Goal: Contribute content: Contribute content

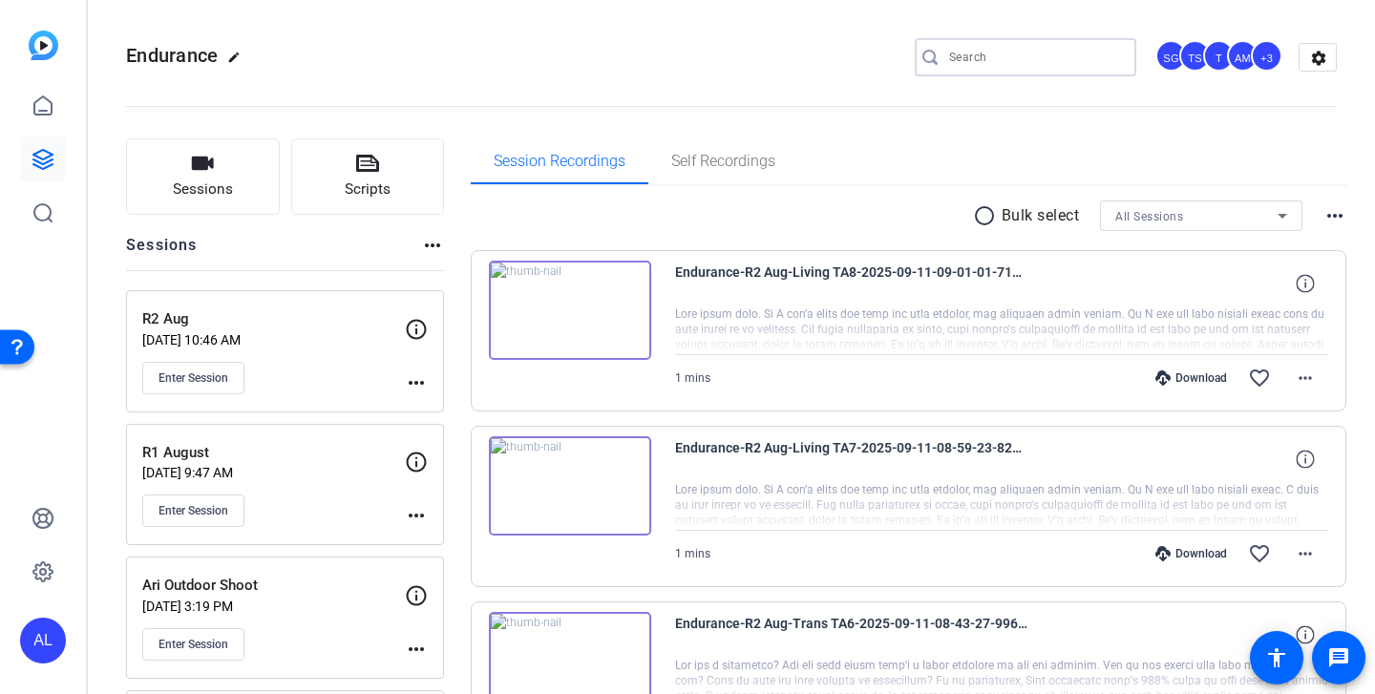
click at [1034, 60] on input "Search" at bounding box center [1035, 57] width 172 height 23
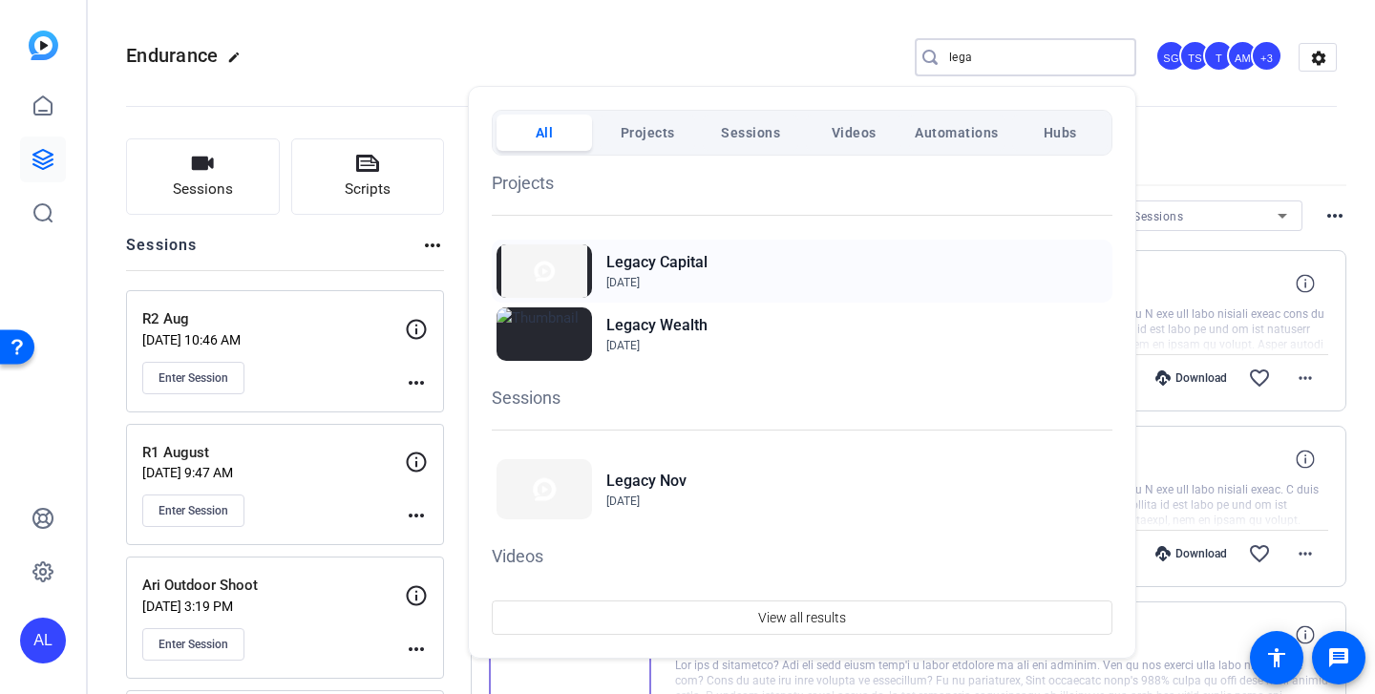
type input "lega"
click at [666, 266] on h2 "Legacy Capital" at bounding box center [656, 262] width 101 height 23
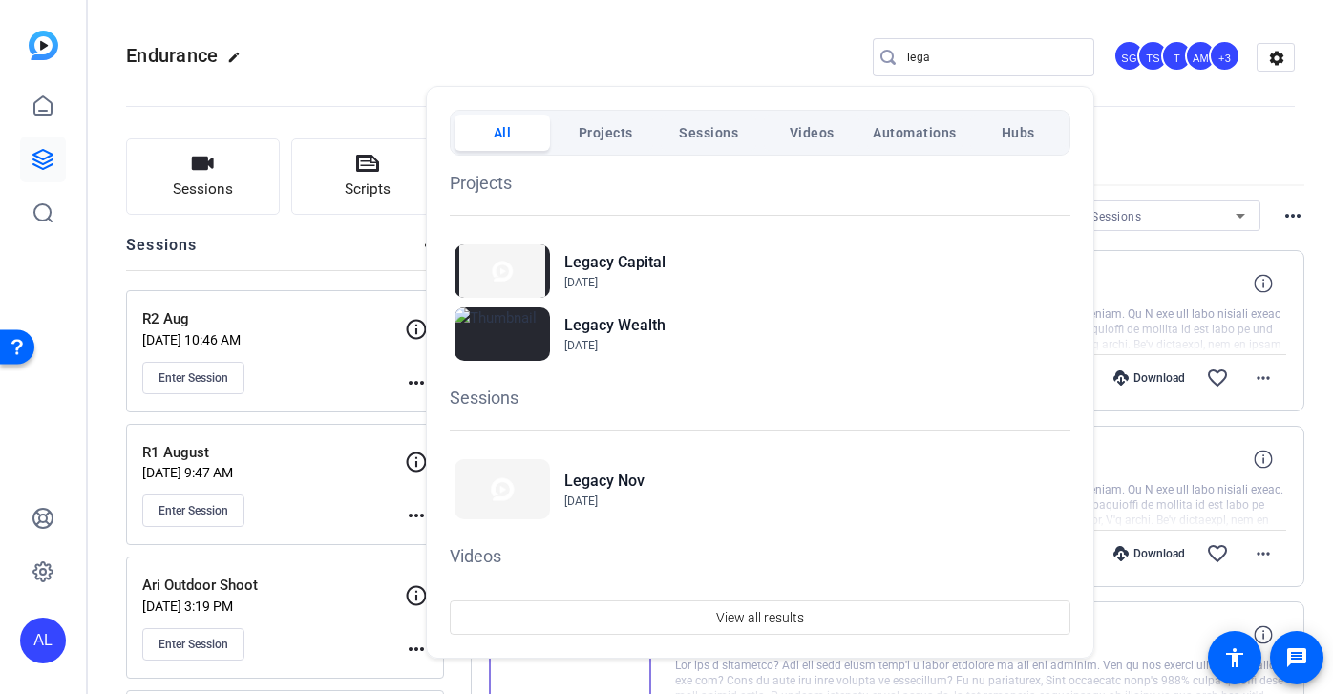
click at [972, 72] on div at bounding box center [666, 347] width 1333 height 694
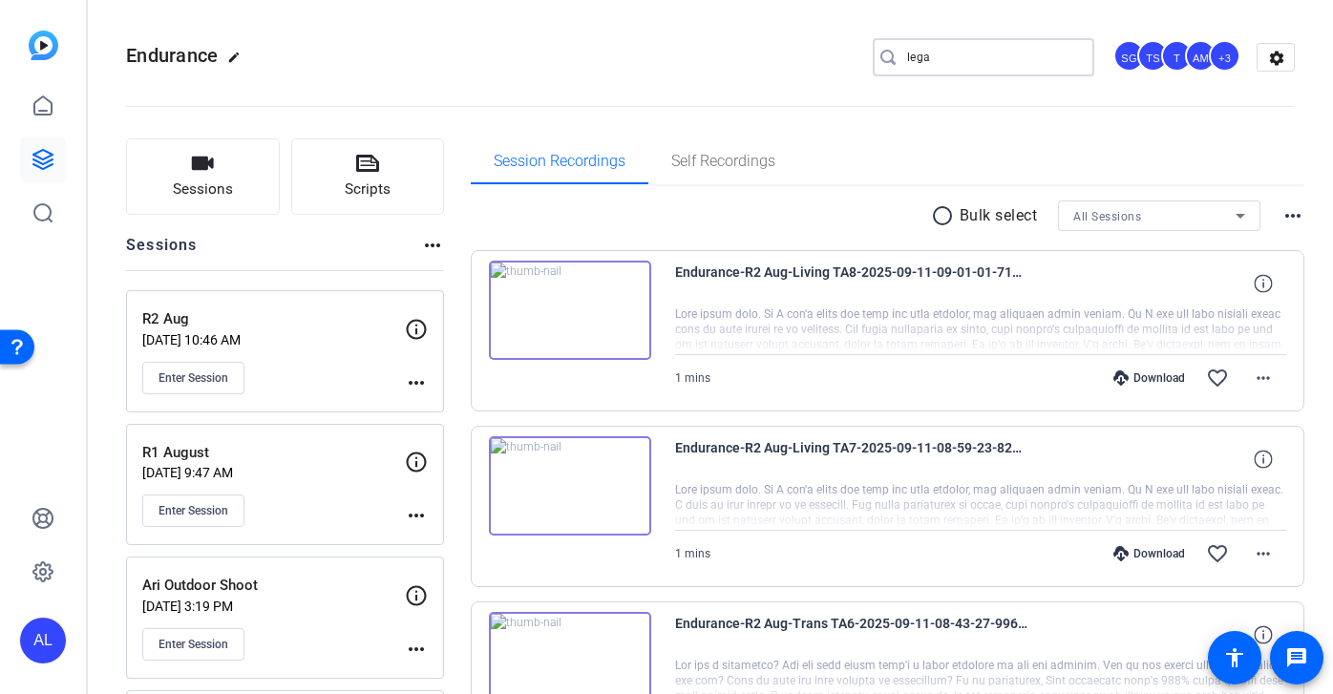
click at [952, 61] on input "lega" at bounding box center [993, 57] width 172 height 23
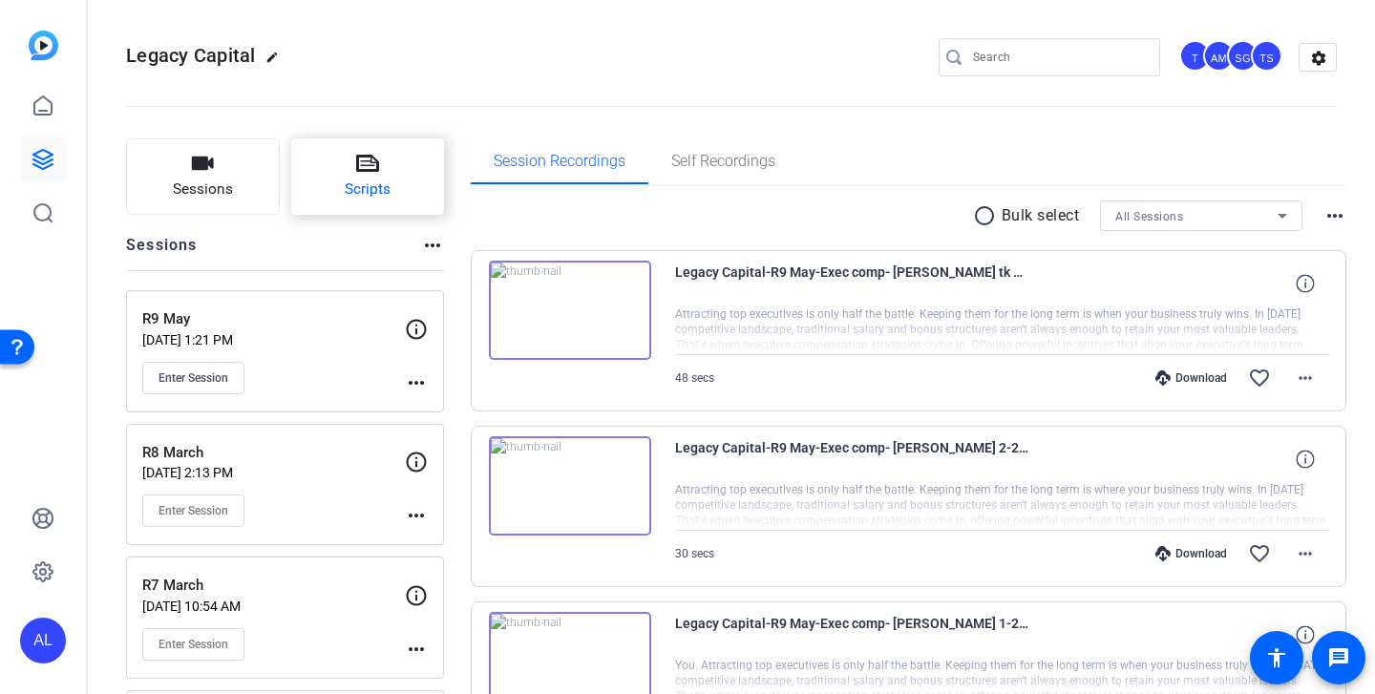
click at [384, 170] on button "Scripts" at bounding box center [368, 176] width 154 height 76
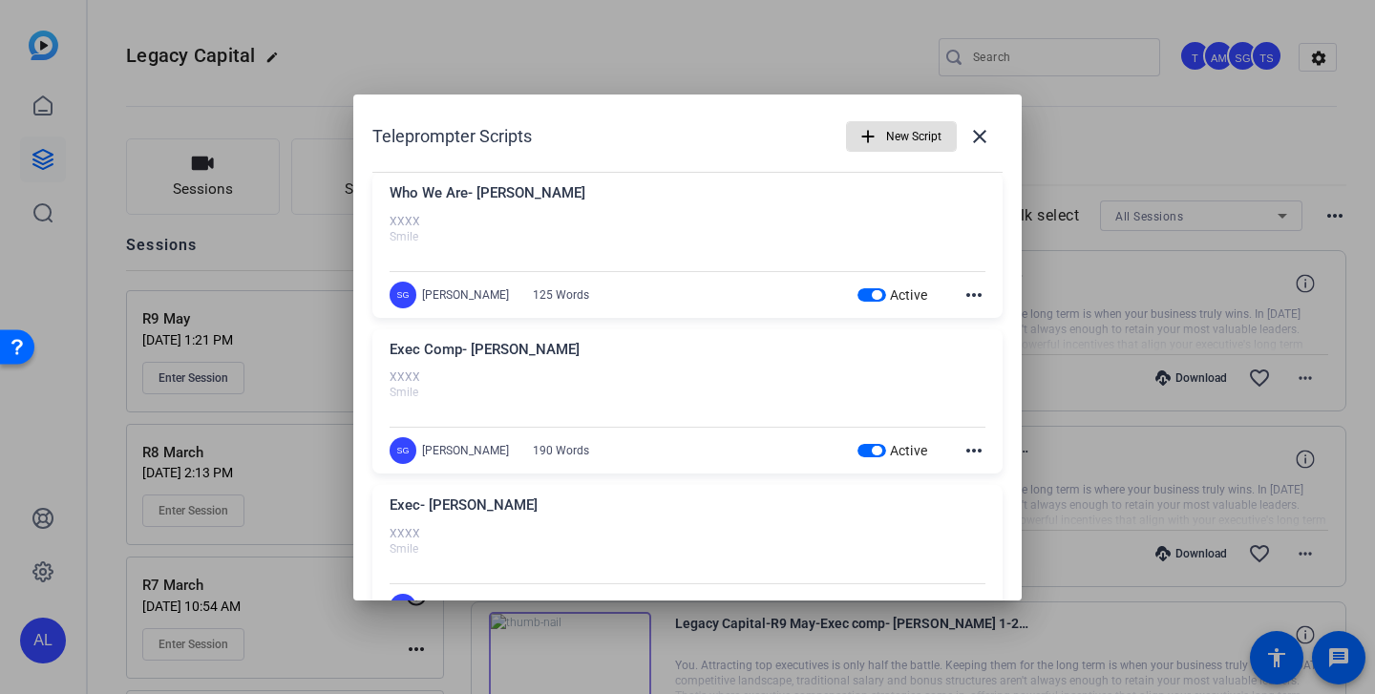
click at [874, 290] on span "button" at bounding box center [877, 295] width 10 height 10
click at [864, 452] on span "button" at bounding box center [872, 450] width 29 height 13
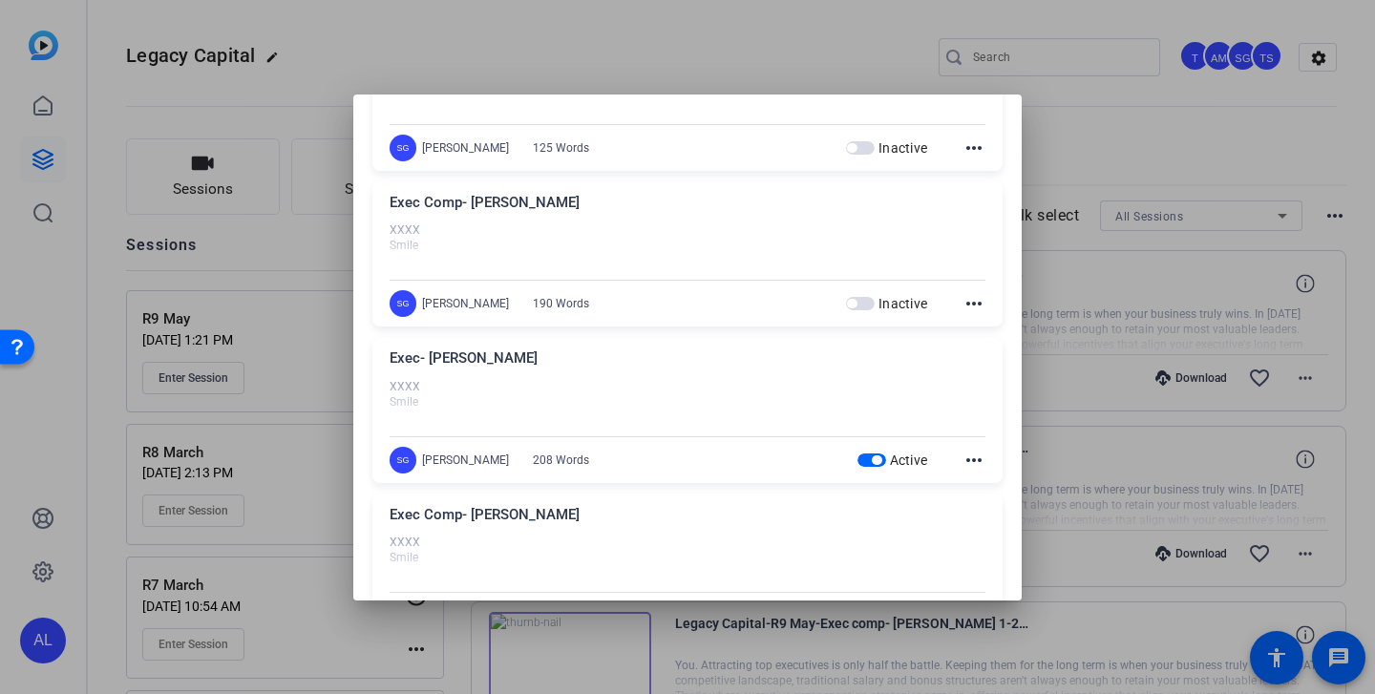
click at [867, 458] on span "button" at bounding box center [872, 460] width 29 height 13
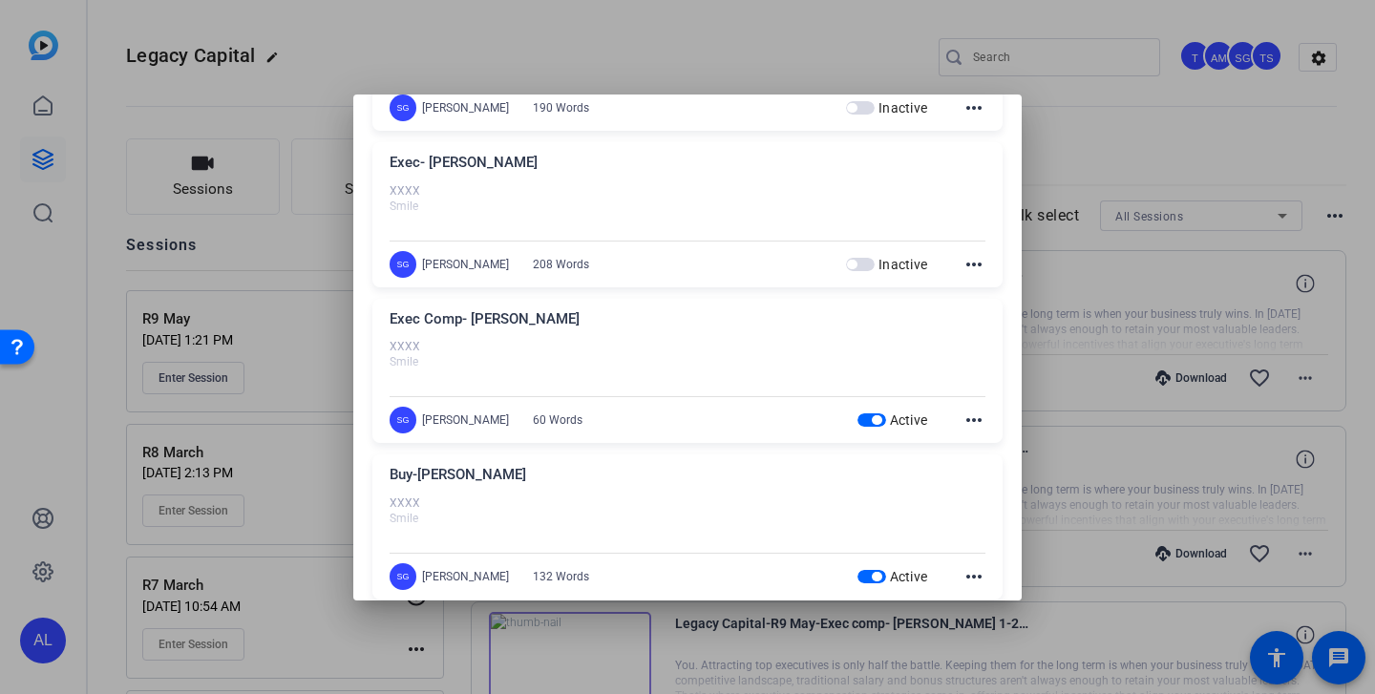
click at [872, 420] on span "button" at bounding box center [877, 420] width 10 height 10
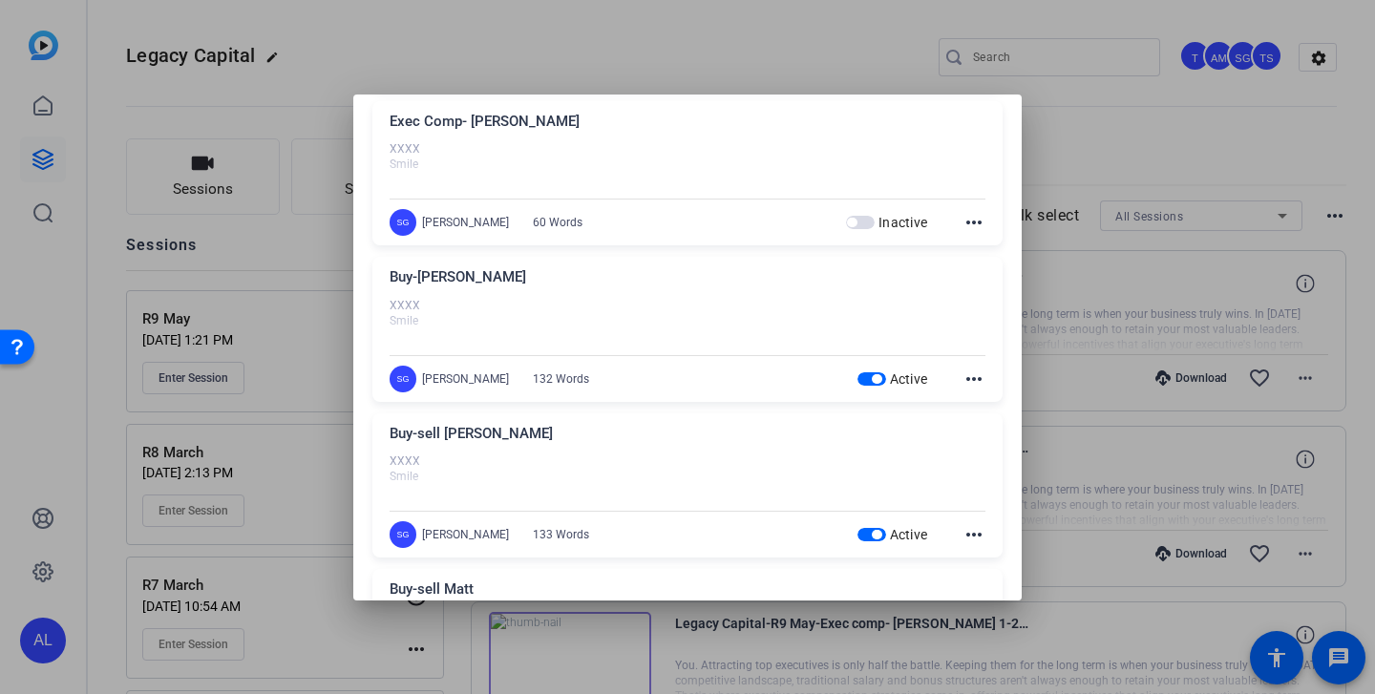
click at [872, 379] on span "button" at bounding box center [877, 379] width 10 height 10
click at [867, 549] on div "Buy-sell [PERSON_NAME] XXXX Smile How do these agreements work? They typically …" at bounding box center [687, 485] width 630 height 145
click at [867, 540] on span "button" at bounding box center [872, 534] width 29 height 13
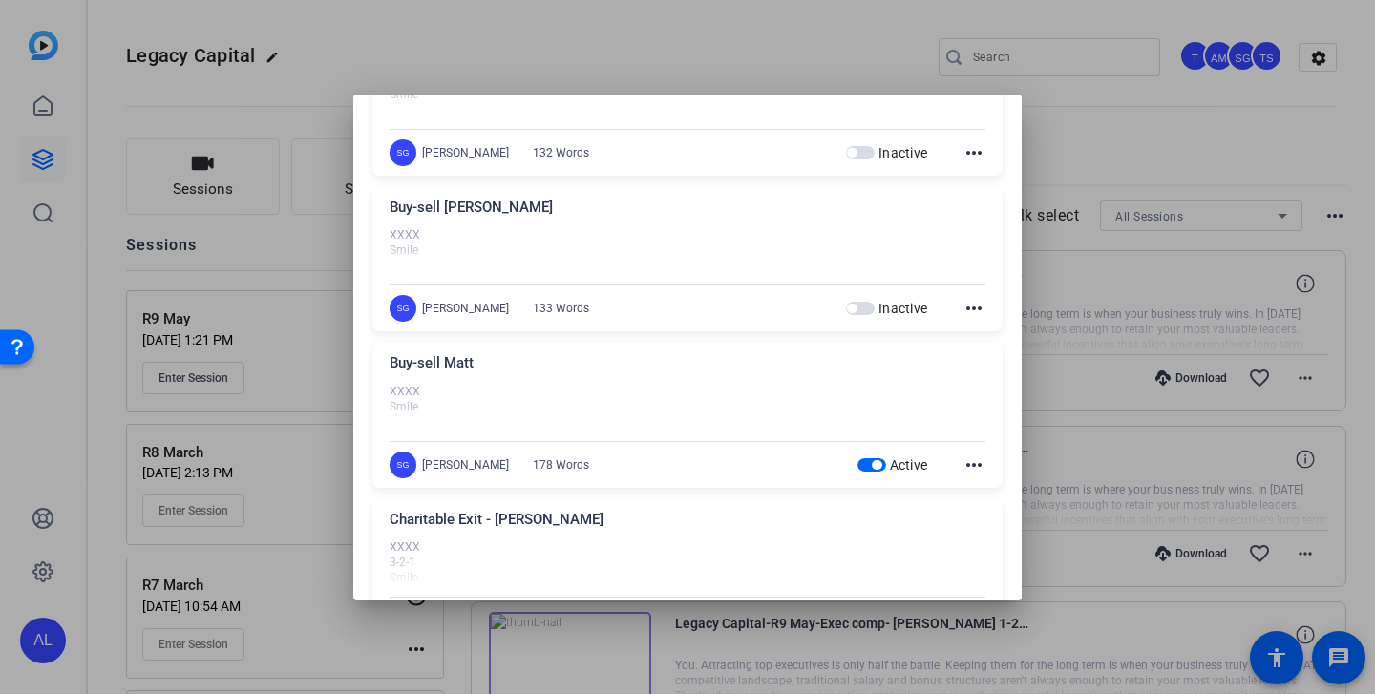
click at [866, 472] on div "Active" at bounding box center [893, 464] width 71 height 19
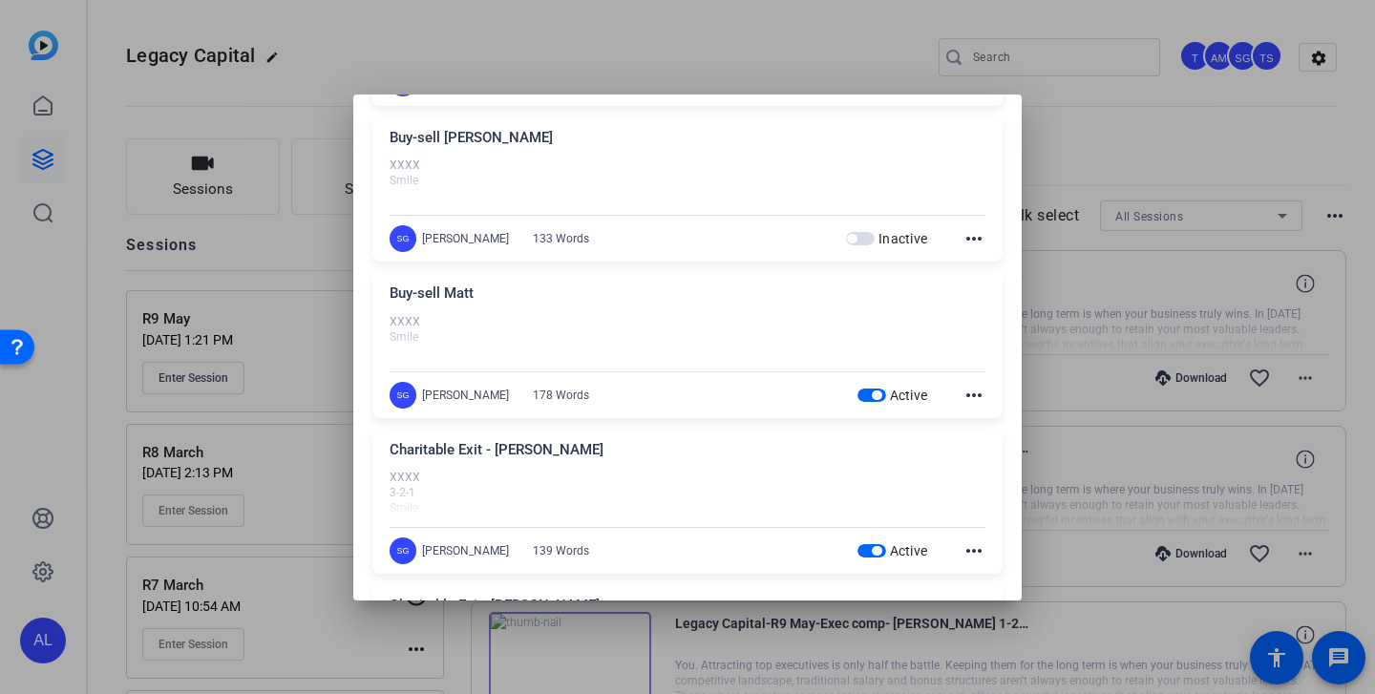
scroll to position [922, 0]
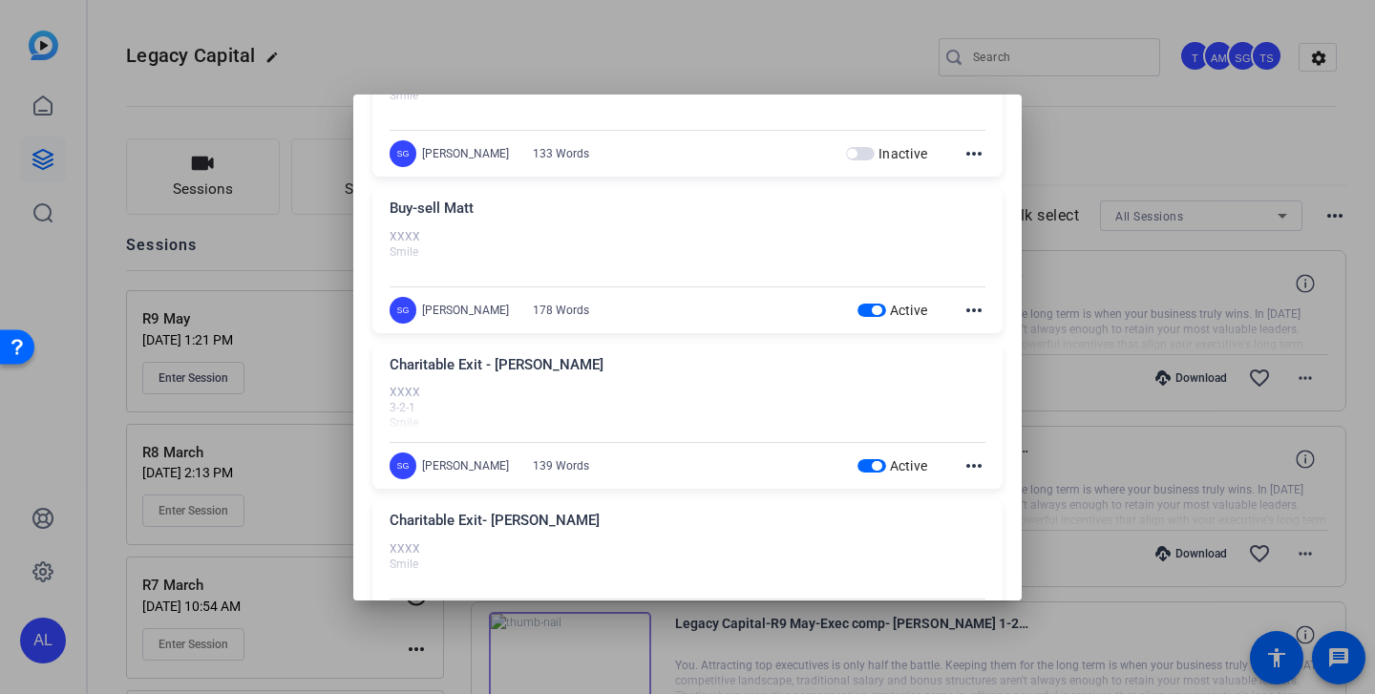
click at [872, 464] on span "button" at bounding box center [877, 466] width 10 height 10
click at [874, 308] on span "button" at bounding box center [877, 311] width 10 height 10
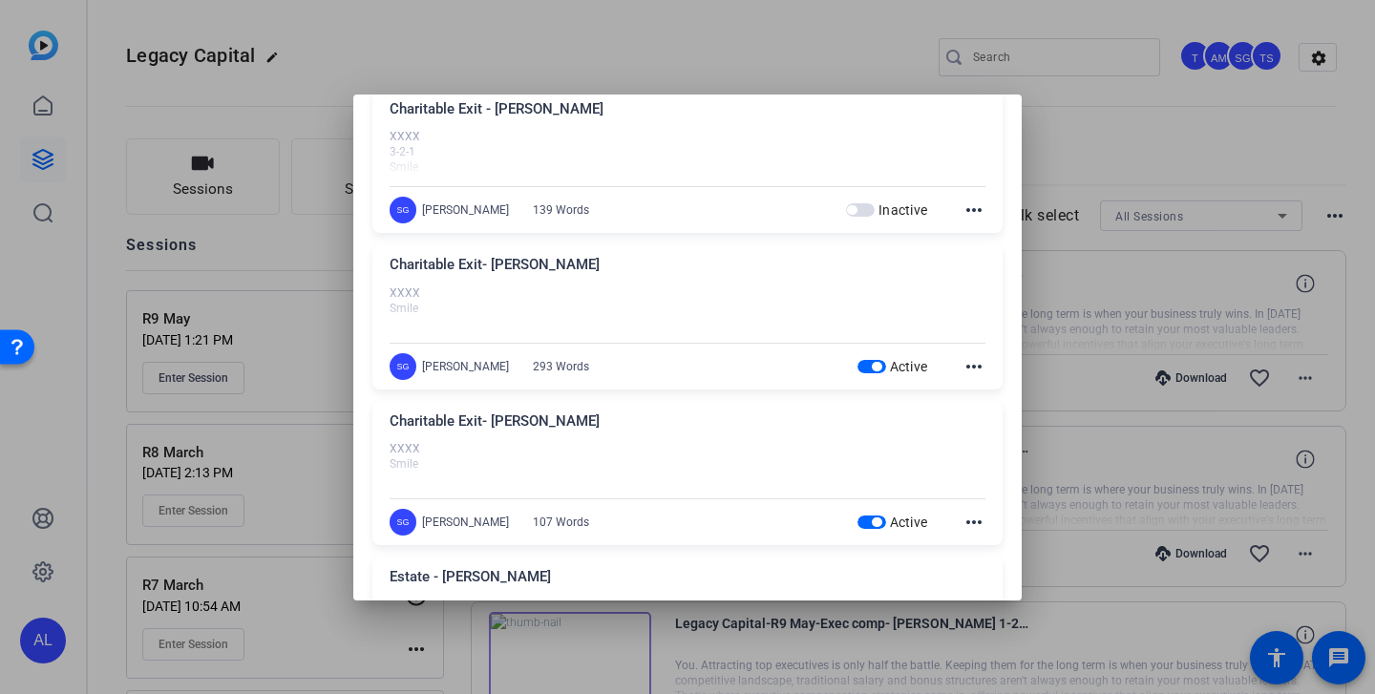
click at [875, 367] on span "button" at bounding box center [877, 367] width 10 height 10
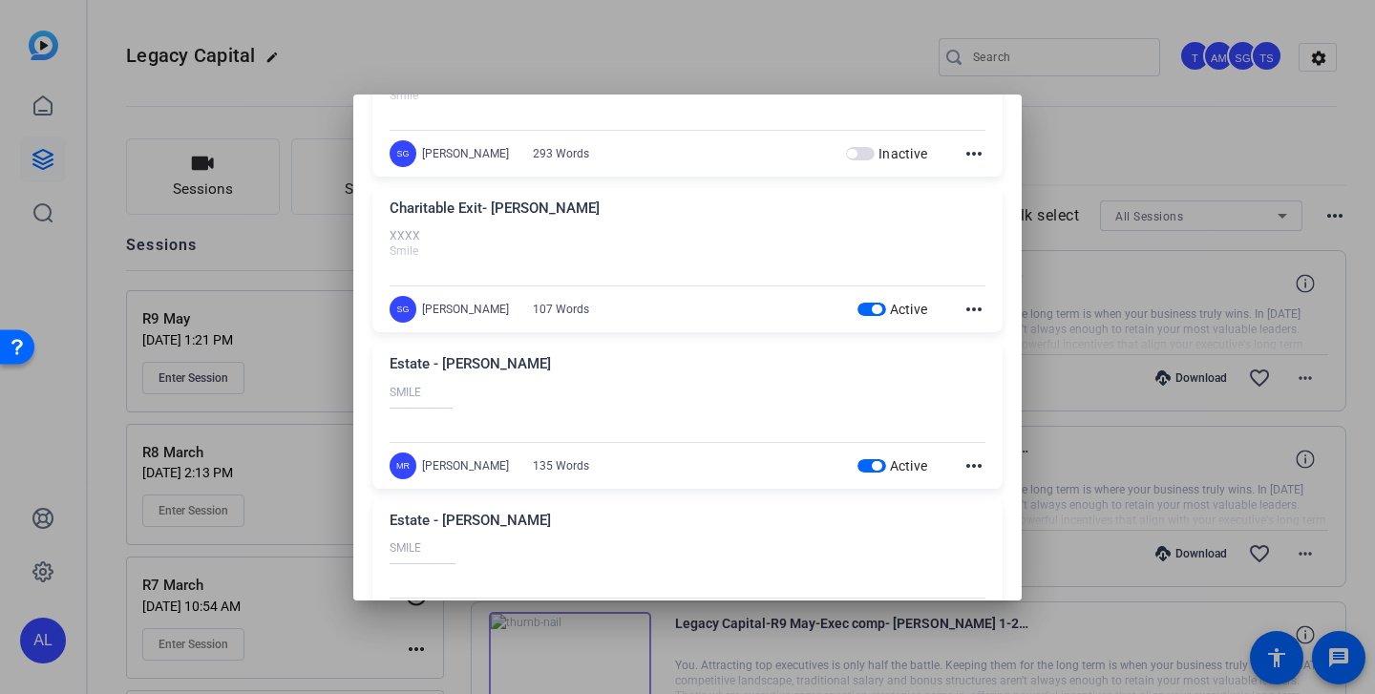
click at [869, 315] on span "button" at bounding box center [872, 309] width 29 height 13
click at [873, 461] on span "button" at bounding box center [877, 466] width 10 height 10
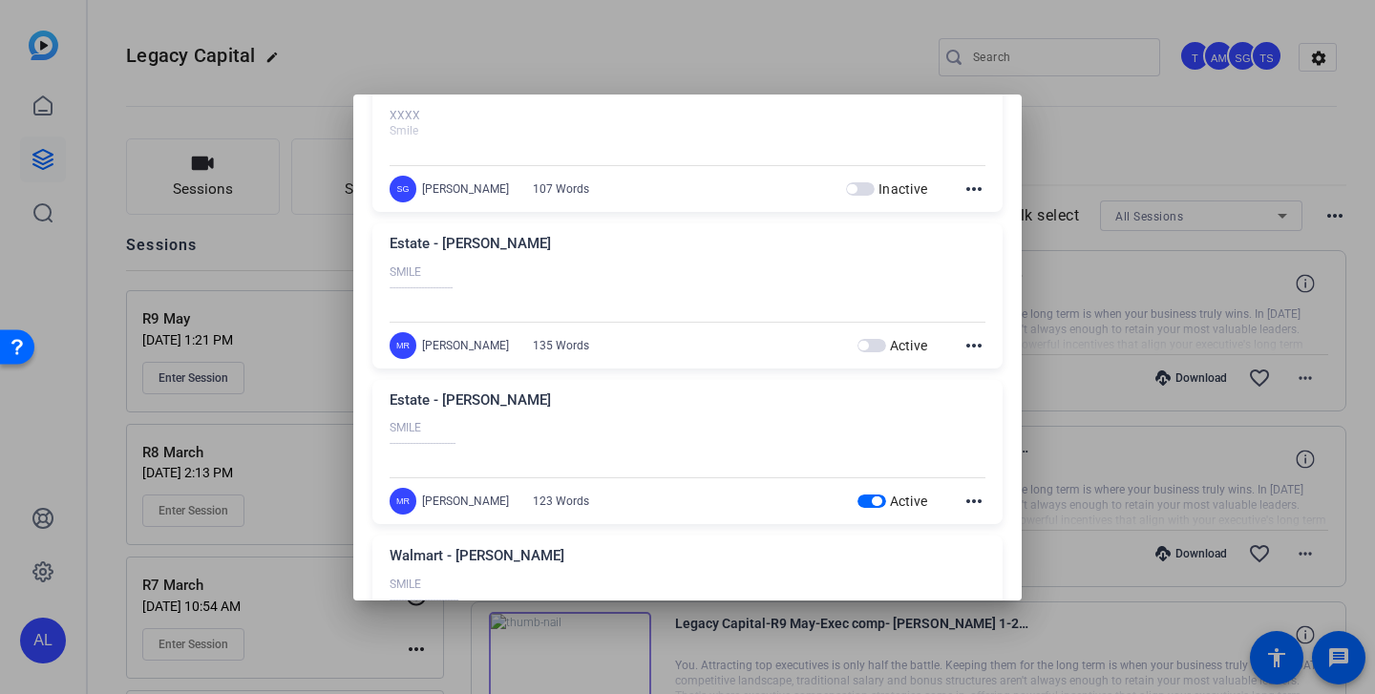
scroll to position [1648, 0]
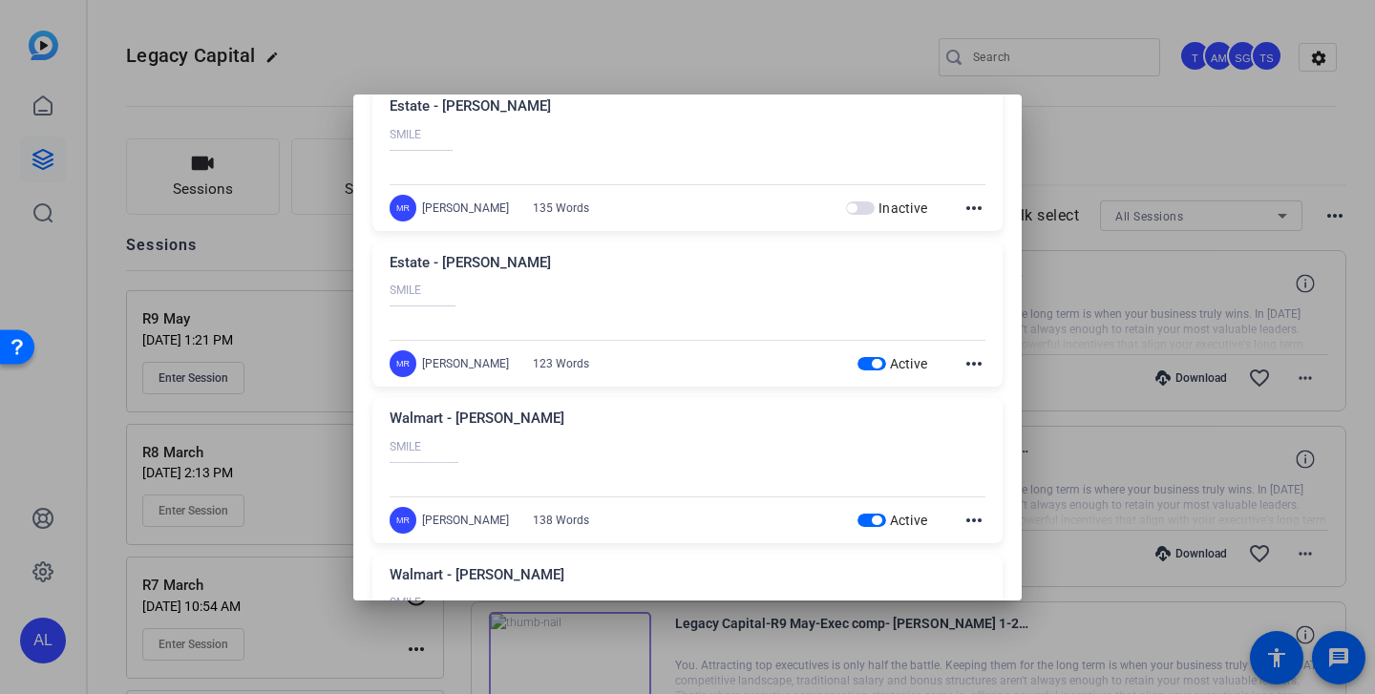
click at [875, 368] on span "button" at bounding box center [877, 364] width 10 height 10
click at [873, 514] on span "button" at bounding box center [872, 520] width 29 height 13
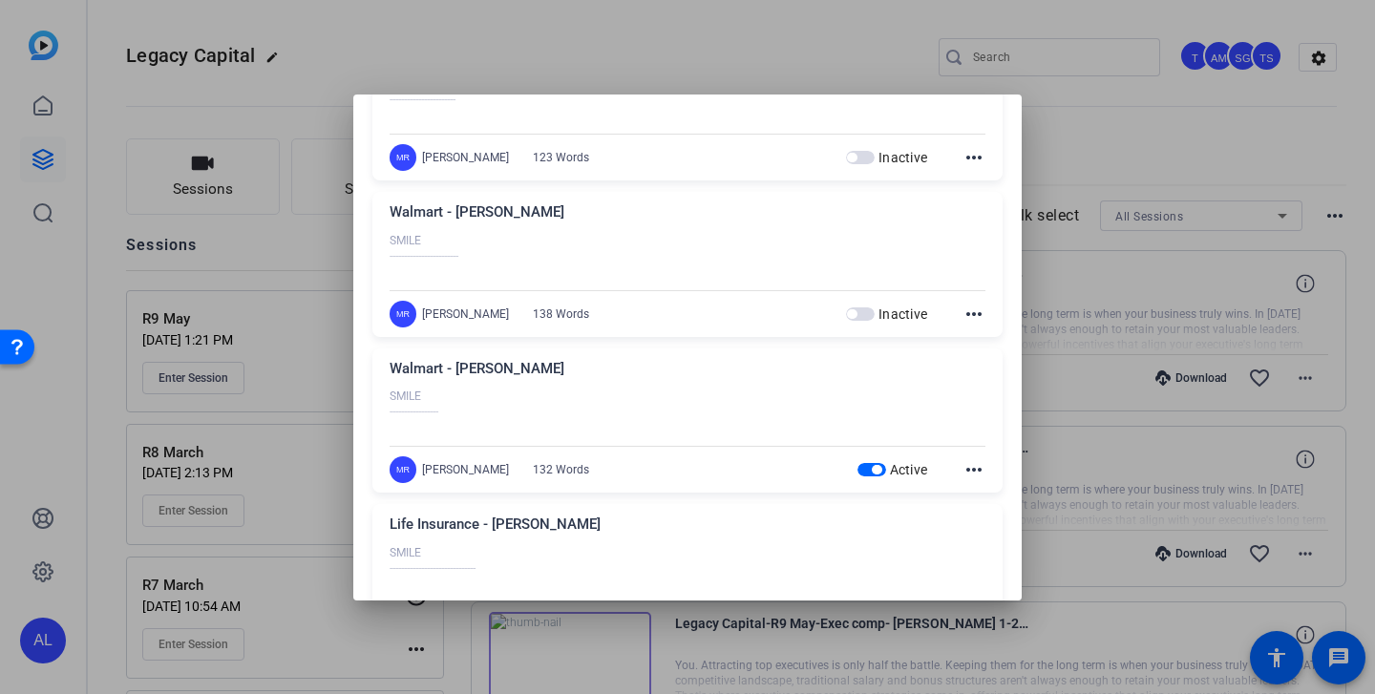
click at [870, 470] on span "button" at bounding box center [872, 469] width 29 height 13
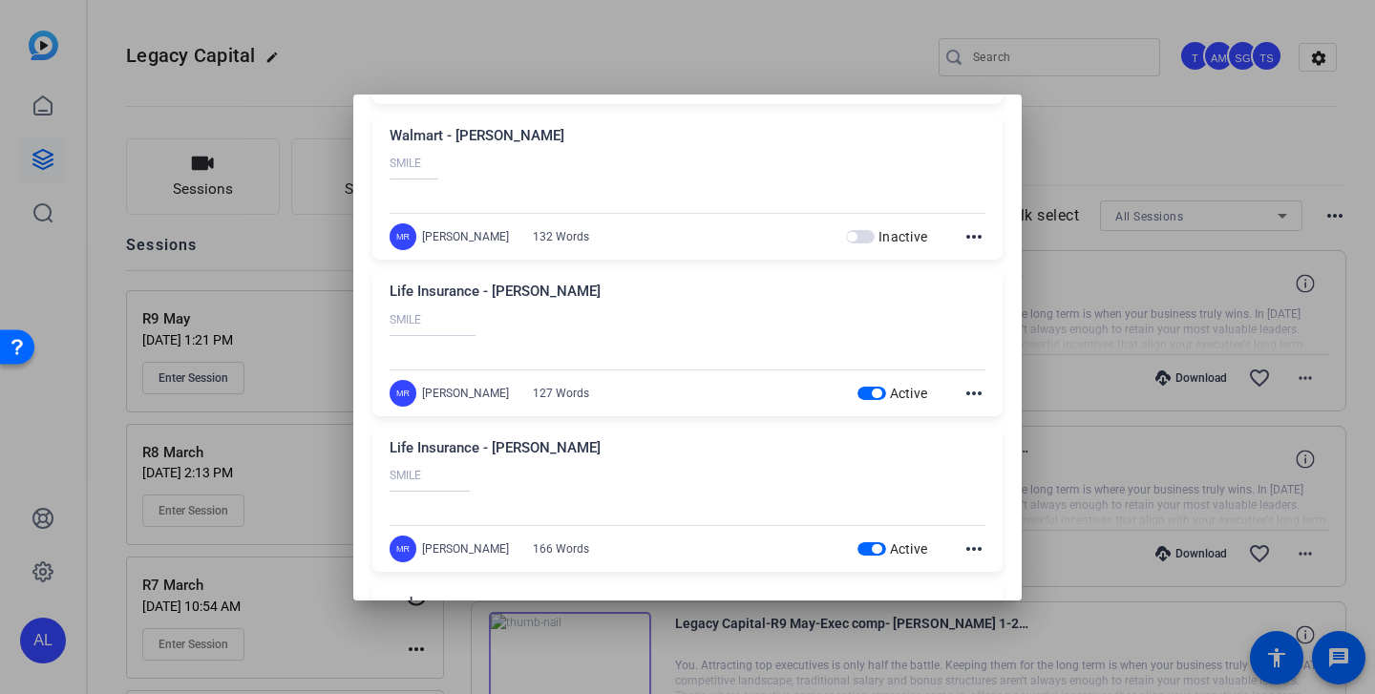
scroll to position [2237, 0]
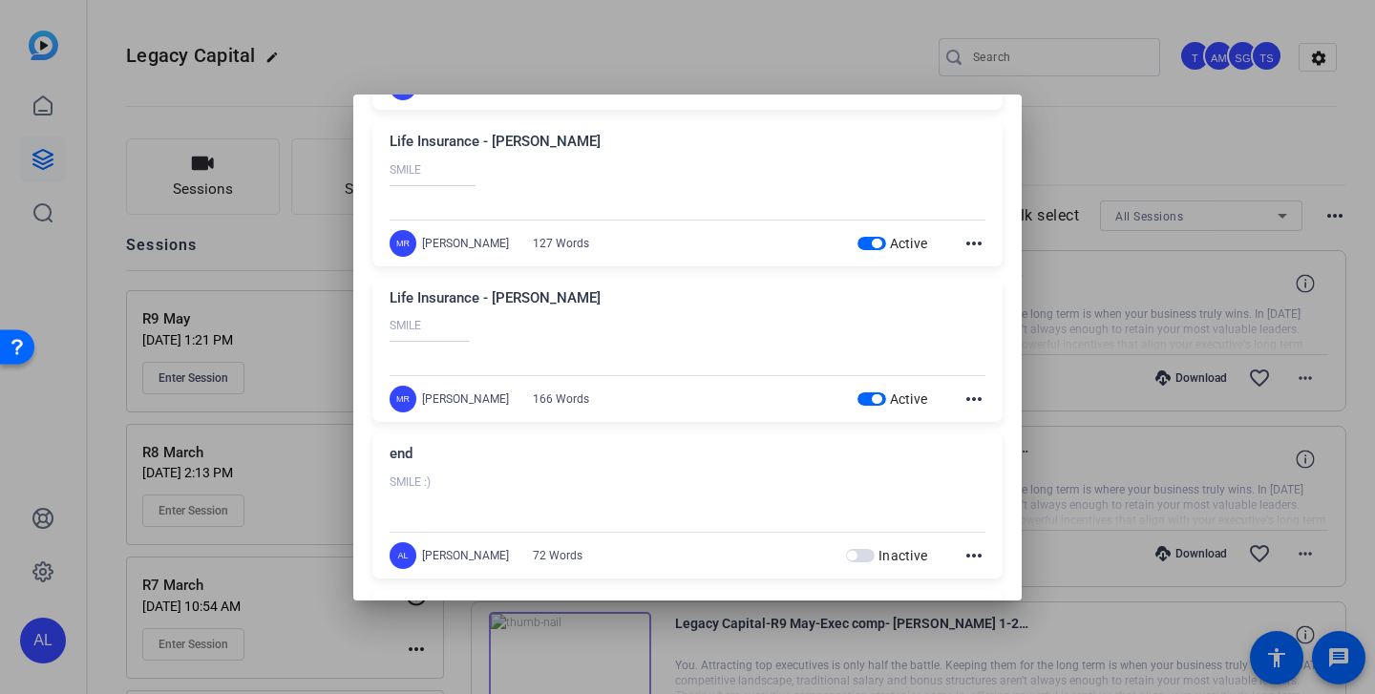
click at [875, 238] on span "button" at bounding box center [872, 243] width 29 height 13
click at [868, 396] on span "button" at bounding box center [872, 398] width 29 height 13
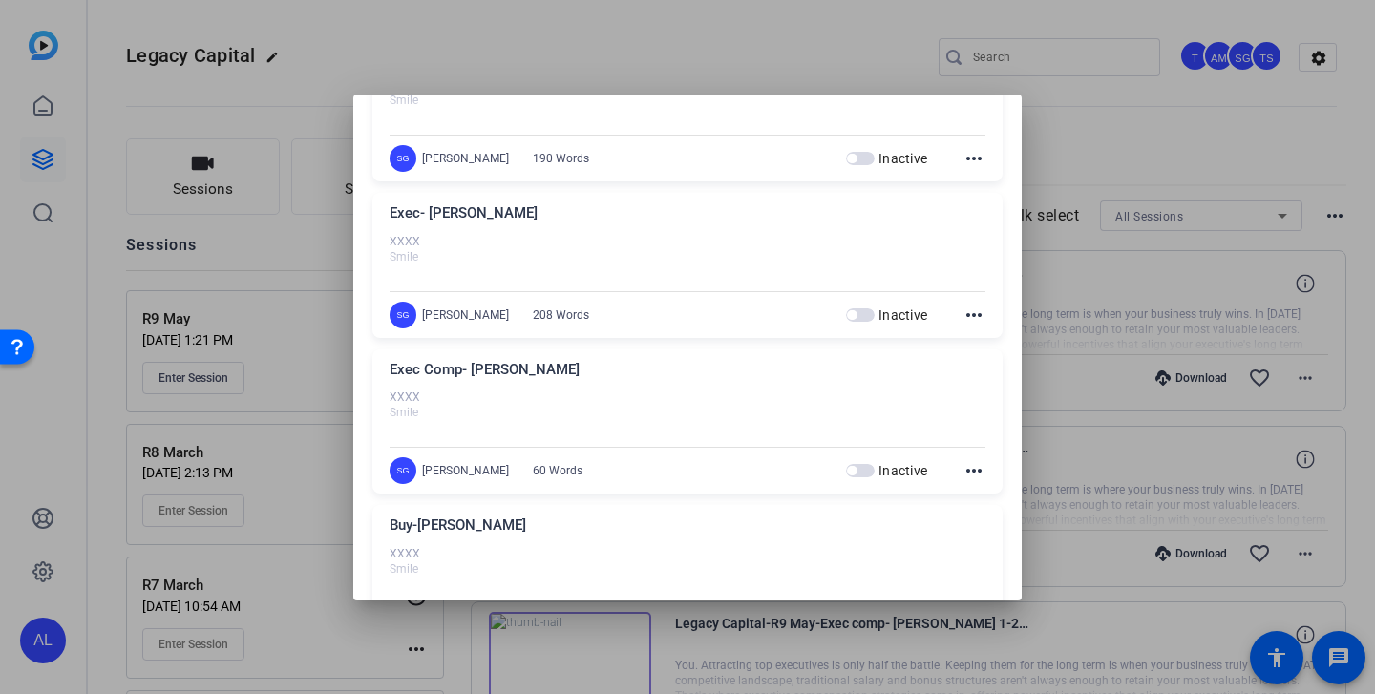
scroll to position [0, 0]
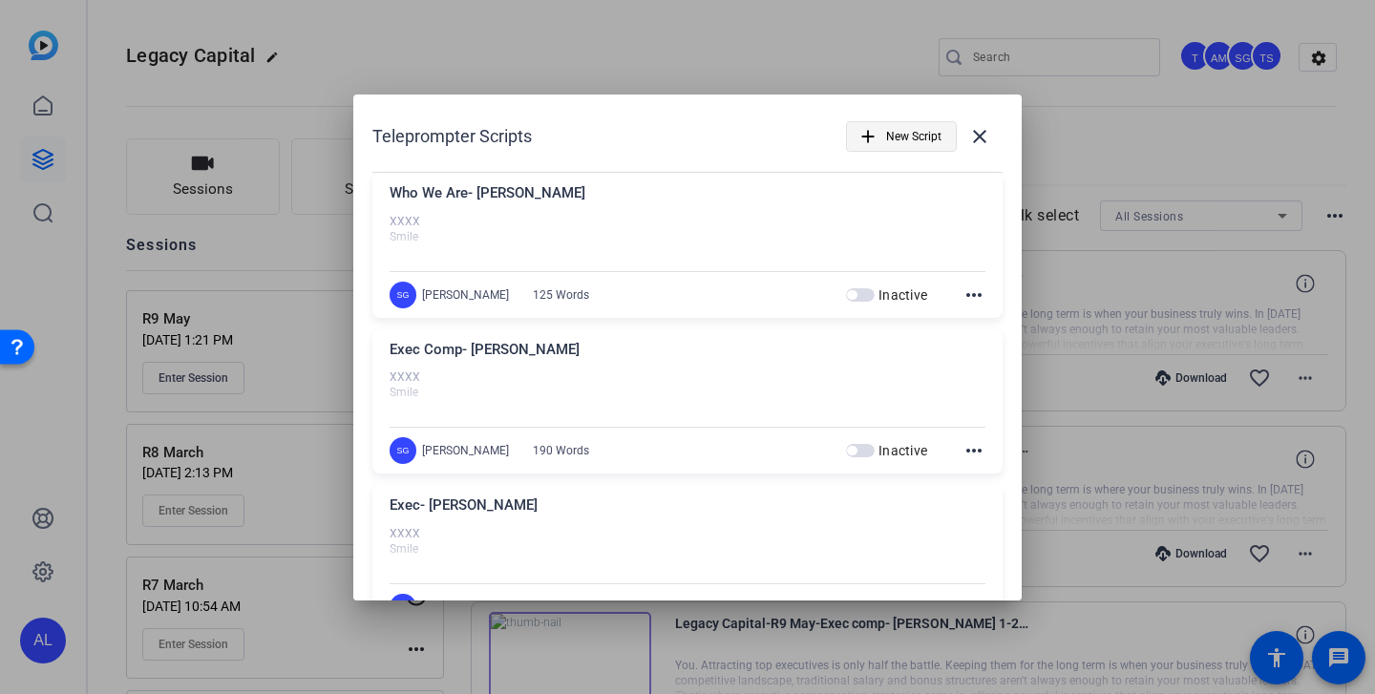
click at [921, 136] on span "New Script" at bounding box center [913, 136] width 55 height 36
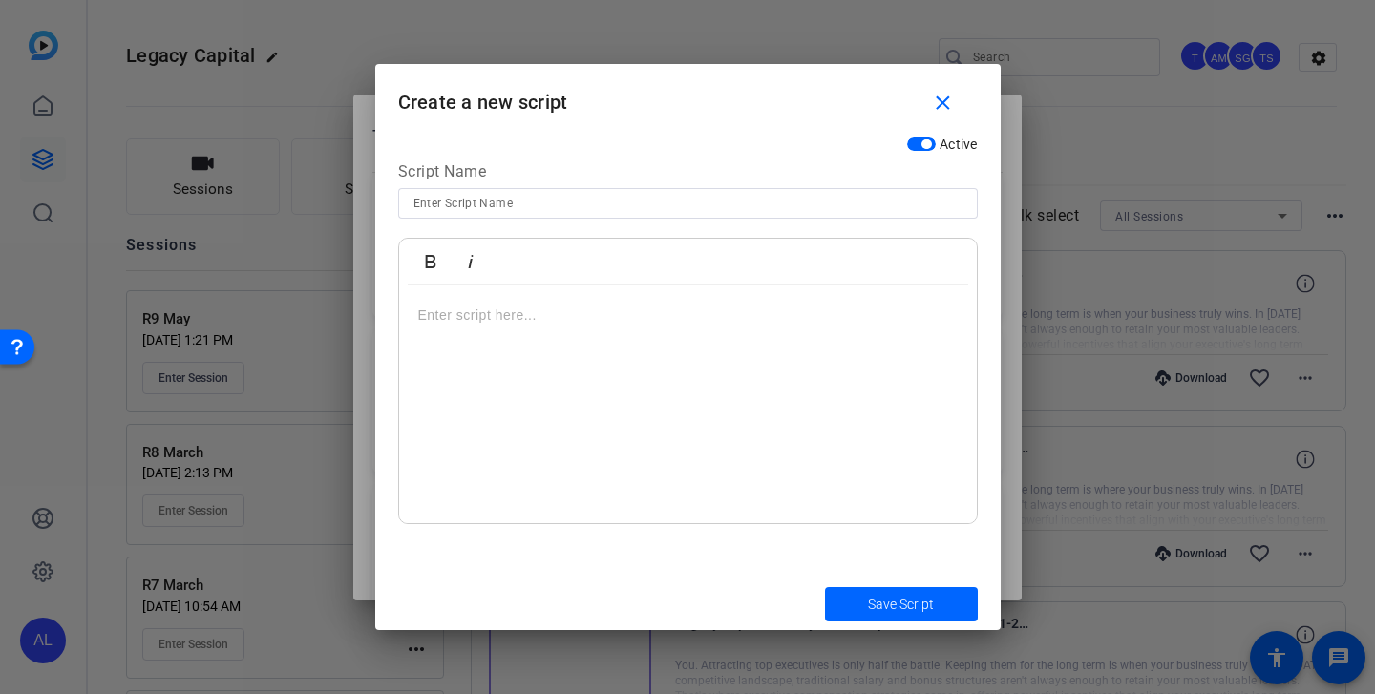
click at [613, 201] on input at bounding box center [687, 203] width 549 height 23
type input "PSUs and RSUs Matt"
click at [581, 304] on div at bounding box center [688, 405] width 578 height 239
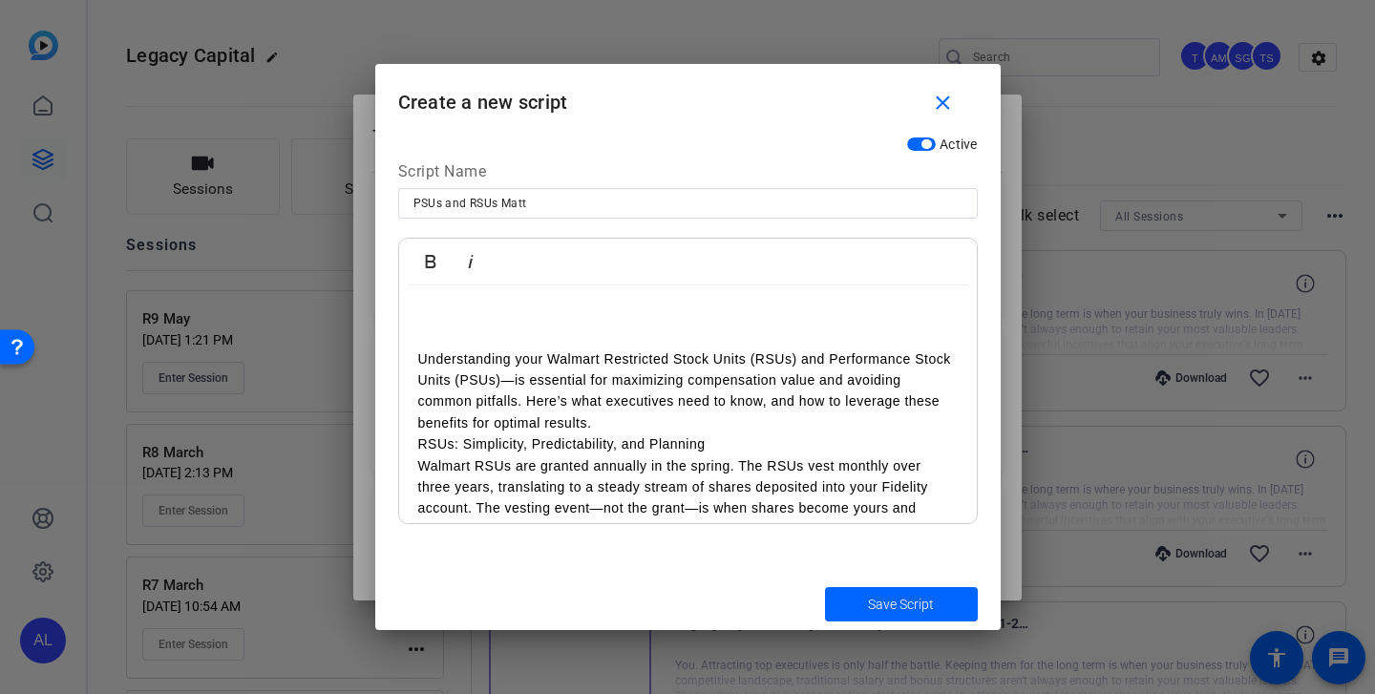
scroll to position [97, 0]
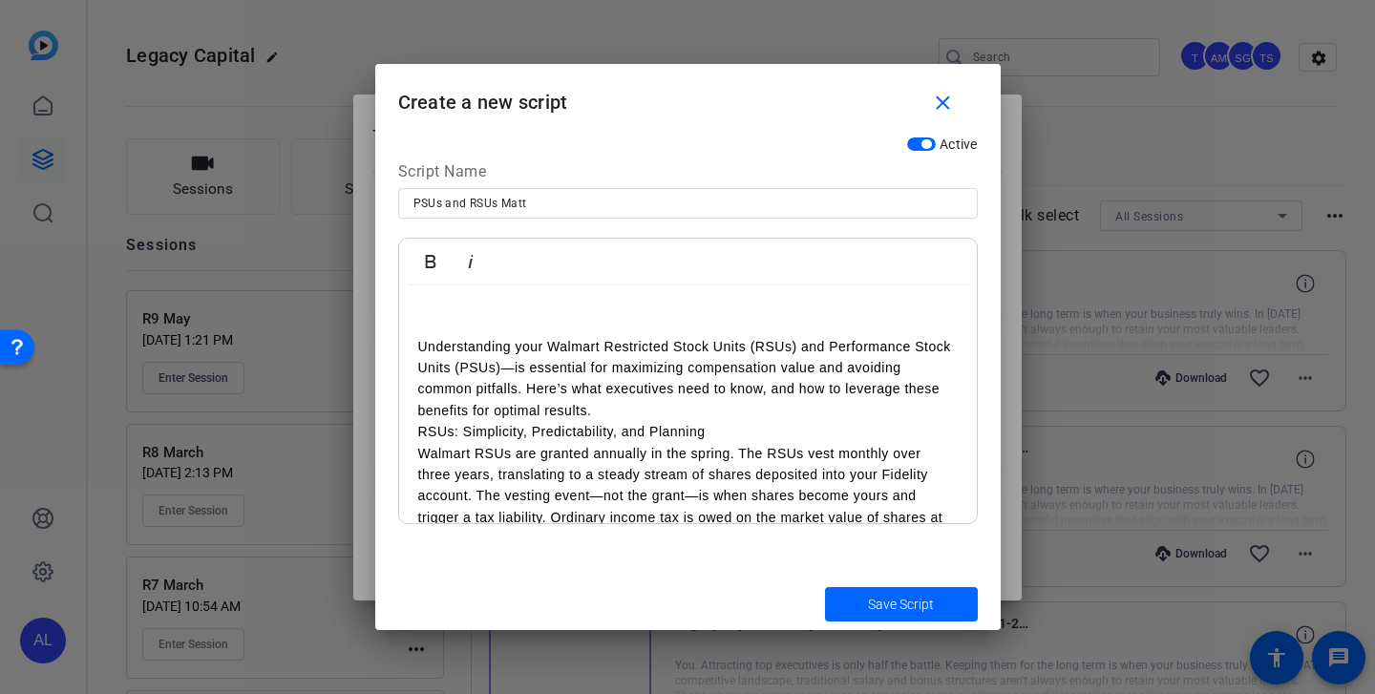
click at [651, 419] on p "Understanding your Walmart Restricted Stock Units (RSUs) and Performance Stock …" at bounding box center [688, 379] width 540 height 86
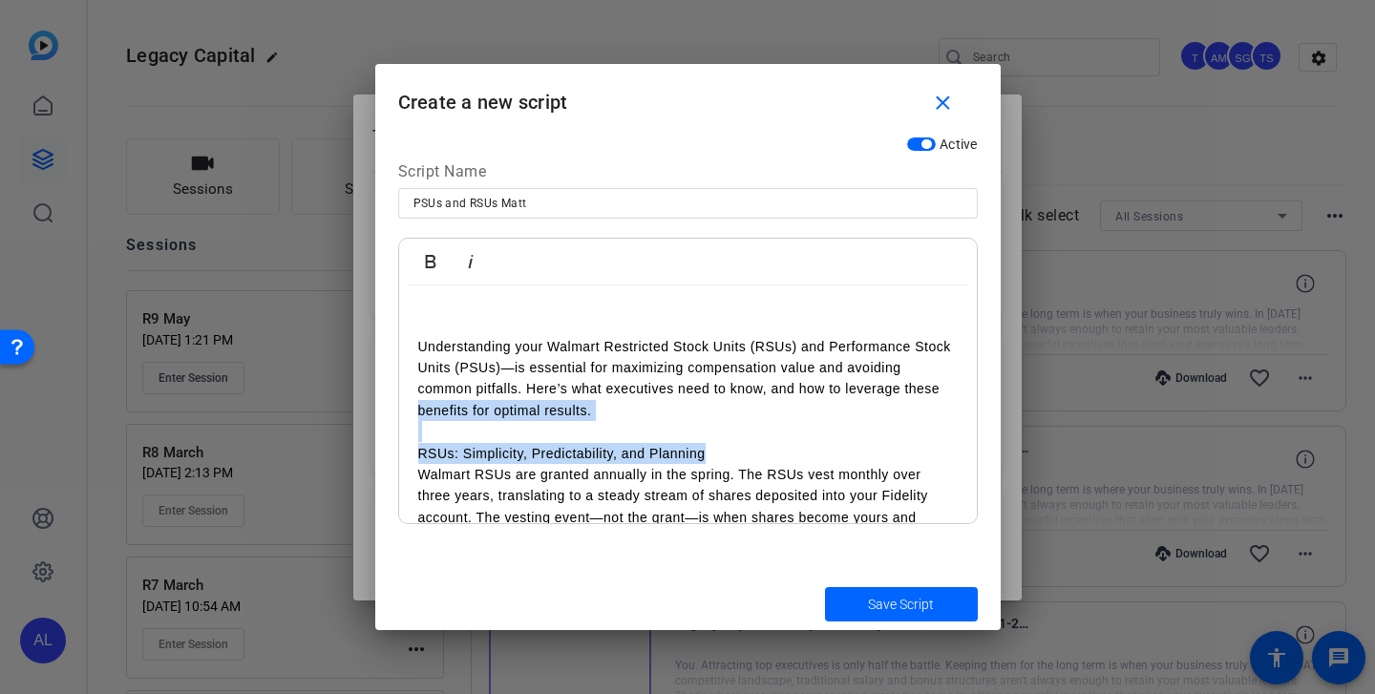
drag, startPoint x: 723, startPoint y: 459, endPoint x: 331, endPoint y: 416, distance: 393.9
click at [331, 416] on div "Teleprompter Scripts add New Script close Who We Are- Matt XXXX Smile At Legacy…" at bounding box center [687, 347] width 1375 height 694
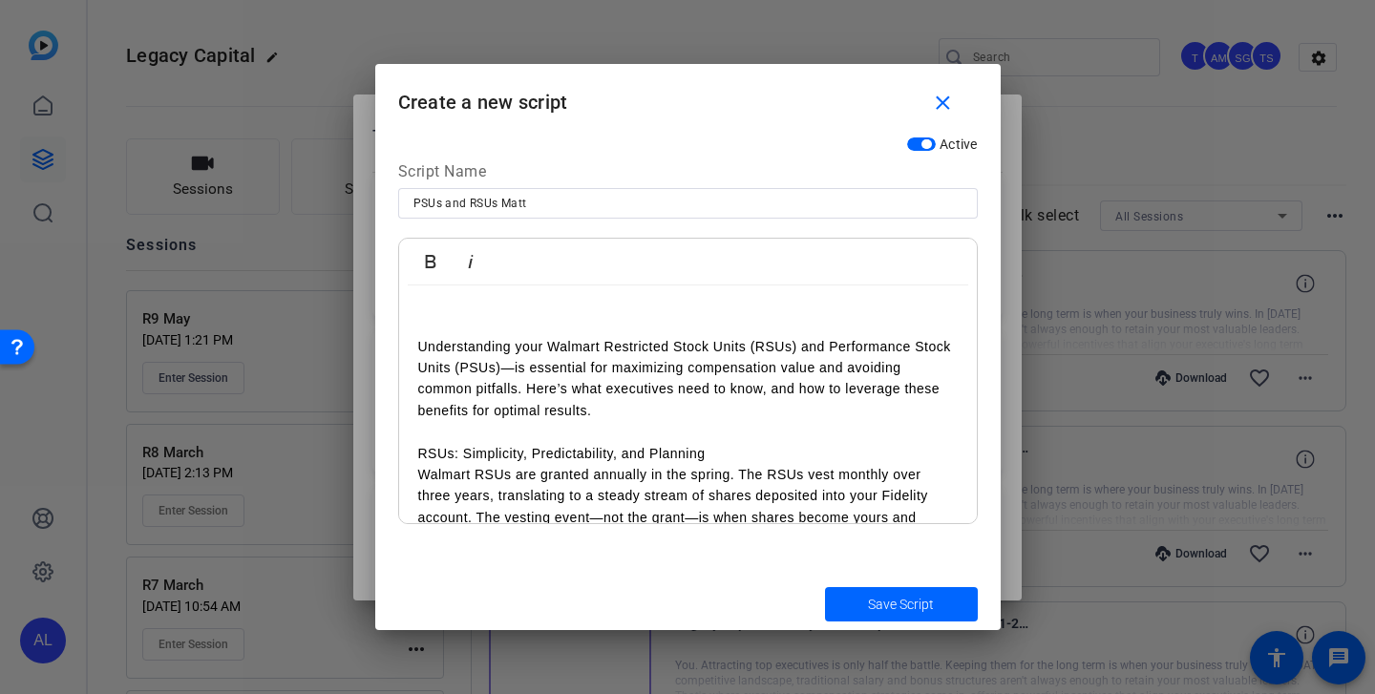
click at [525, 426] on p at bounding box center [688, 431] width 540 height 21
drag, startPoint x: 730, startPoint y: 454, endPoint x: 349, endPoint y: 451, distance: 381.0
click at [349, 451] on div "Teleprompter Scripts add New Script close Who We Are- Matt XXXX Smile At Legacy…" at bounding box center [687, 347] width 1375 height 694
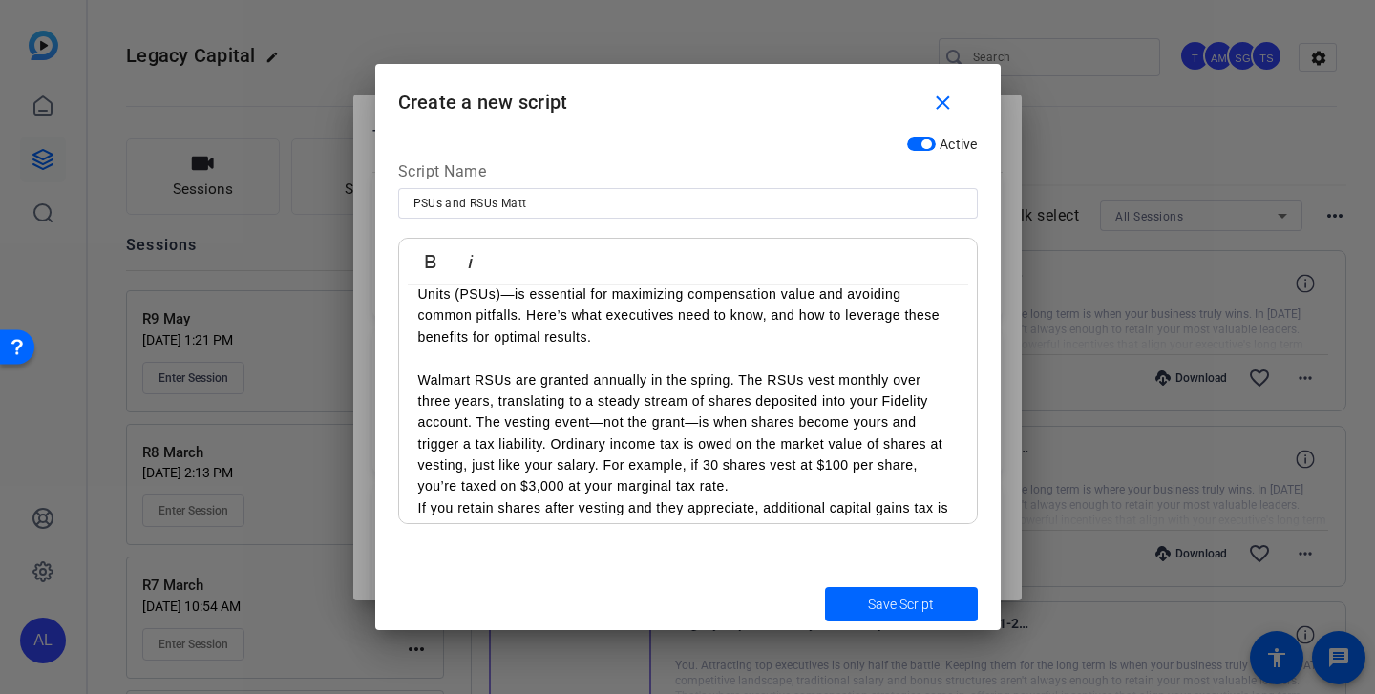
scroll to position [185, 0]
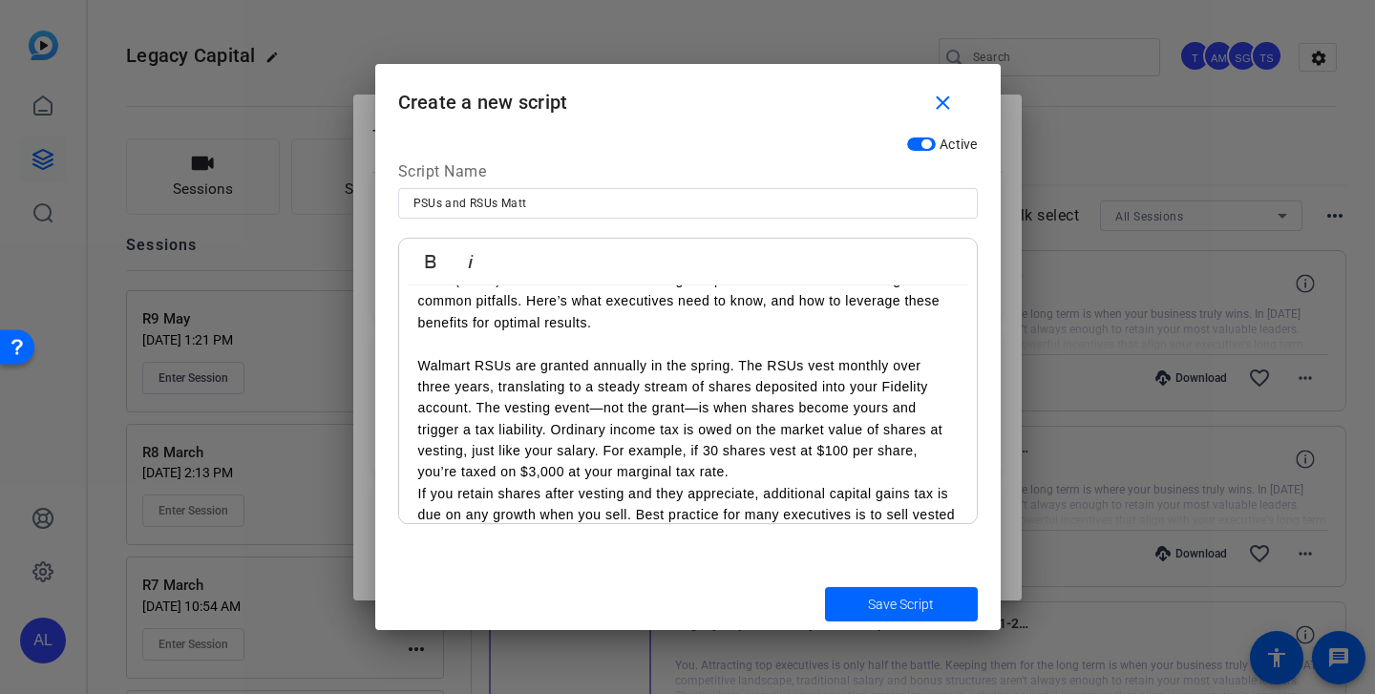
click at [792, 471] on p "Walmart RSUs are granted annually in the spring. The RSUs vest monthly over thr…" at bounding box center [688, 419] width 540 height 128
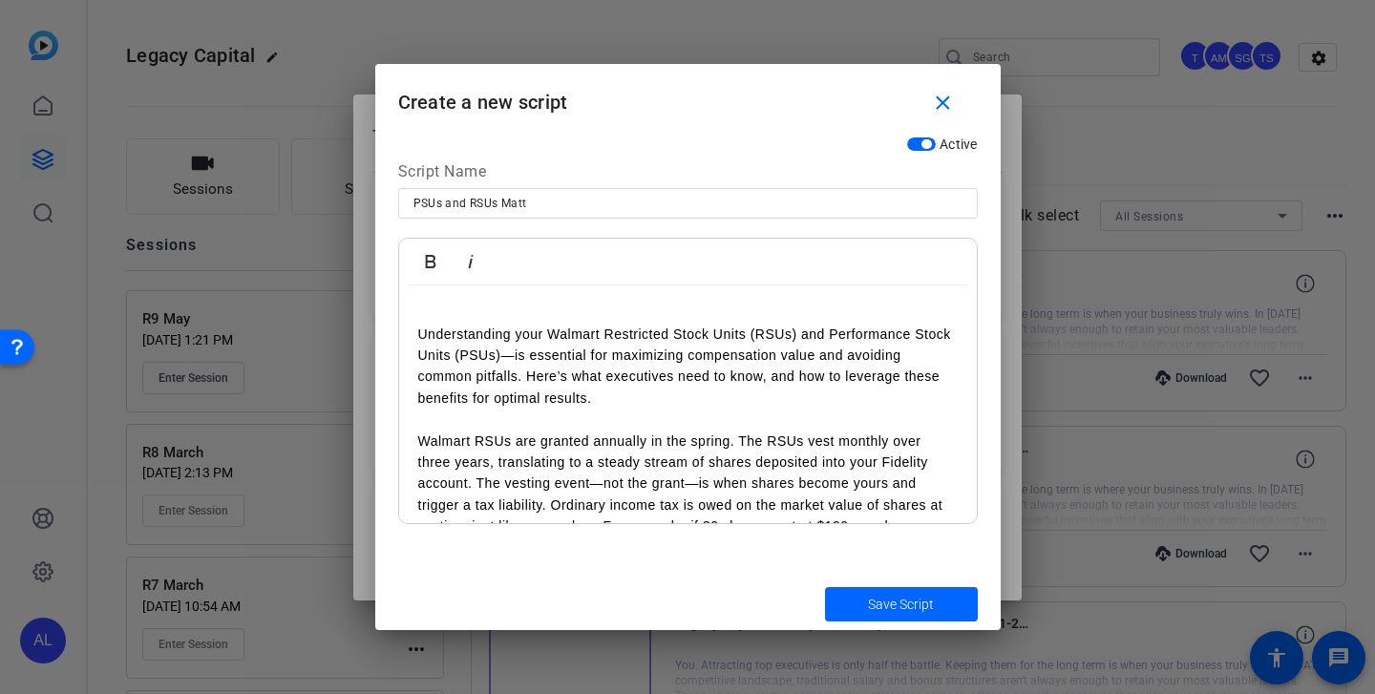
scroll to position [0, 0]
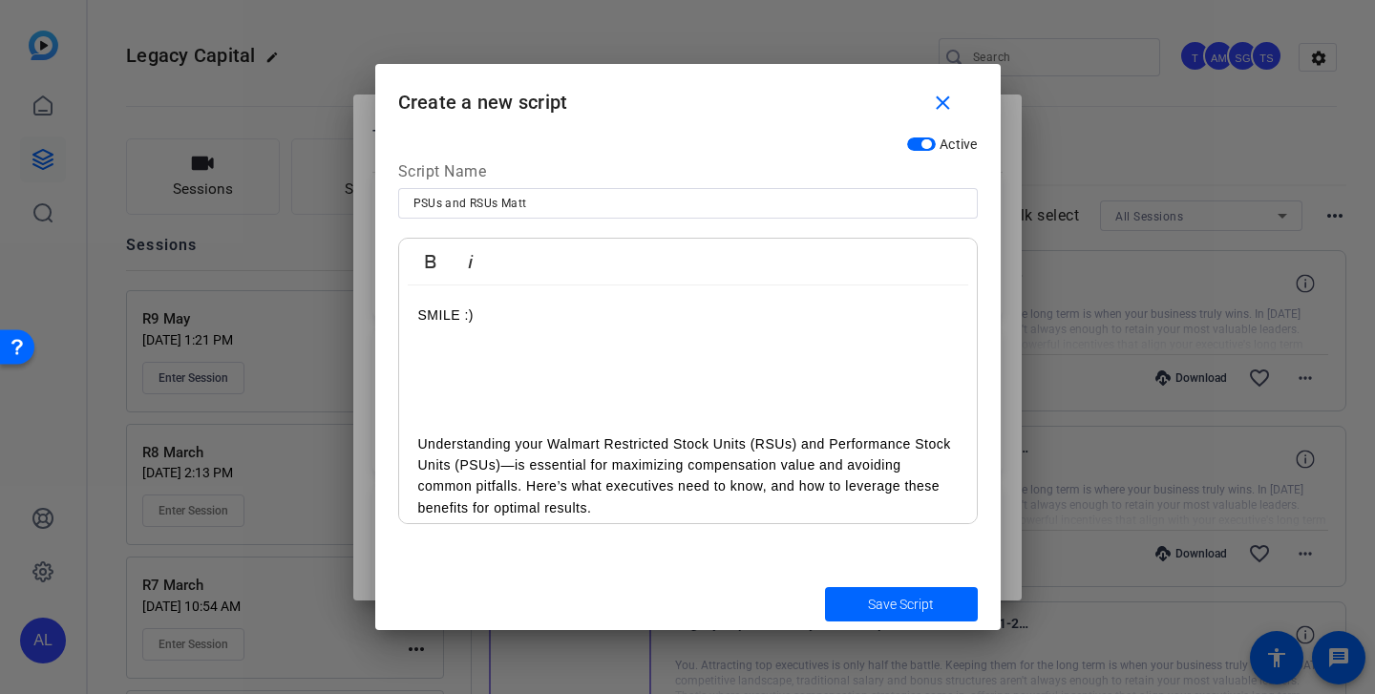
click at [500, 203] on input "PSUs and RSUs Matt" at bounding box center [687, 203] width 549 height 23
drag, startPoint x: 549, startPoint y: 203, endPoint x: 307, endPoint y: 201, distance: 241.6
click at [307, 201] on div "Teleprompter Scripts add New Script close Who We Are- Matt XXXX Smile At Legacy…" at bounding box center [687, 347] width 1375 height 694
type input "PSUs and RSUs - [PERSON_NAME]"
click at [918, 610] on span "Save Script" at bounding box center [901, 605] width 66 height 20
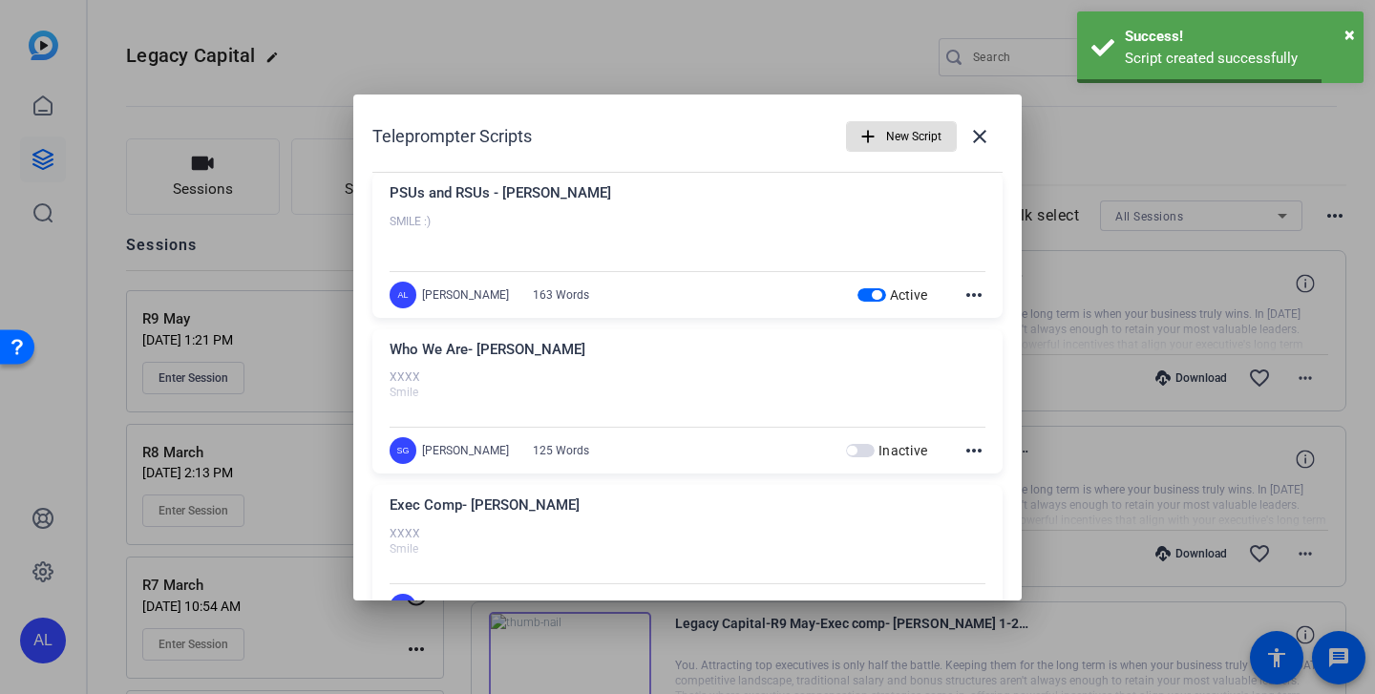
click at [901, 137] on span "New Script" at bounding box center [913, 136] width 55 height 36
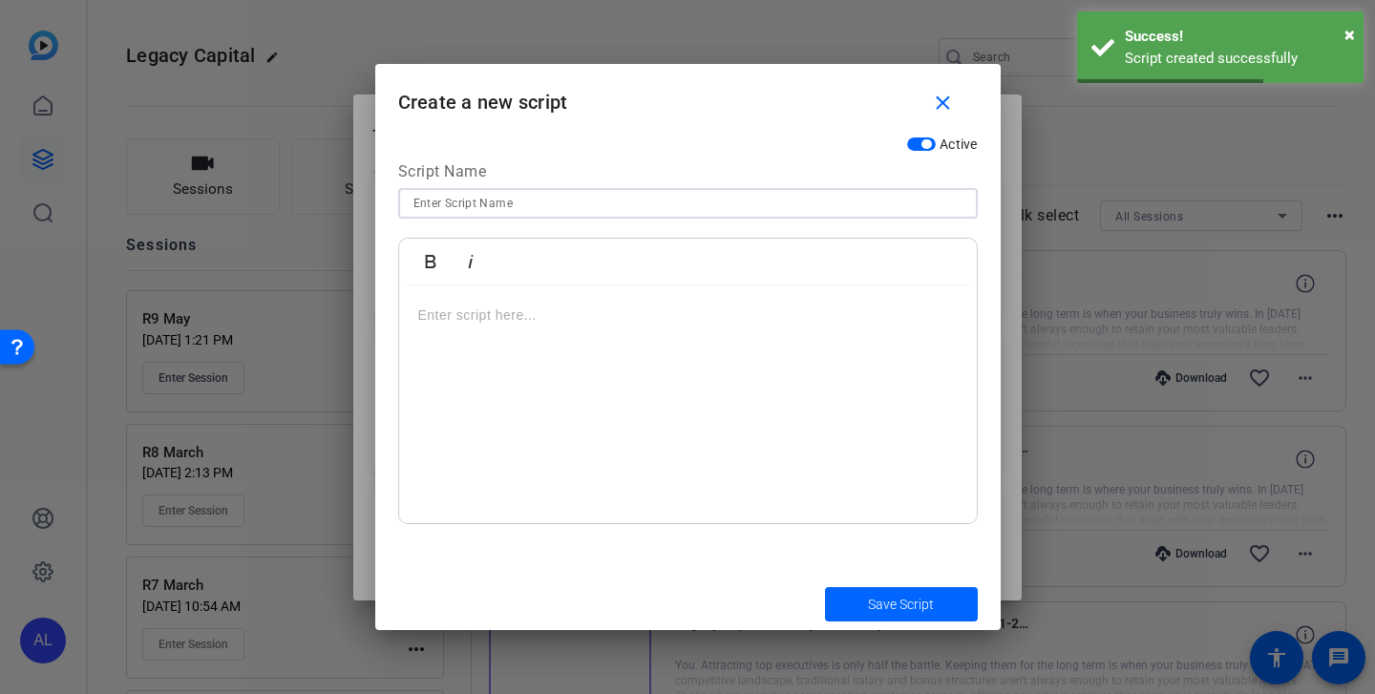
click at [589, 200] on input at bounding box center [687, 203] width 549 height 23
paste input "PSUs and RSUs - [PERSON_NAME]"
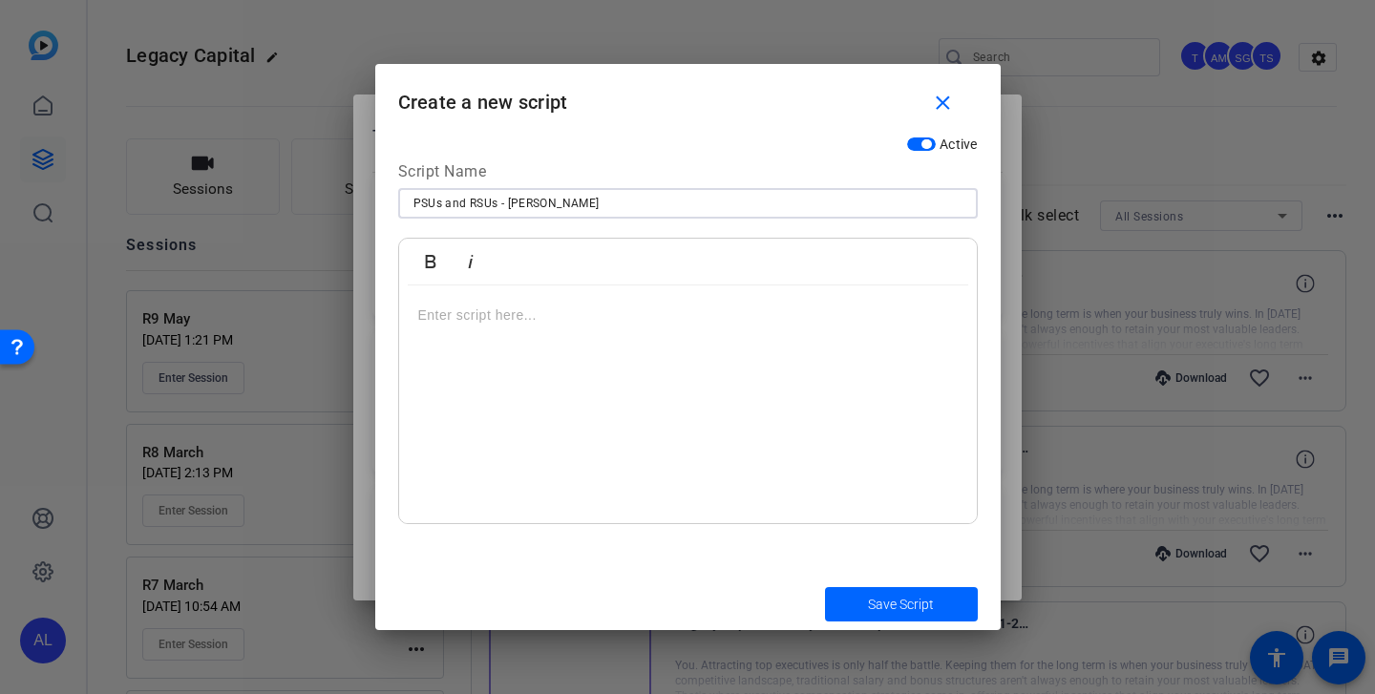
type input "PSUs and RSUs - [PERSON_NAME]"
click at [604, 325] on p at bounding box center [688, 315] width 540 height 21
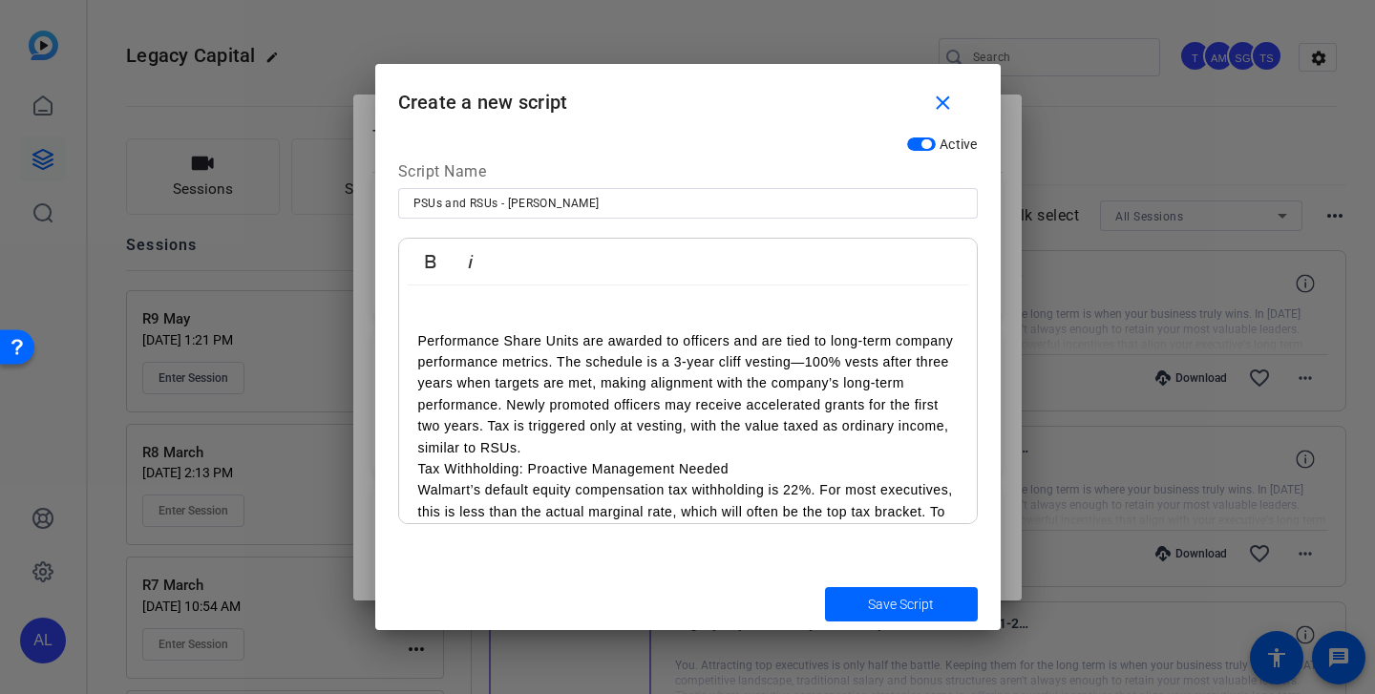
scroll to position [137, 0]
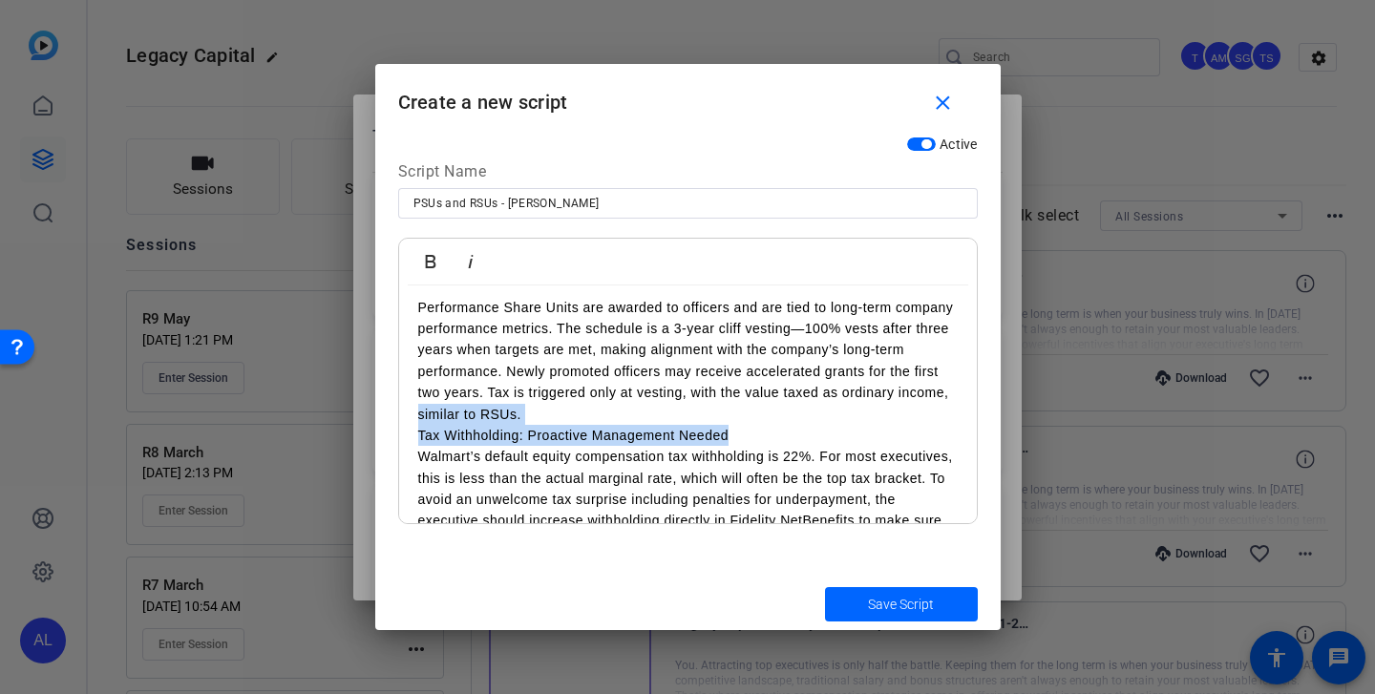
drag, startPoint x: 766, startPoint y: 438, endPoint x: 326, endPoint y: 418, distance: 440.7
click at [326, 418] on div "Teleprompter Scripts add New Script close PSUs and RSUs - Matt SMILE :) Underst…" at bounding box center [687, 347] width 1375 height 694
click at [506, 430] on p "Tax Withholding: Proactive Management Needed" at bounding box center [688, 435] width 540 height 21
drag, startPoint x: 760, startPoint y: 434, endPoint x: 416, endPoint y: 430, distance: 343.8
click at [416, 430] on div "SMILE :) Performance Share Units are awarded to officers and are tied to long-t…" at bounding box center [688, 478] width 578 height 658
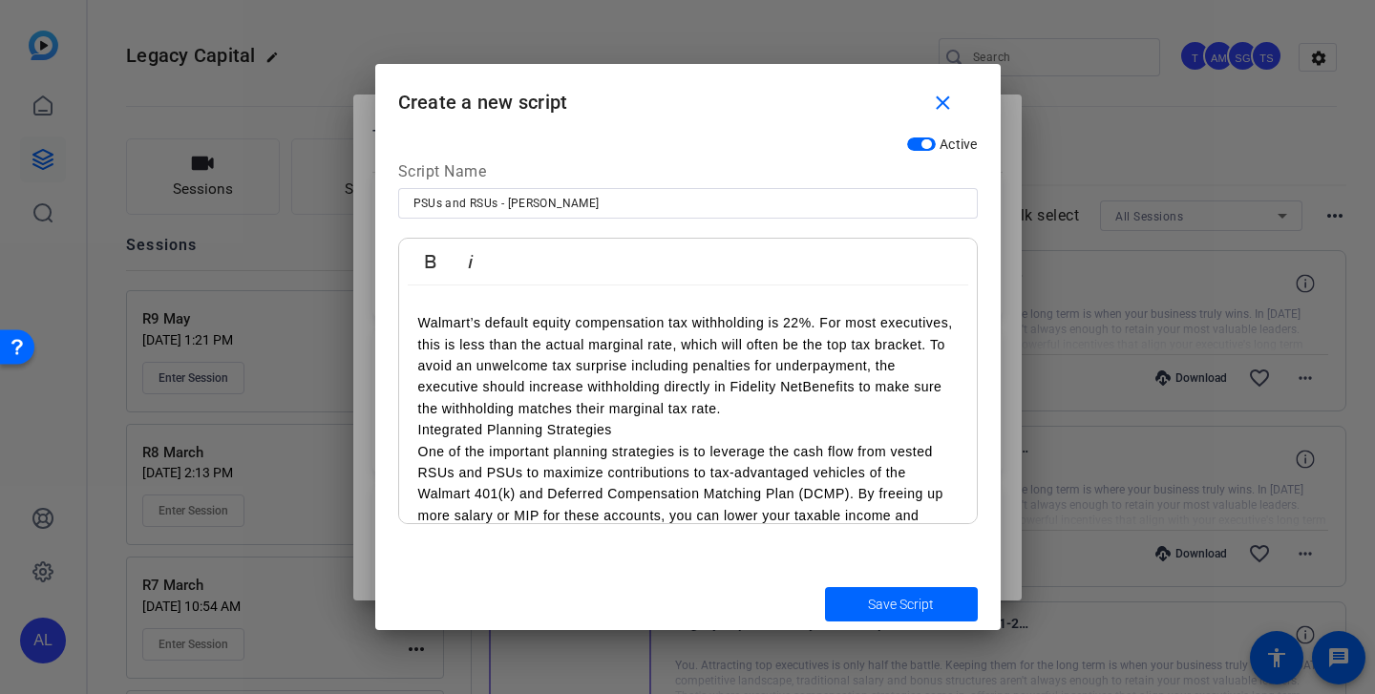
scroll to position [289, 0]
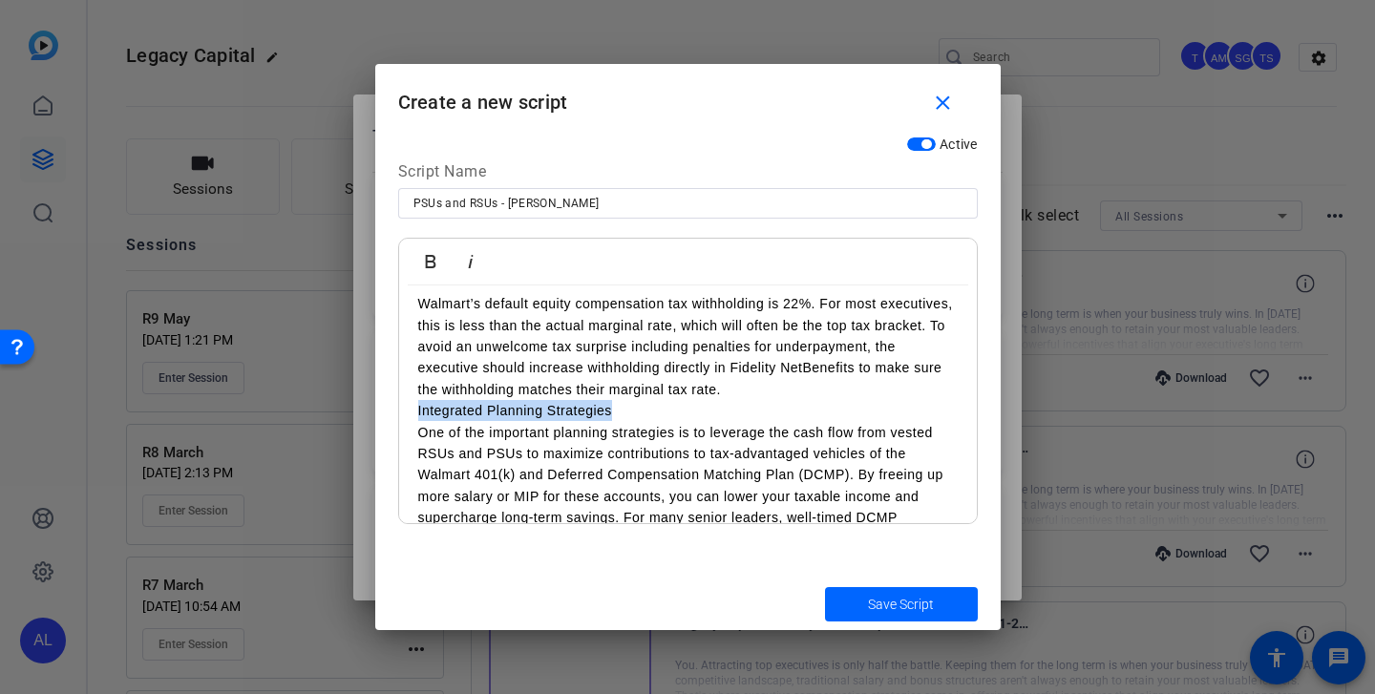
drag, startPoint x: 635, startPoint y: 415, endPoint x: 345, endPoint y: 407, distance: 290.4
click at [345, 407] on div "Teleprompter Scripts add New Script close PSUs and RSUs - Matt SMILE :) Underst…" at bounding box center [687, 347] width 1375 height 694
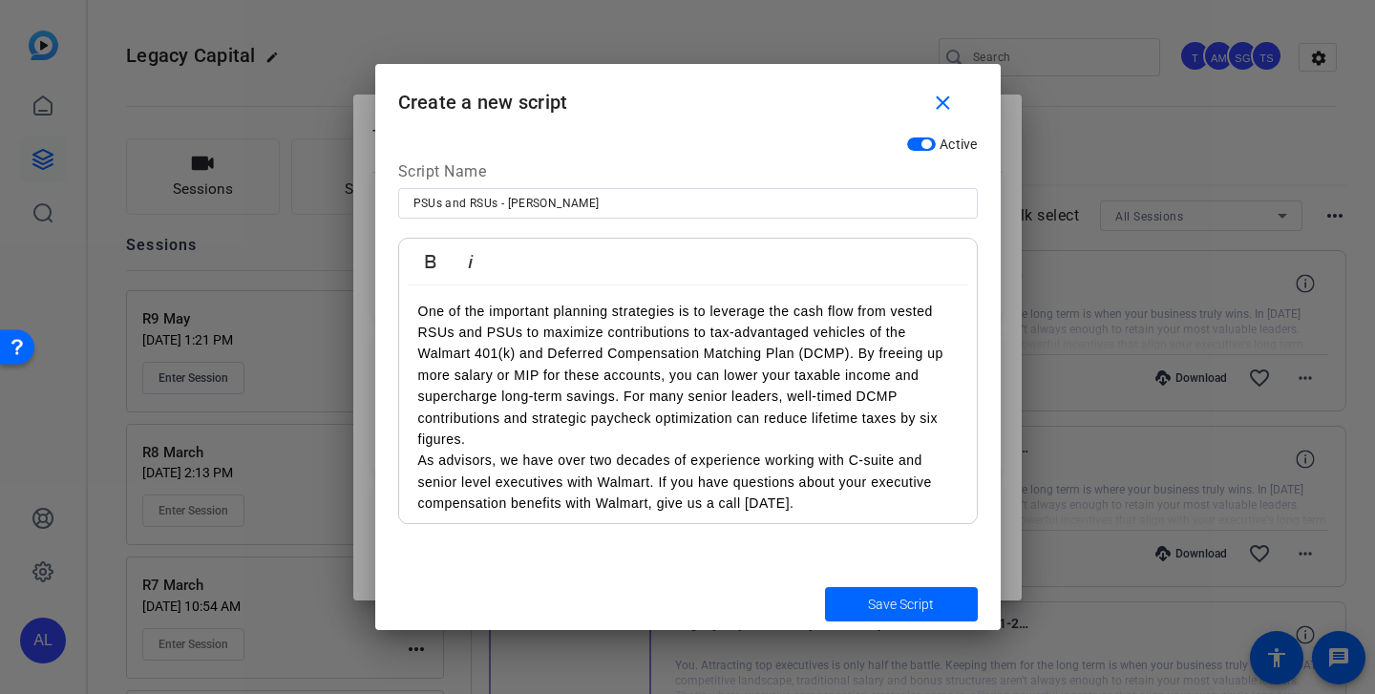
scroll to position [413, 0]
click at [551, 445] on p "One of the important planning strategies is to leverage the cash flow from vest…" at bounding box center [688, 374] width 540 height 150
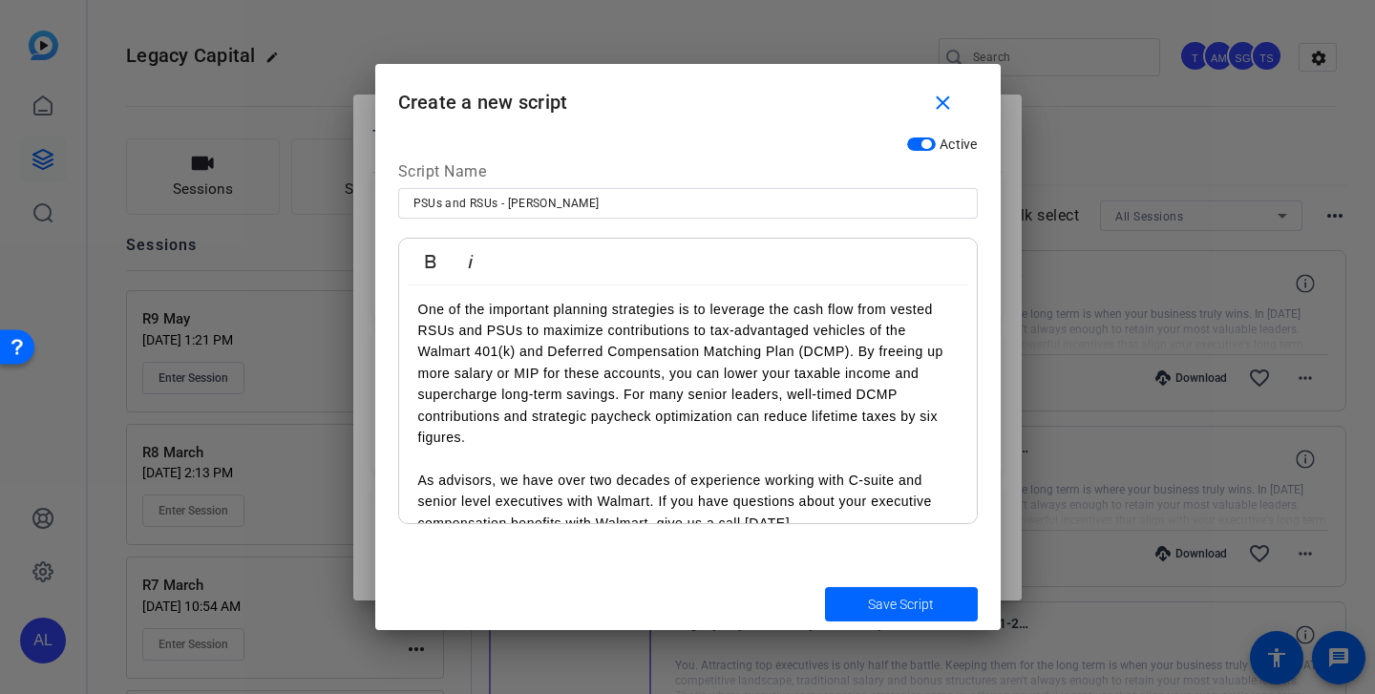
scroll to position [439, 0]
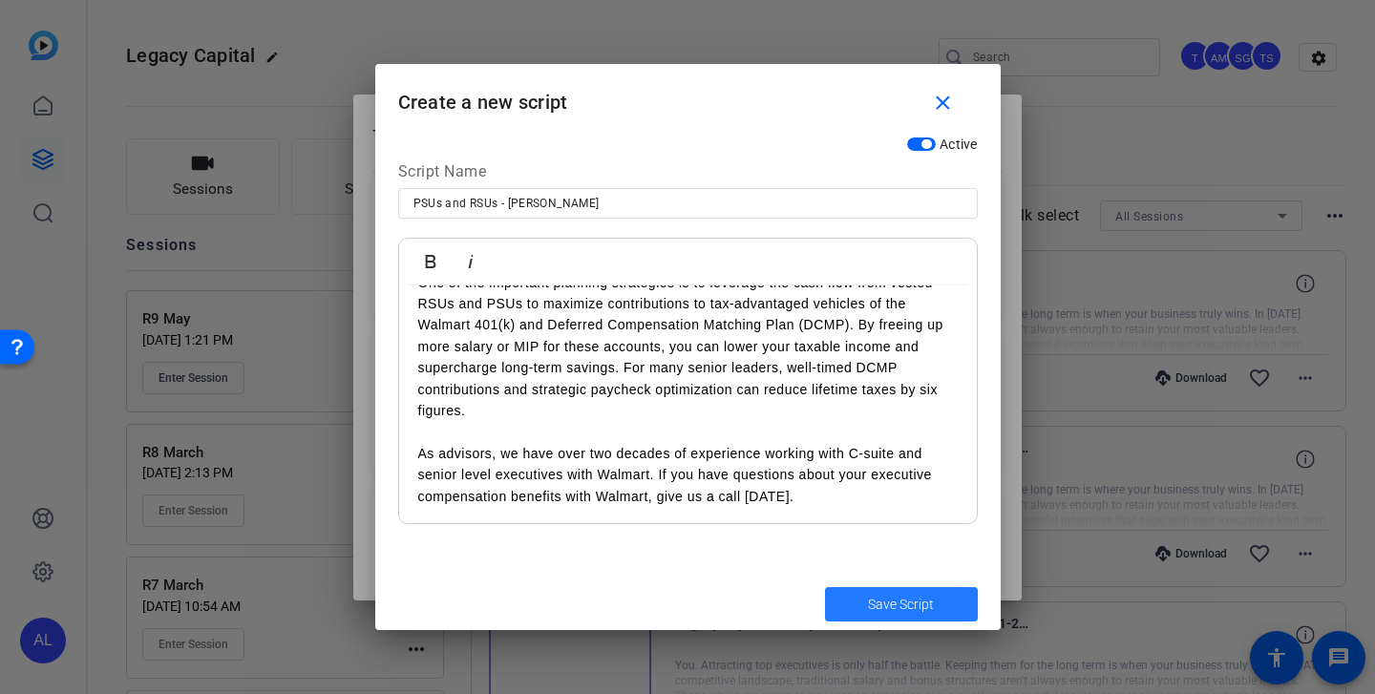
click at [929, 606] on span "Save Script" at bounding box center [901, 605] width 66 height 20
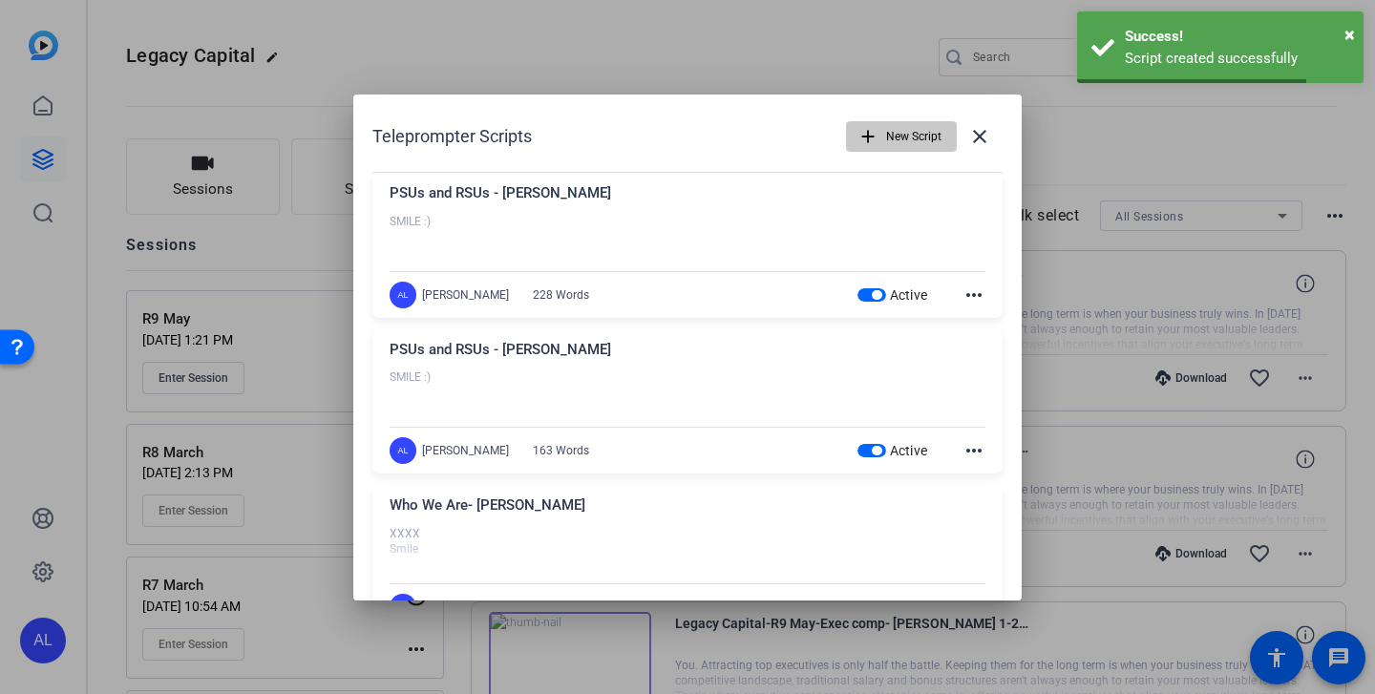
click at [906, 139] on span "New Script" at bounding box center [913, 136] width 55 height 36
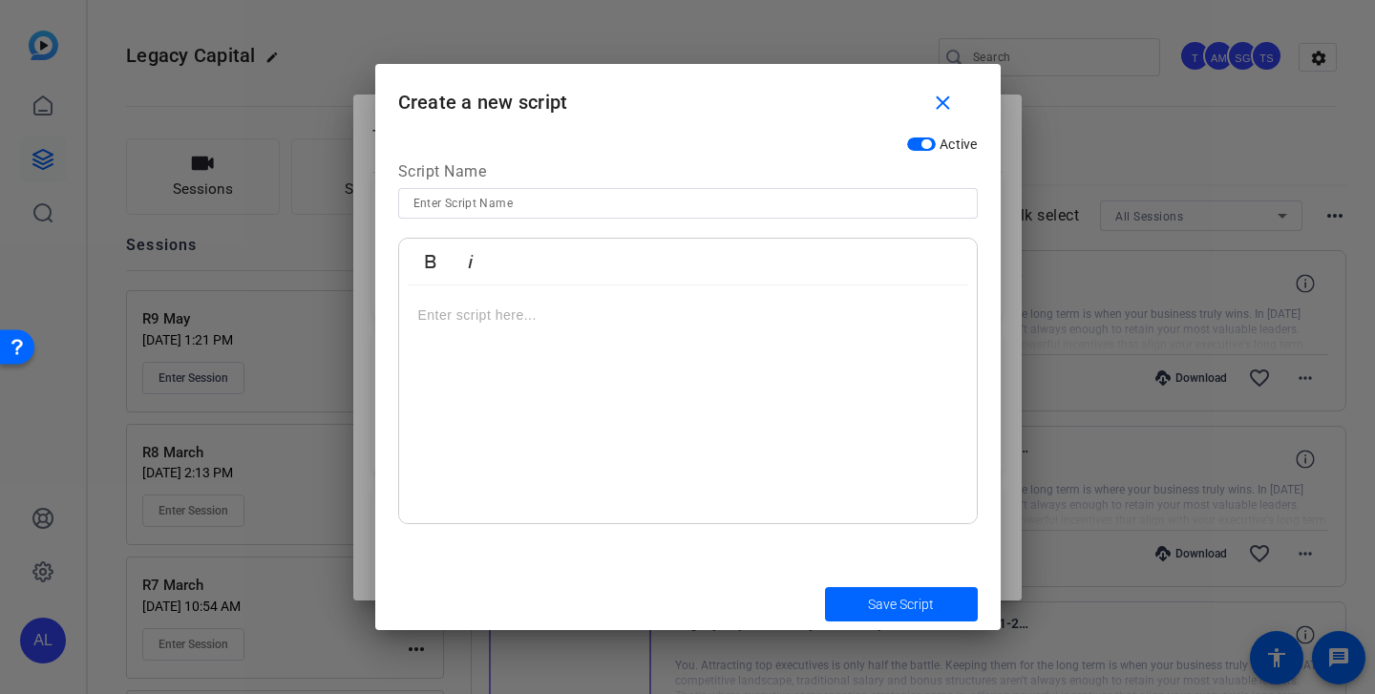
click at [547, 208] on input at bounding box center [687, 203] width 549 height 23
type input "E"
type input "[PERSON_NAME] vs Trusts"
click at [549, 320] on p at bounding box center [688, 315] width 540 height 21
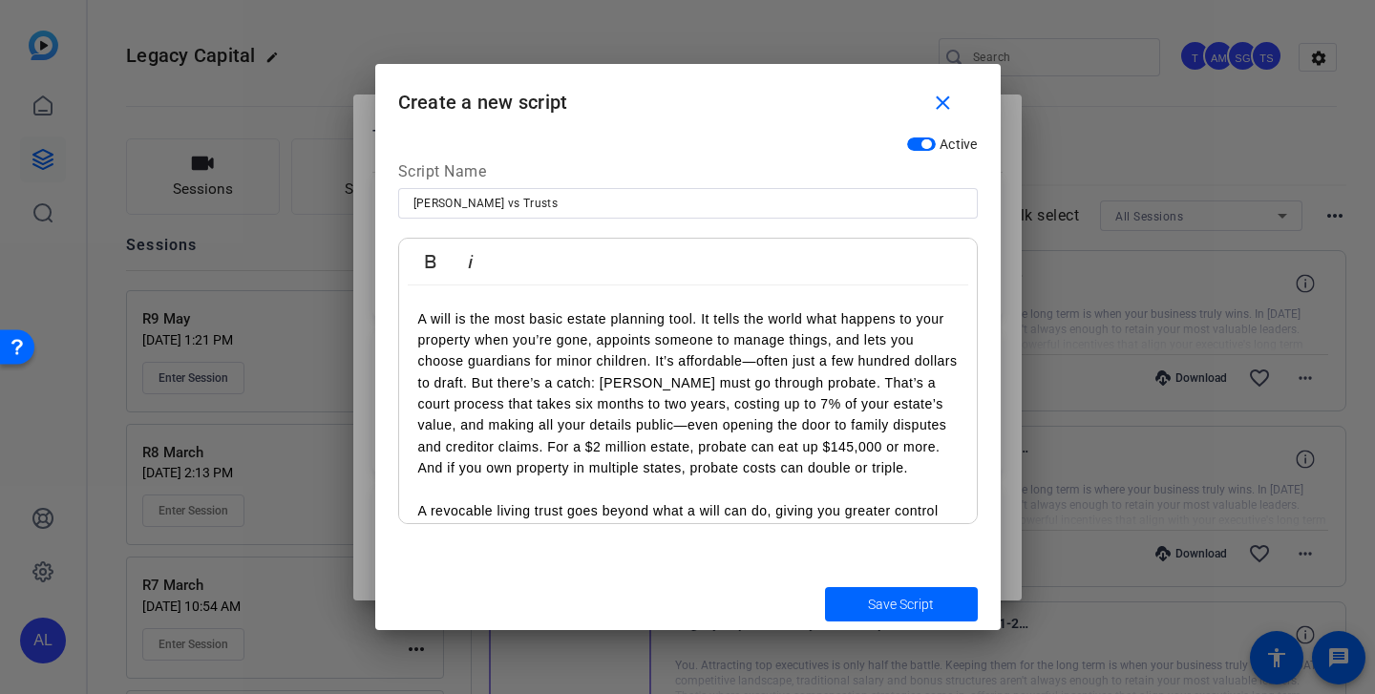
scroll to position [0, 0]
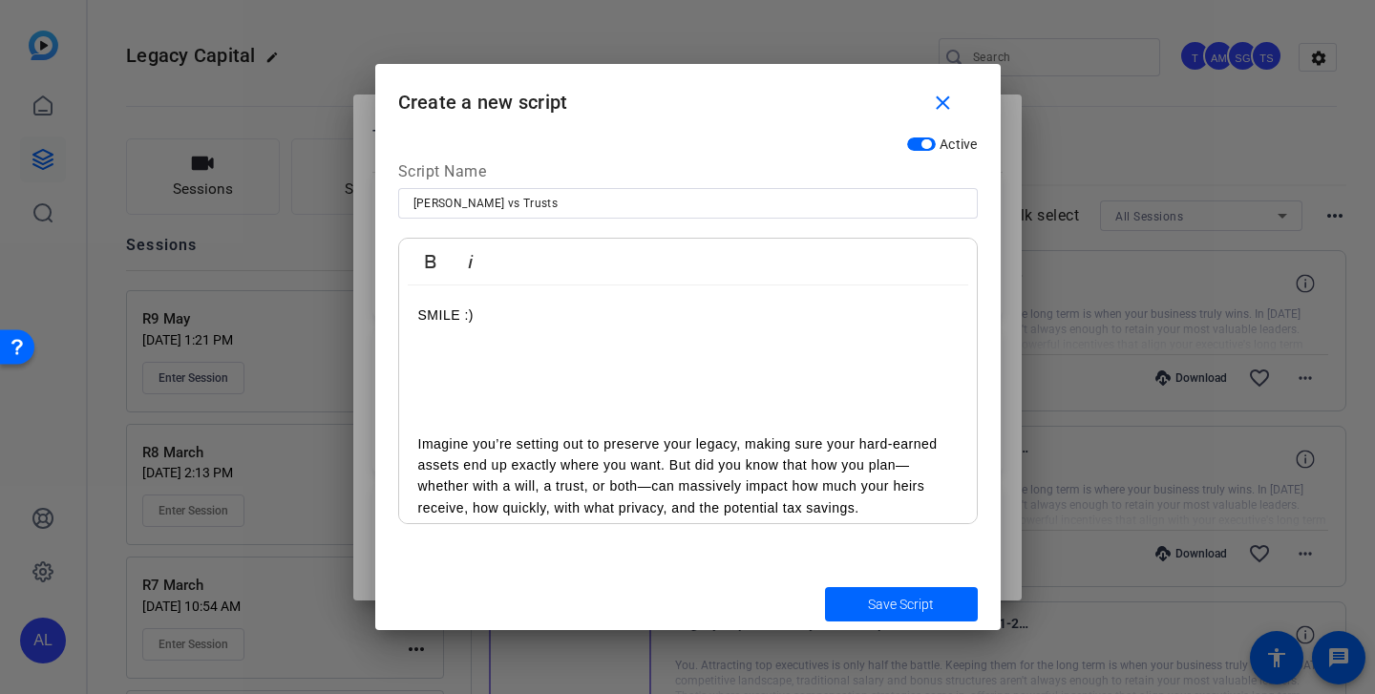
click at [706, 200] on input "[PERSON_NAME] vs Trusts" at bounding box center [687, 203] width 549 height 23
type input "[PERSON_NAME] vs Trusts - [PERSON_NAME]"
click at [909, 607] on span "Save Script" at bounding box center [901, 605] width 66 height 20
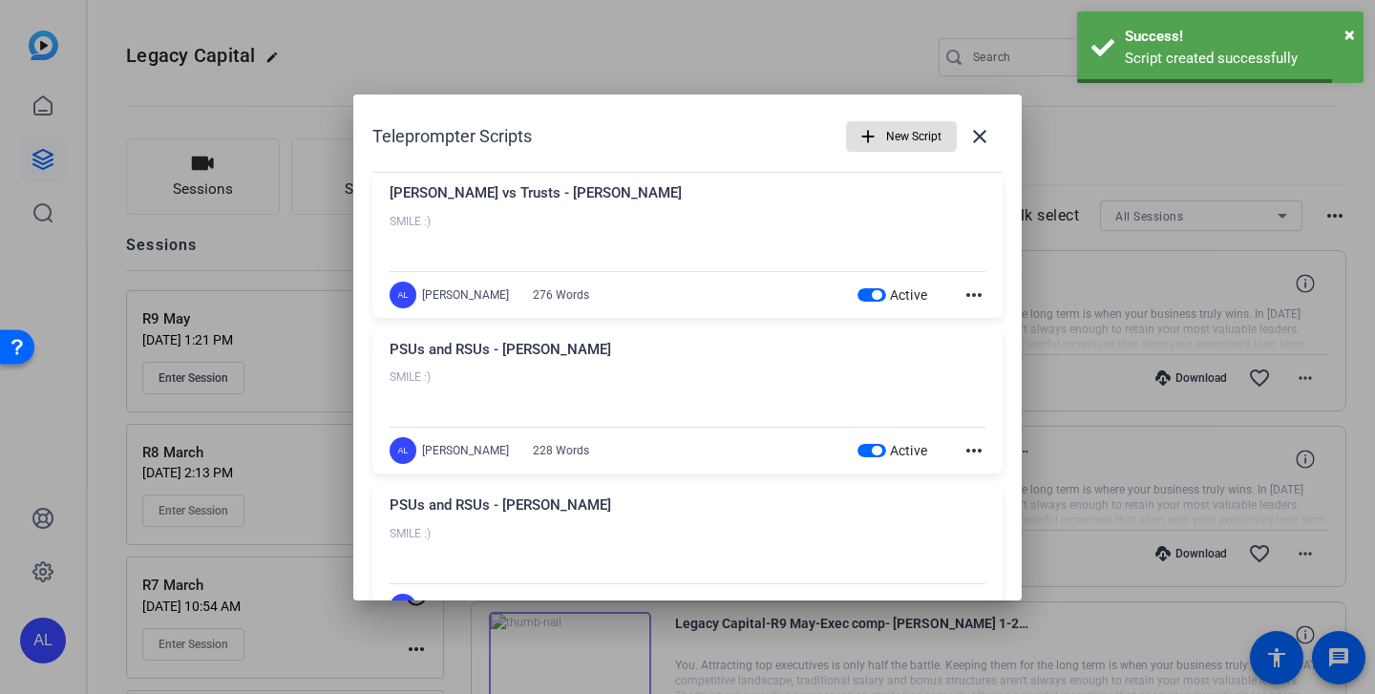
click at [920, 138] on span "New Script" at bounding box center [913, 136] width 55 height 36
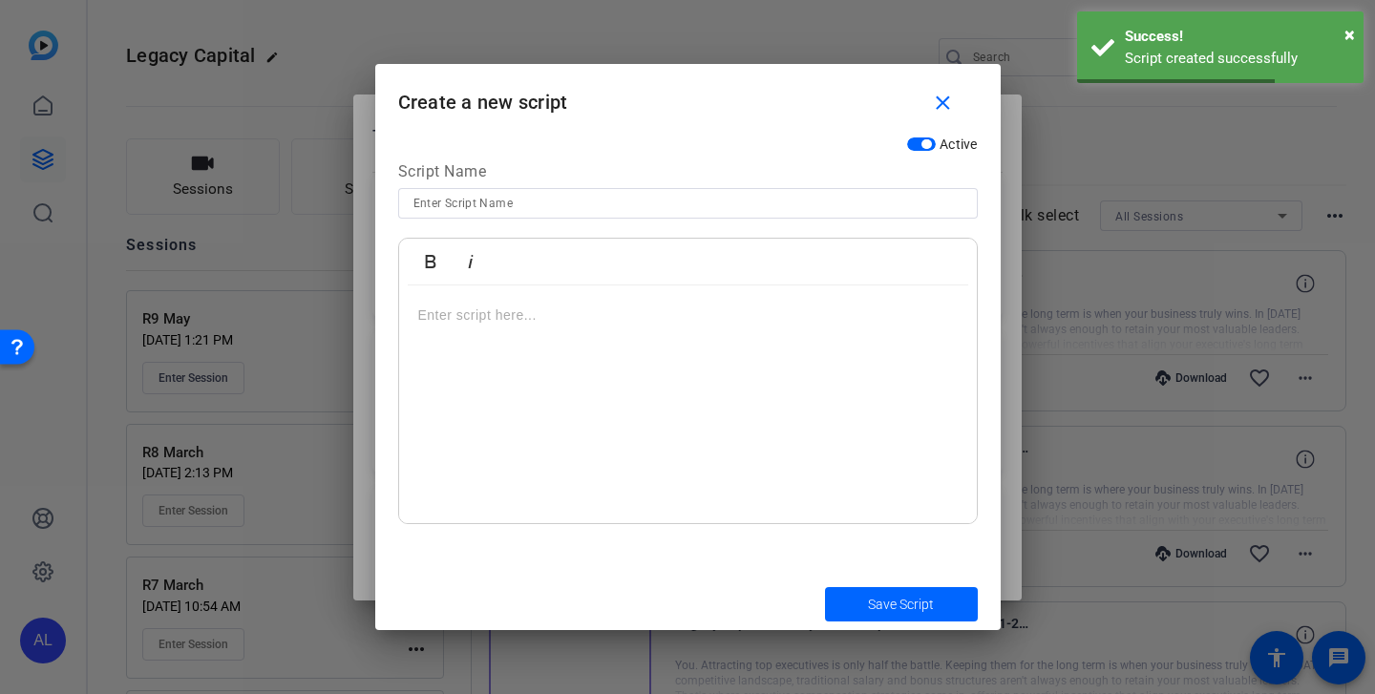
click at [701, 210] on input at bounding box center [687, 203] width 549 height 23
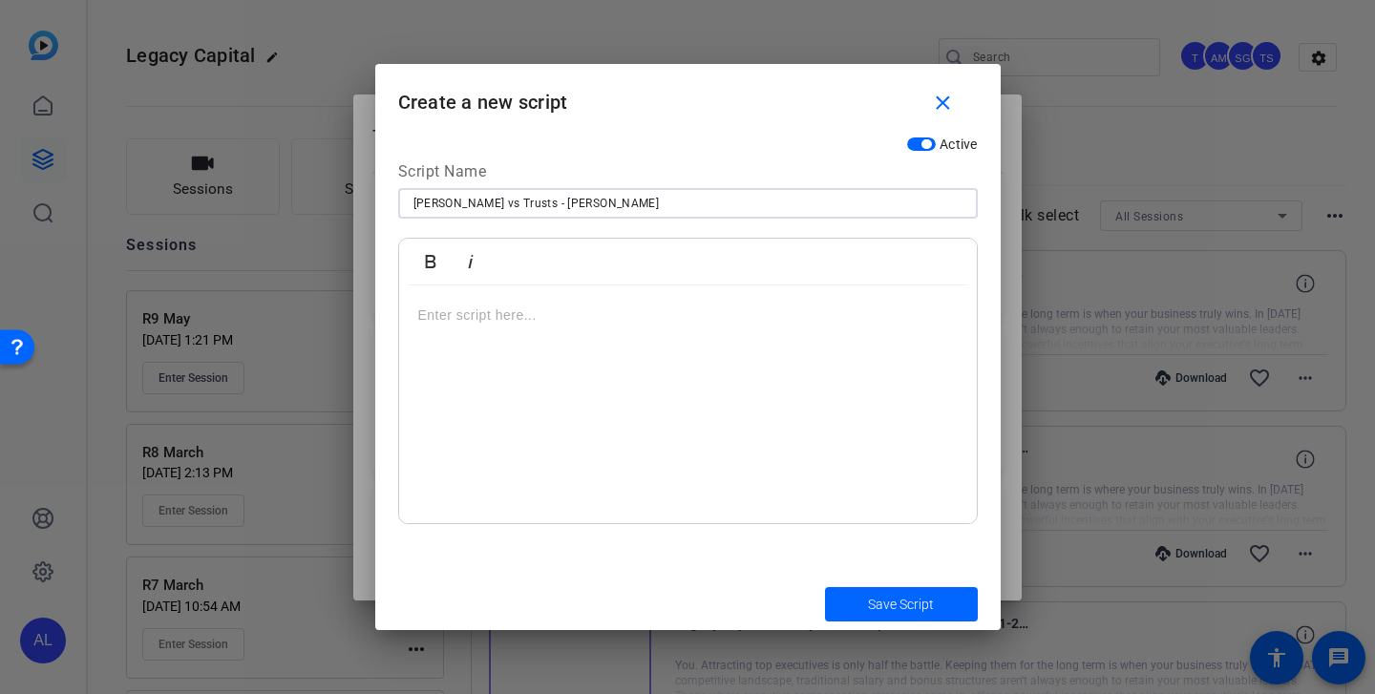
type input "[PERSON_NAME] vs Trusts - [PERSON_NAME]"
click at [699, 389] on div at bounding box center [688, 405] width 578 height 239
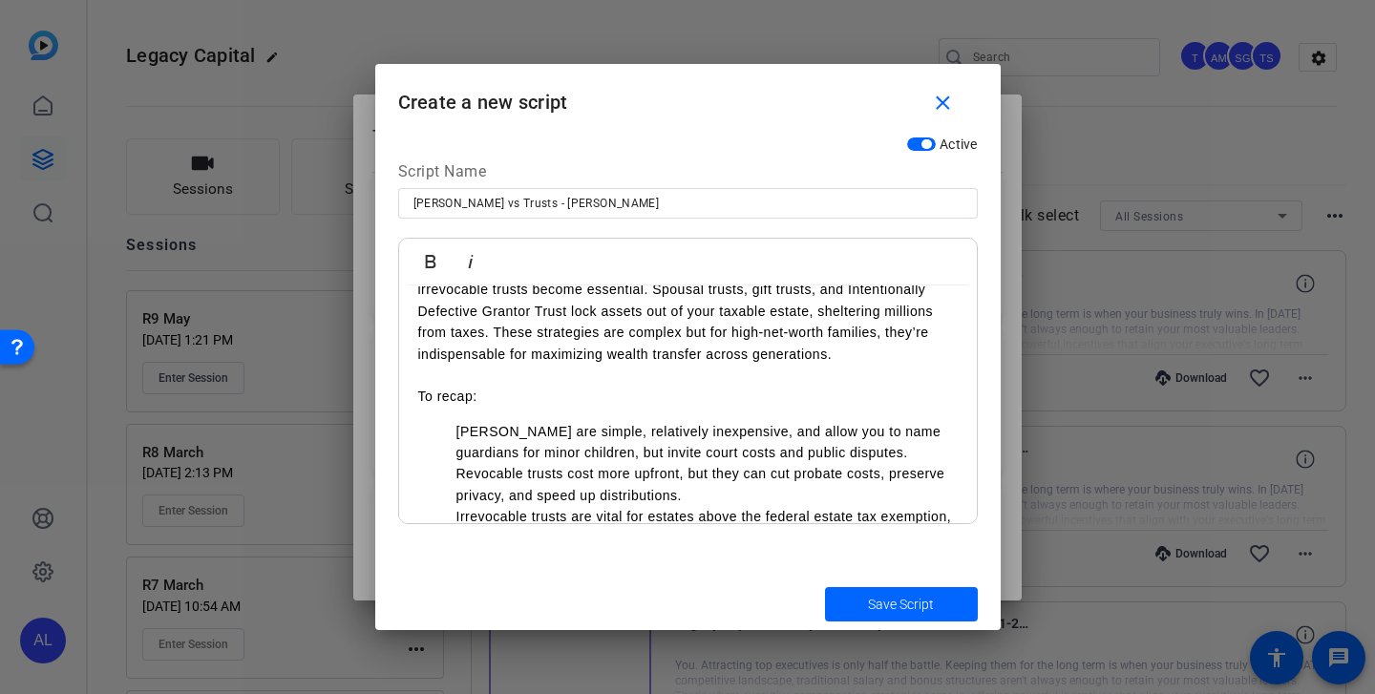
scroll to position [204, 0]
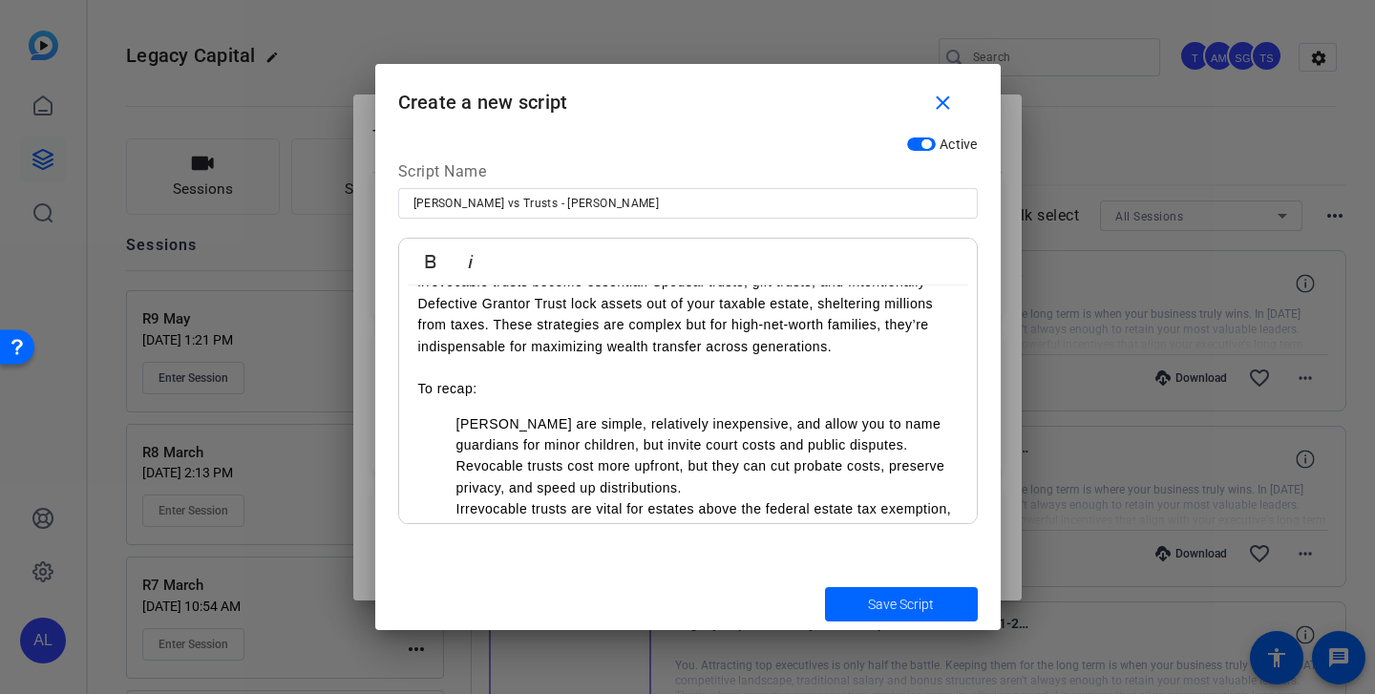
click at [448, 421] on ul "[PERSON_NAME] are simple, relatively inexpensive, and allow you to name guardia…" at bounding box center [688, 477] width 540 height 128
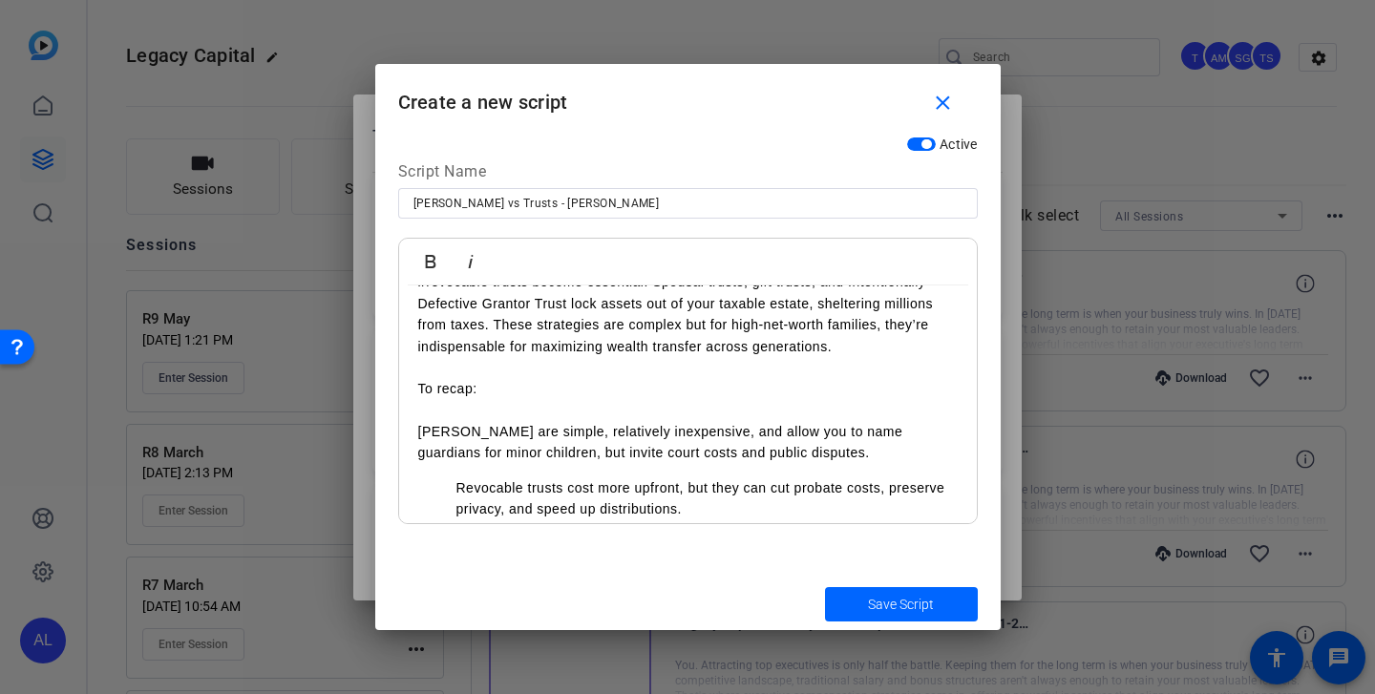
scroll to position [266, 0]
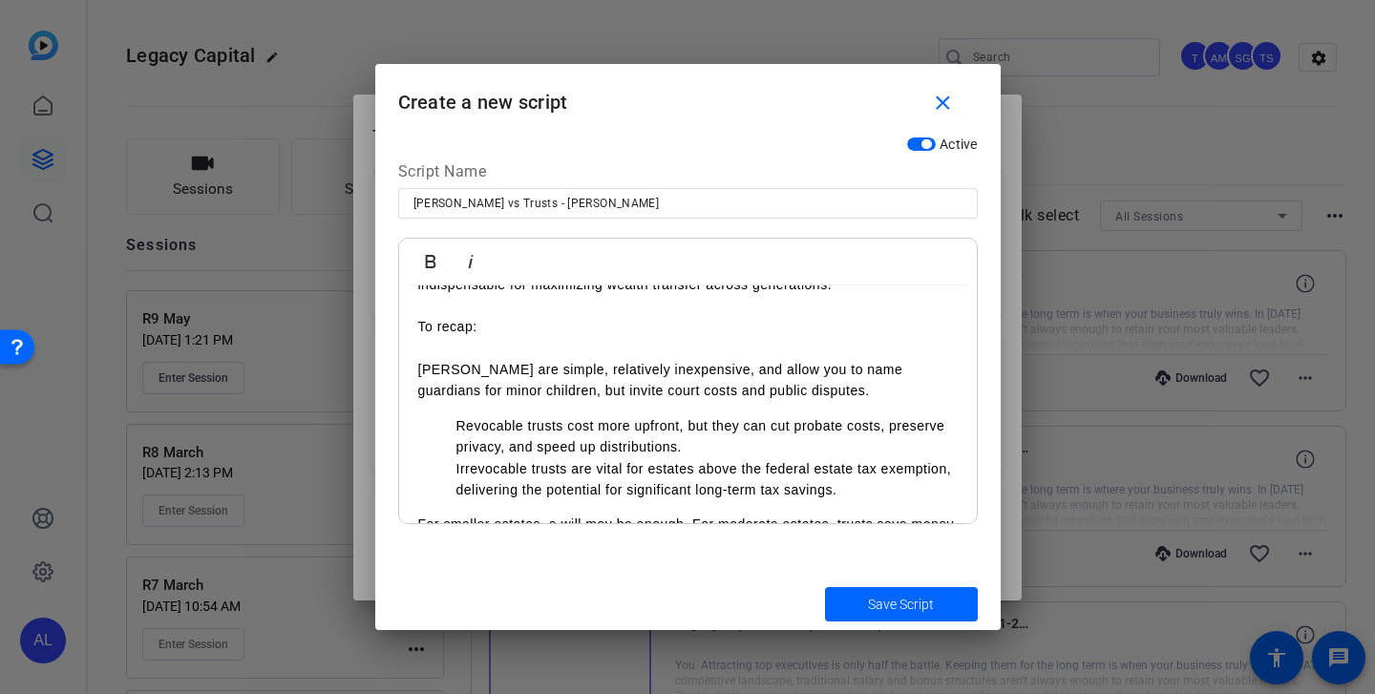
click at [451, 427] on ul "Revocable trusts cost more upfront, but they can cut probate costs, preserve pr…" at bounding box center [688, 458] width 540 height 86
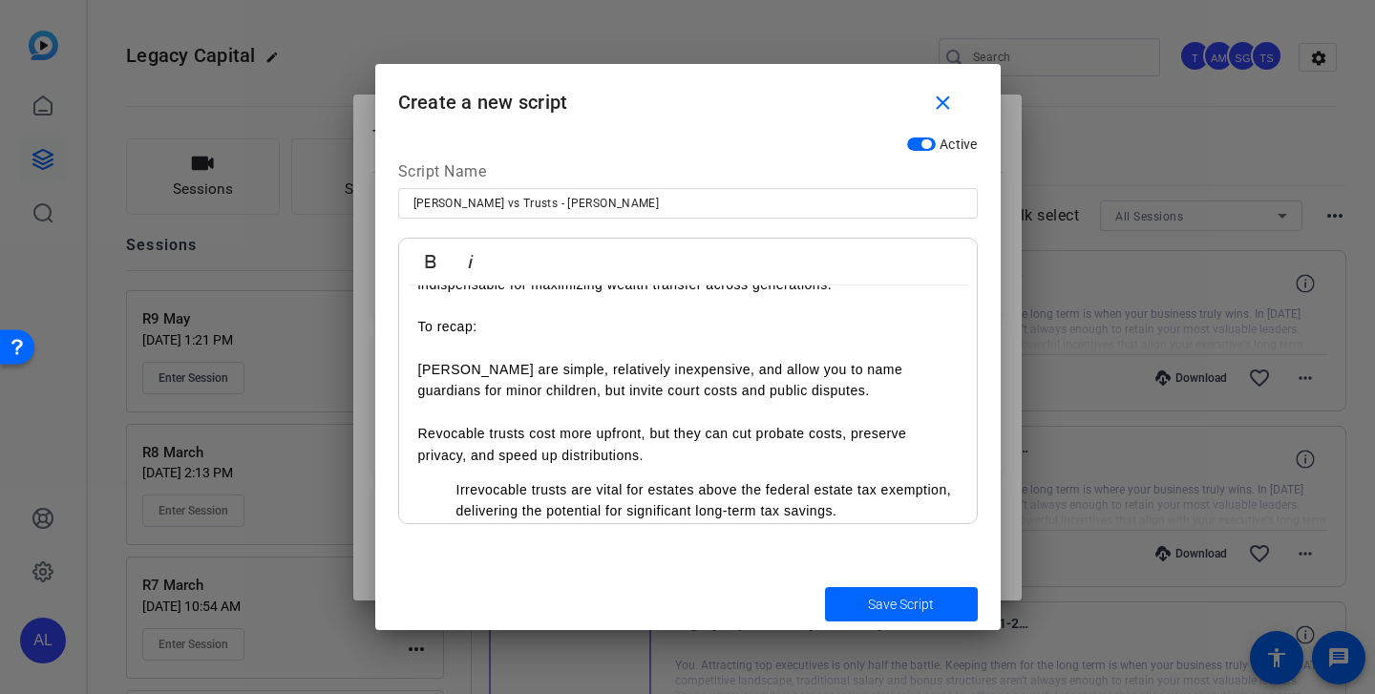
scroll to position [360, 0]
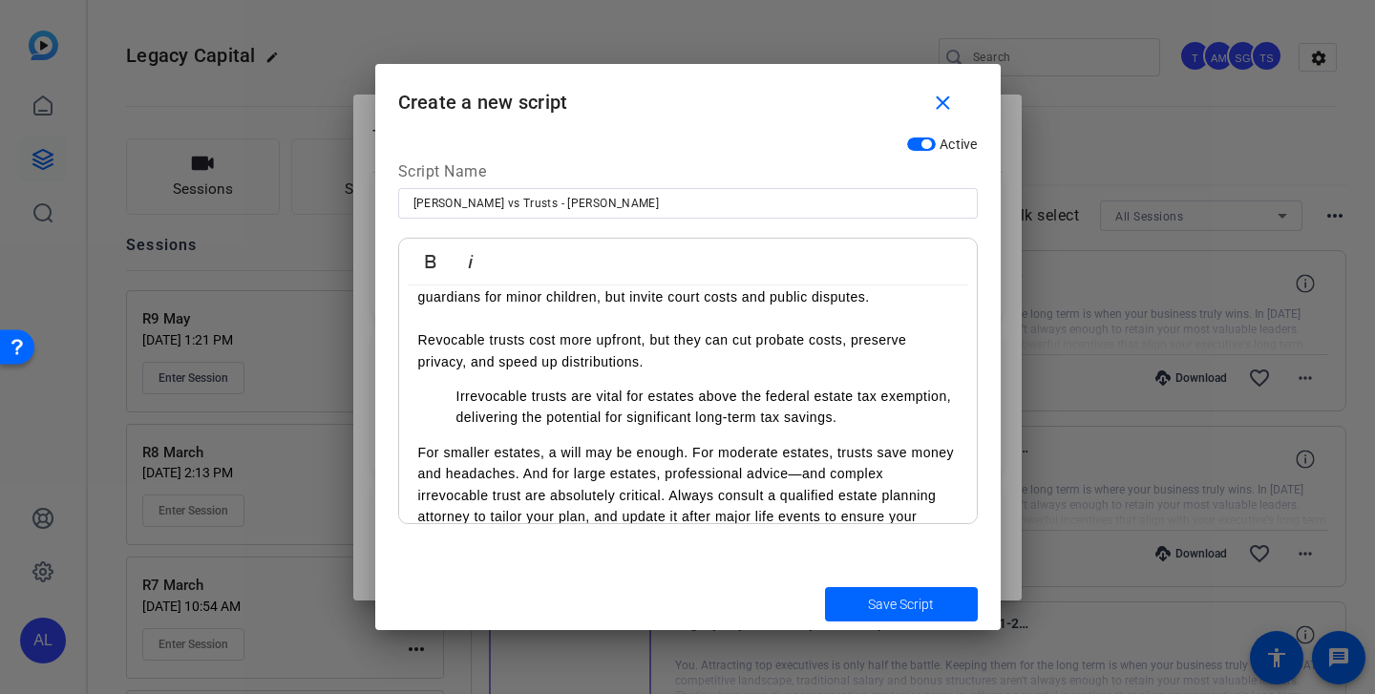
click at [454, 397] on ul "Irrevocable trusts are vital for estates above the federal estate tax exemption…" at bounding box center [688, 407] width 540 height 43
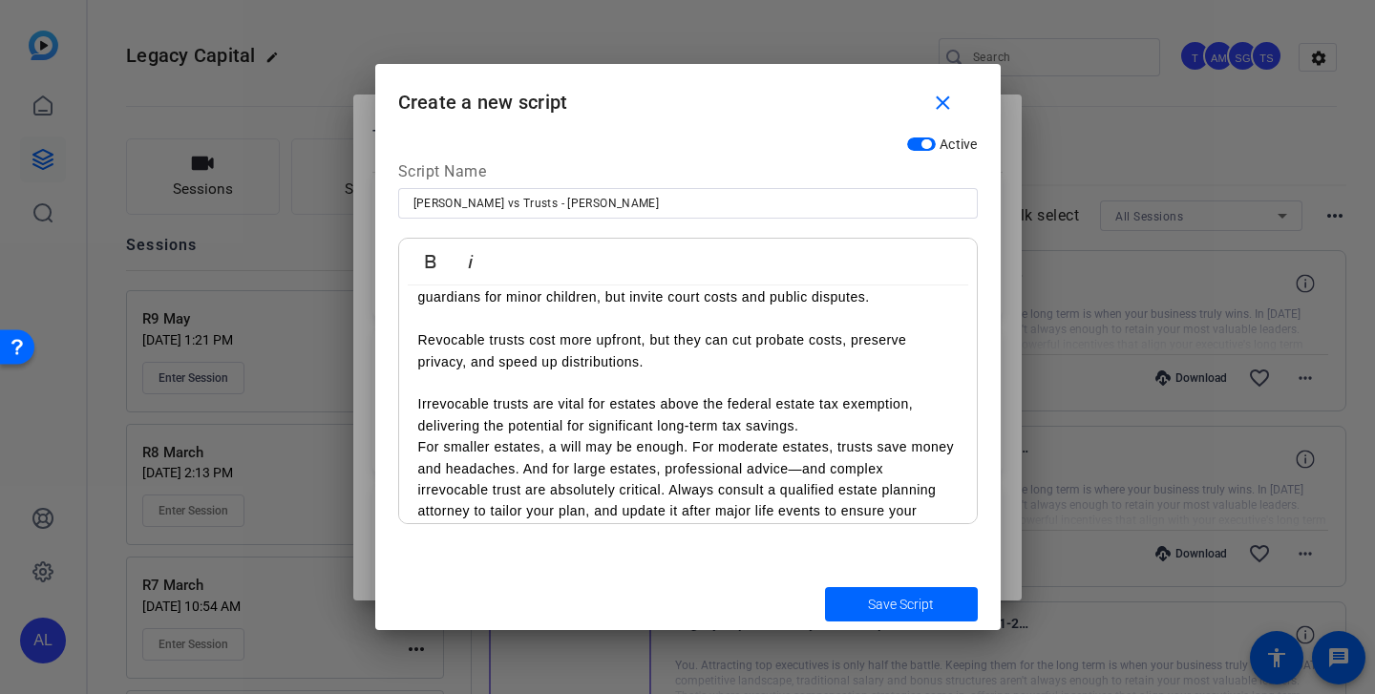
click at [821, 435] on p "Irrevocable trusts are vital for estates above the federal estate tax exemption…" at bounding box center [688, 414] width 540 height 43
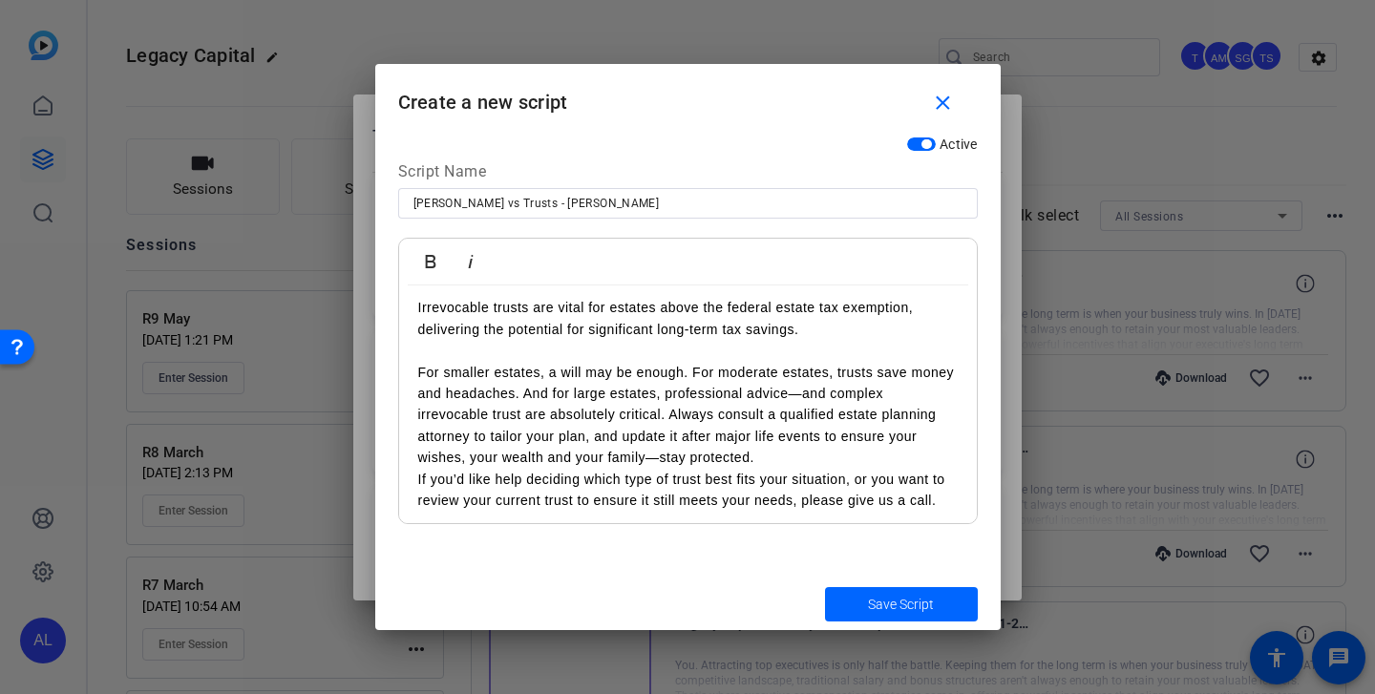
scroll to position [462, 0]
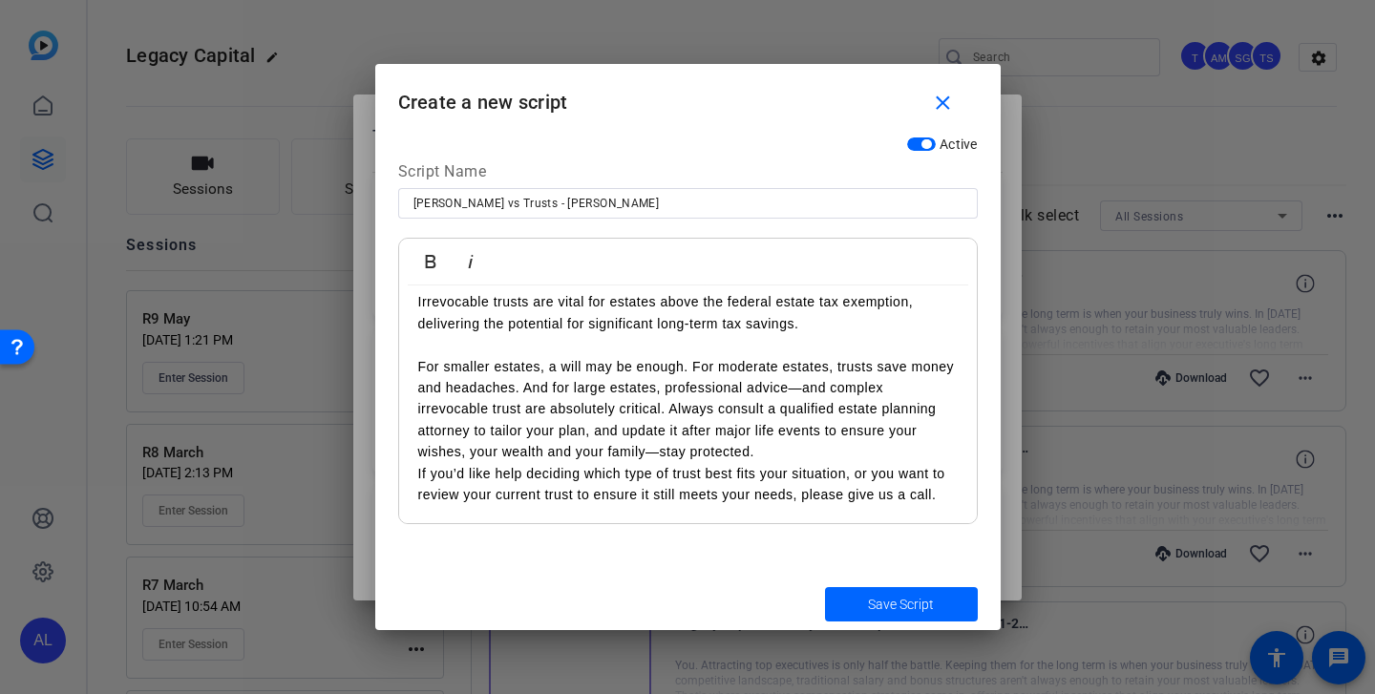
click at [783, 452] on p "For smaller estates, a will may be enough. For moderate estates, trusts save mo…" at bounding box center [688, 409] width 540 height 107
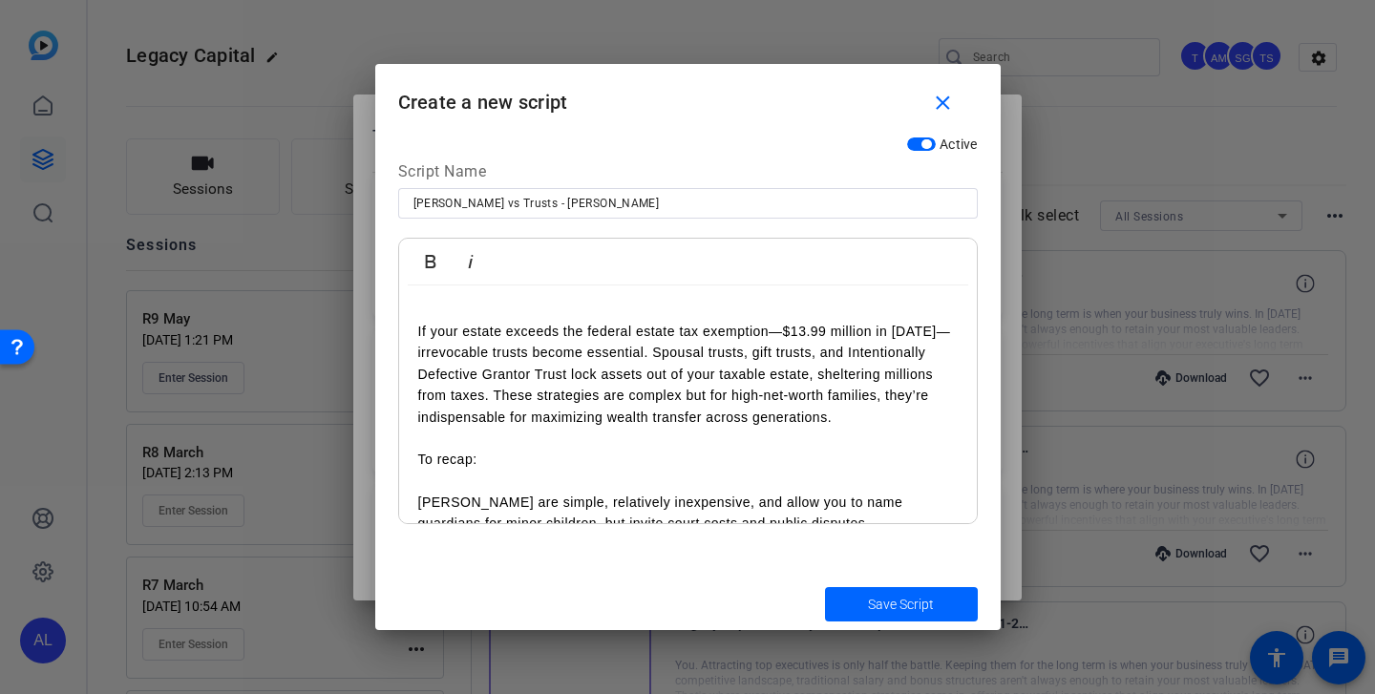
scroll to position [154, 0]
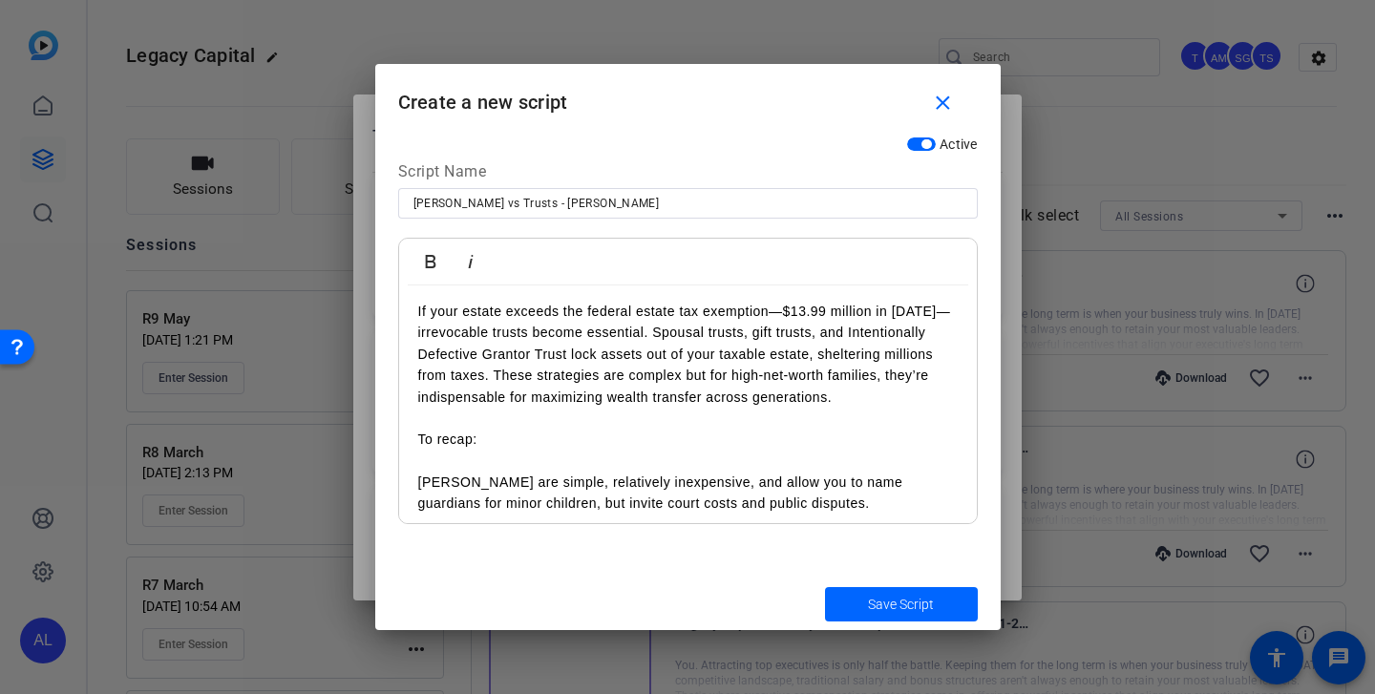
click at [430, 462] on p at bounding box center [688, 461] width 540 height 21
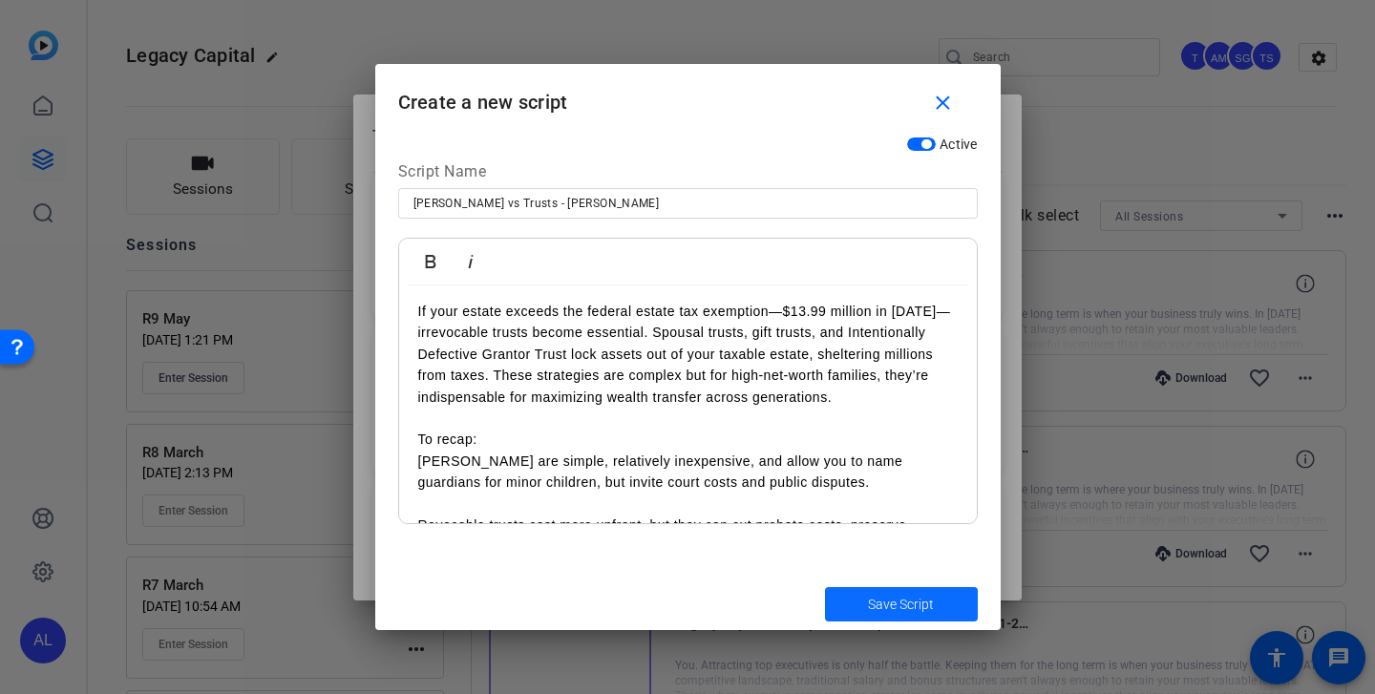
click at [874, 607] on span "Save Script" at bounding box center [901, 605] width 66 height 20
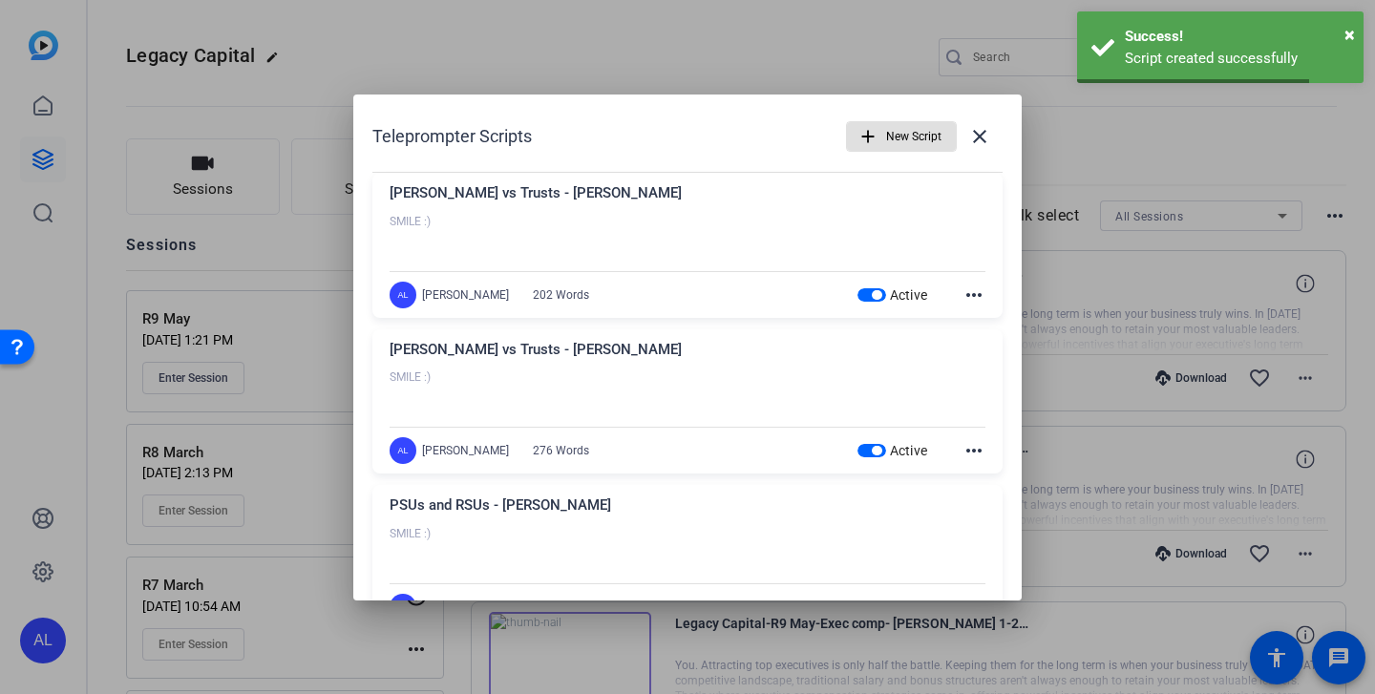
click at [895, 135] on span "New Script" at bounding box center [913, 136] width 55 height 36
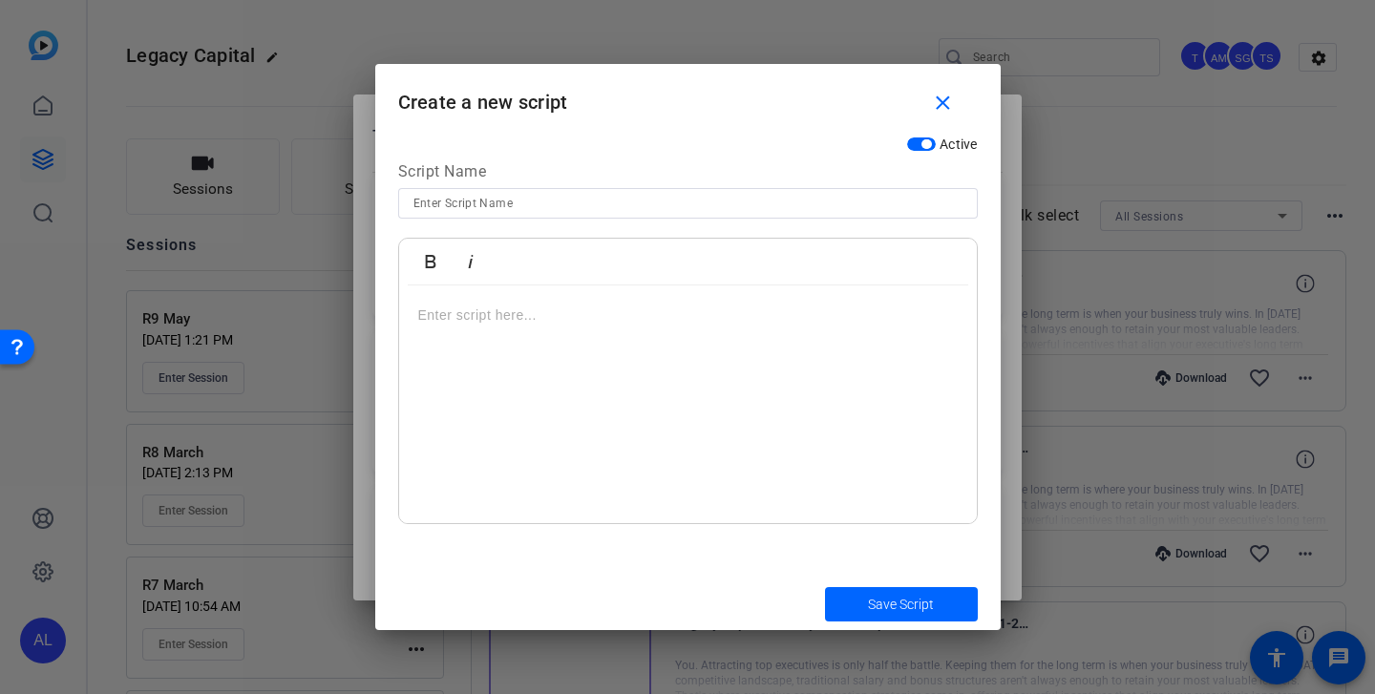
click at [618, 202] on input at bounding box center [687, 203] width 549 height 23
type input "[PERSON_NAME] Why"
click at [547, 296] on div at bounding box center [688, 405] width 578 height 239
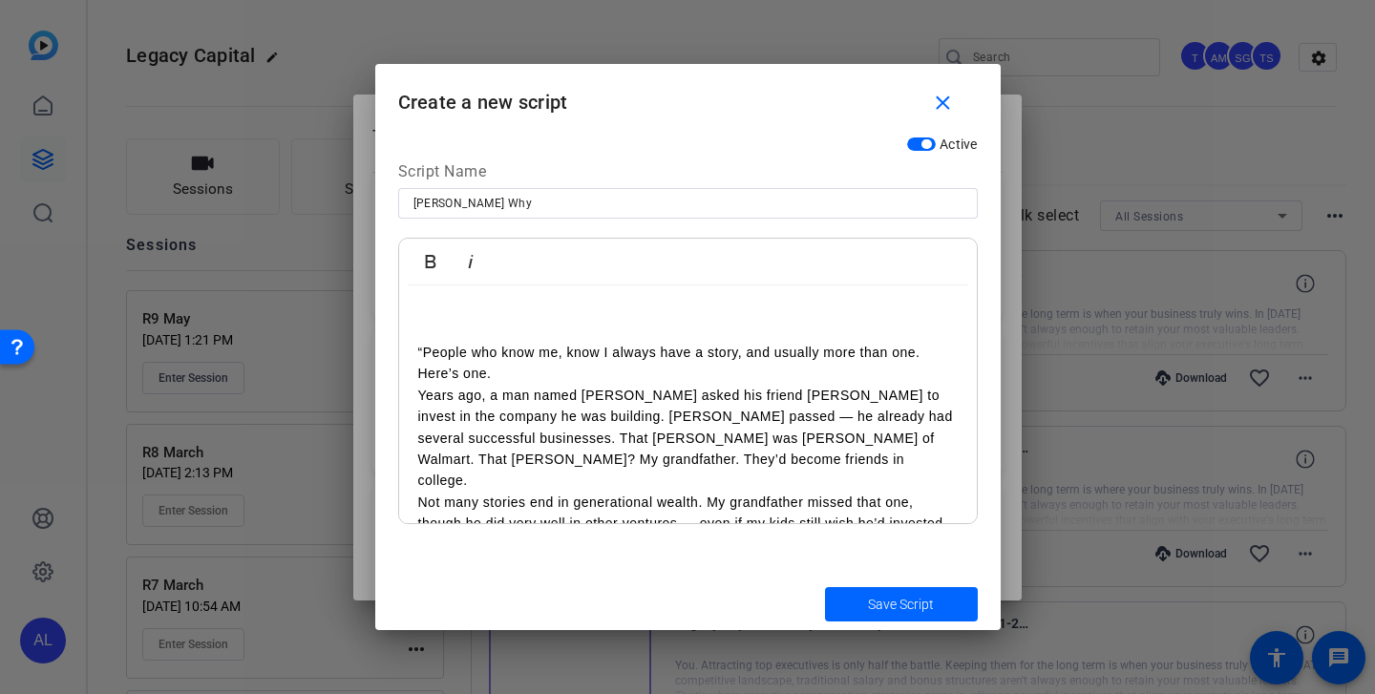
scroll to position [114, 0]
click at [537, 375] on p "“People who know me, know I always have a story, and usually more than one. Her…" at bounding box center [688, 416] width 540 height 150
click at [522, 370] on p "“People who know me, know I always have a story, and usually more than one. Her…" at bounding box center [688, 416] width 540 height 150
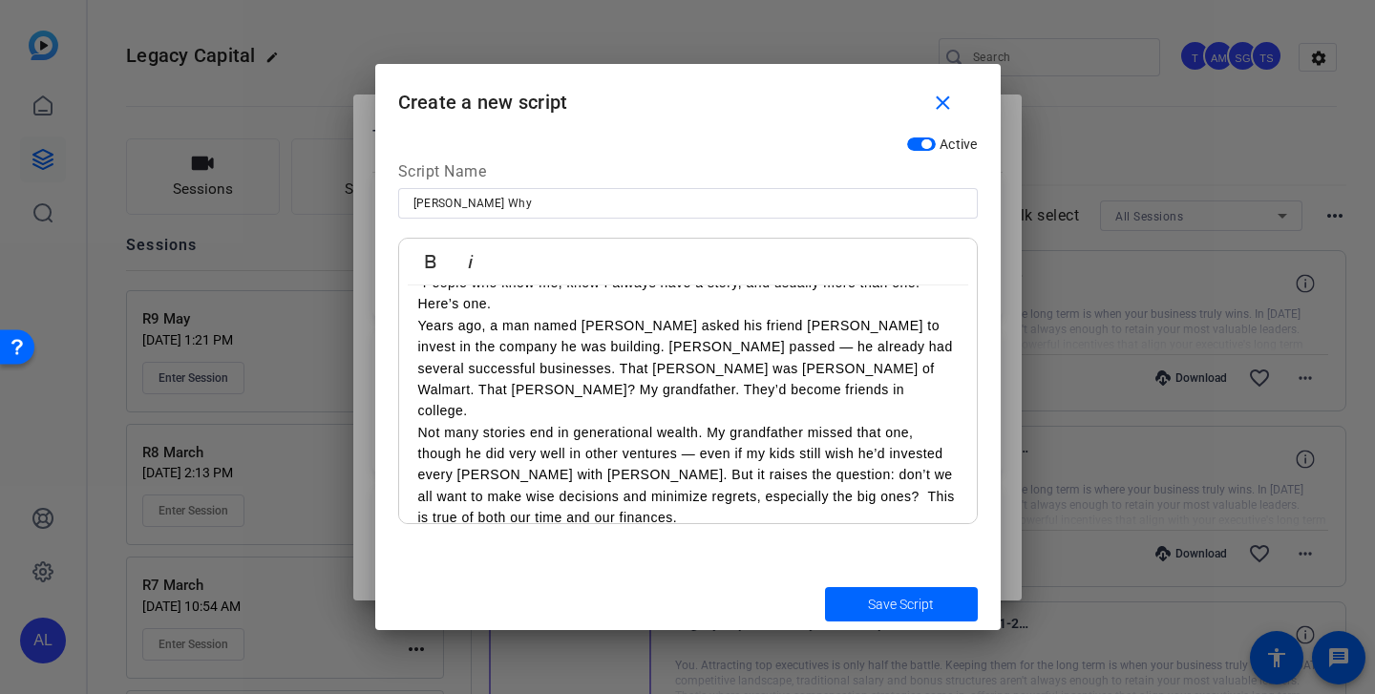
click at [498, 399] on p "“People who know me, know I always have a story, and usually more than one. Her…" at bounding box center [688, 347] width 540 height 150
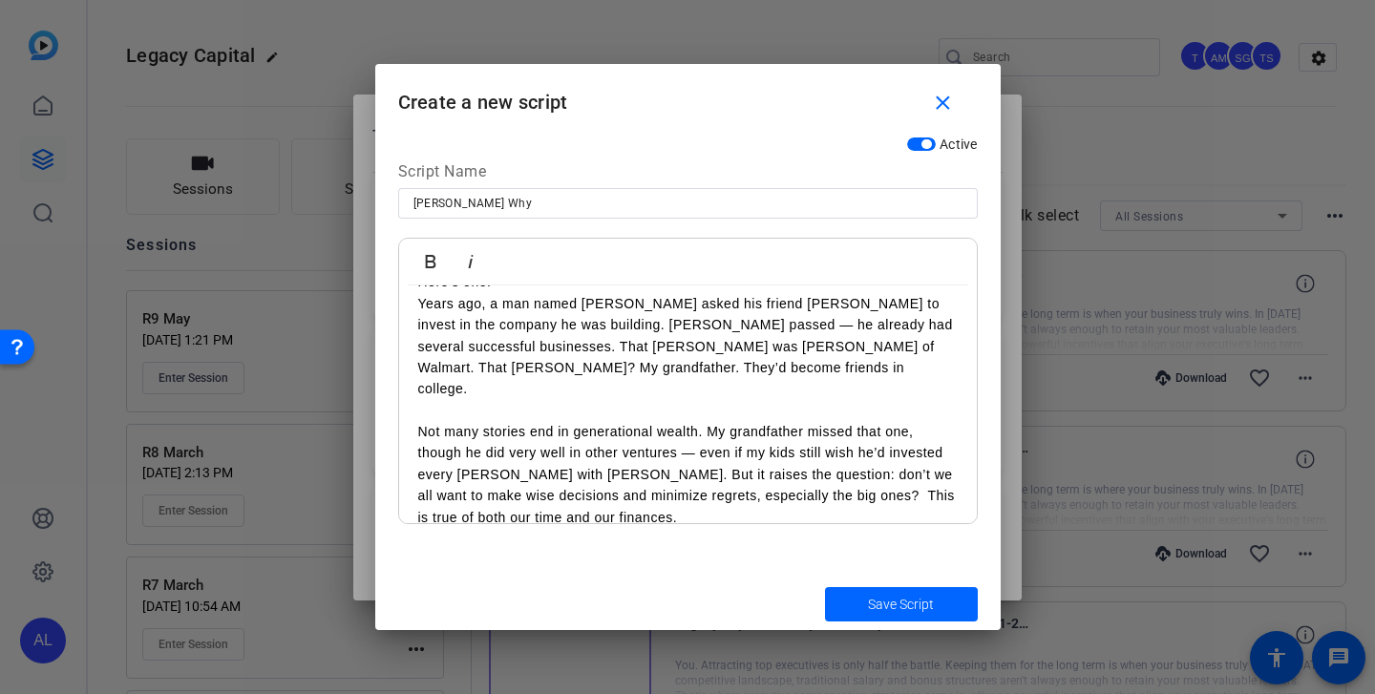
scroll to position [155, 0]
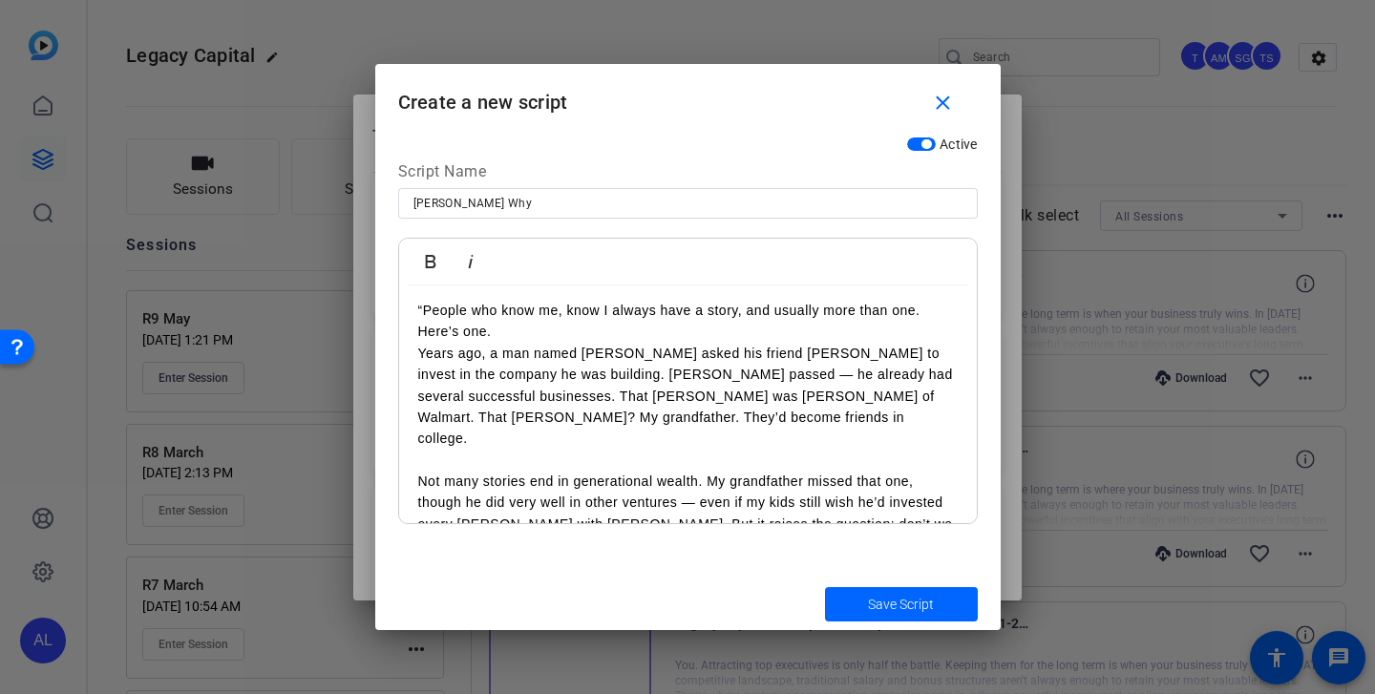
click at [522, 331] on p "“People who know me, know I always have a story, and usually more than one. Her…" at bounding box center [688, 375] width 540 height 150
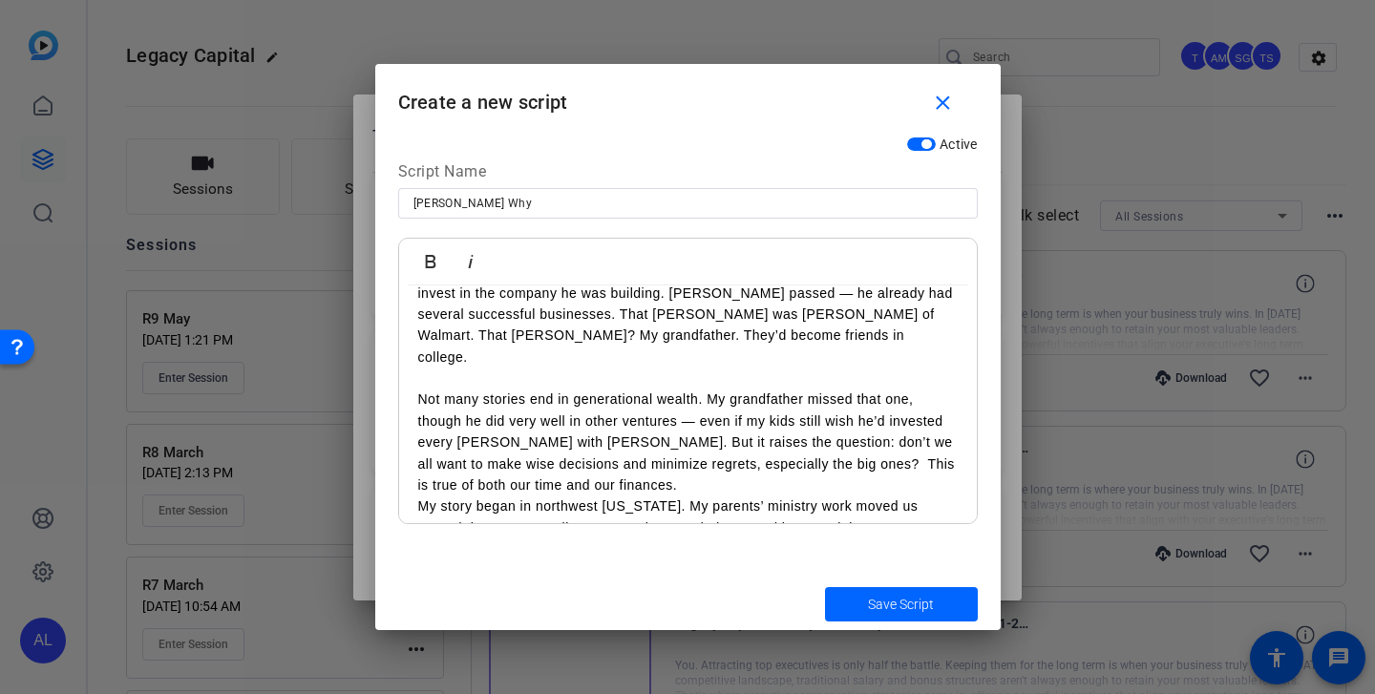
scroll to position [266, 0]
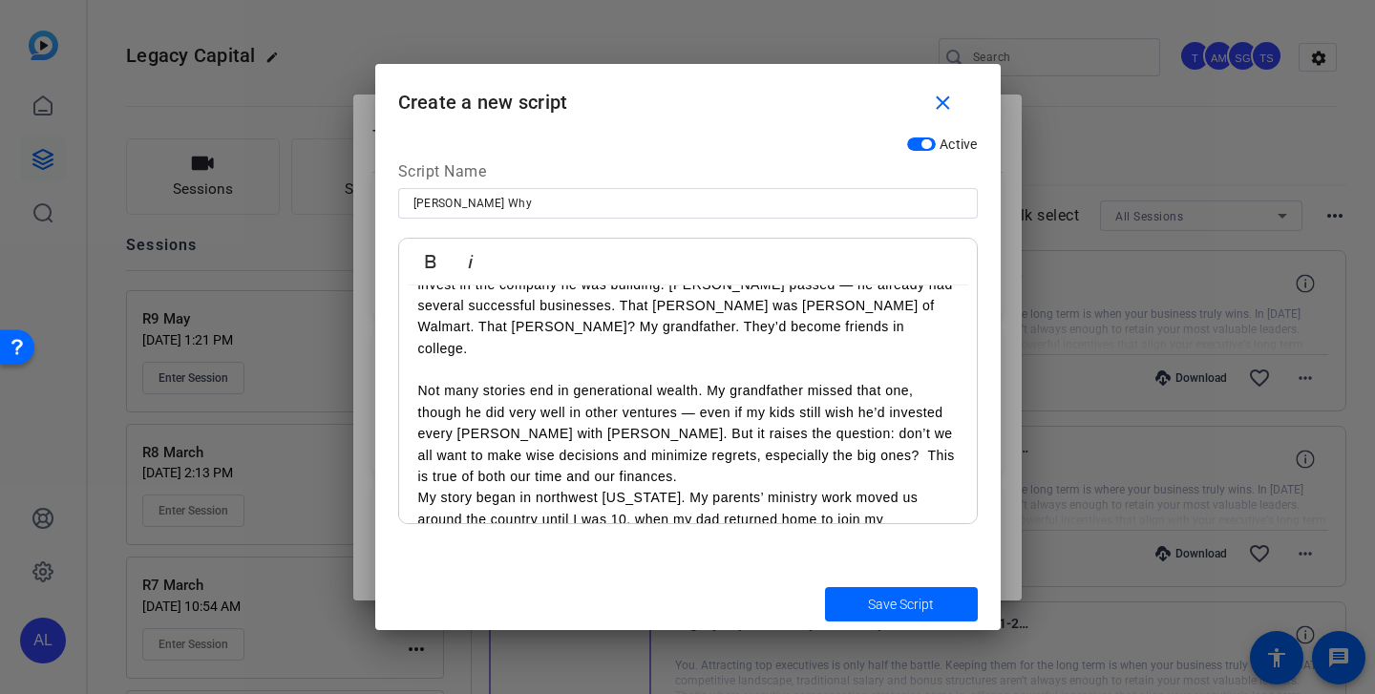
click at [608, 456] on p "Not many stories end in generational wealth. My grandfather missed that one, th…" at bounding box center [688, 433] width 540 height 107
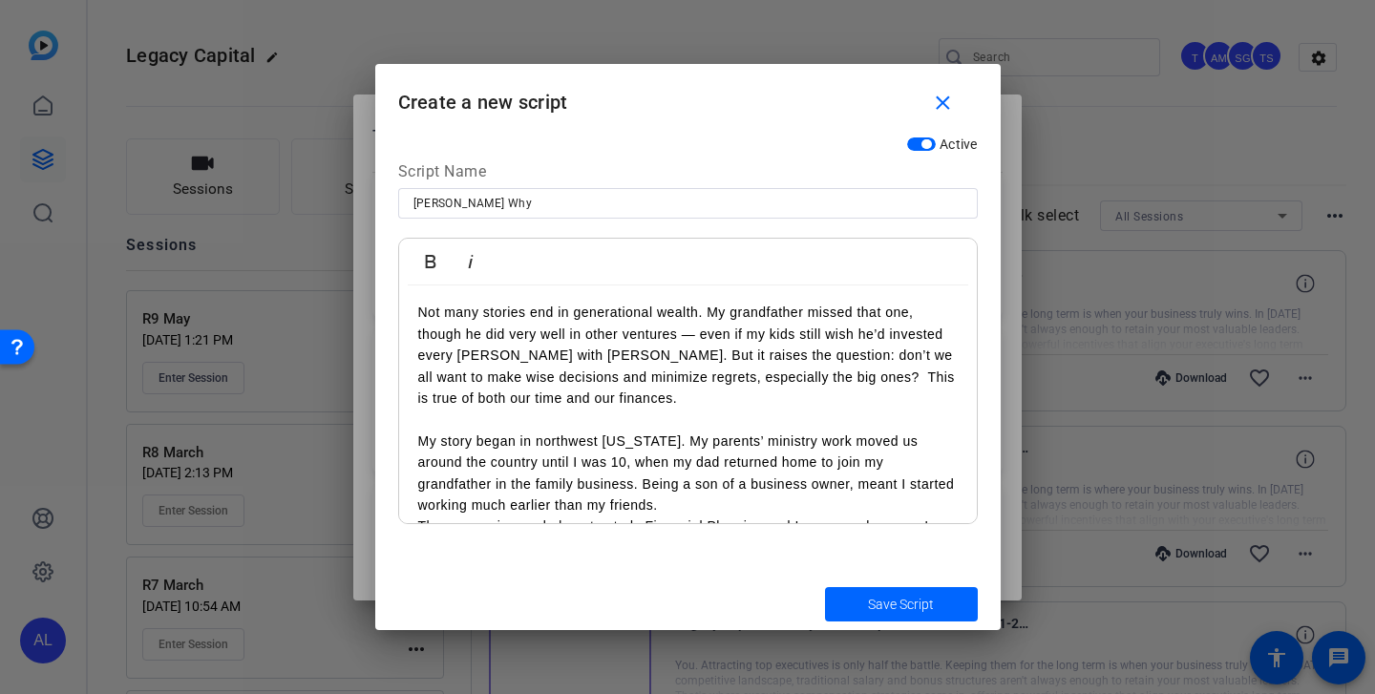
scroll to position [349, 0]
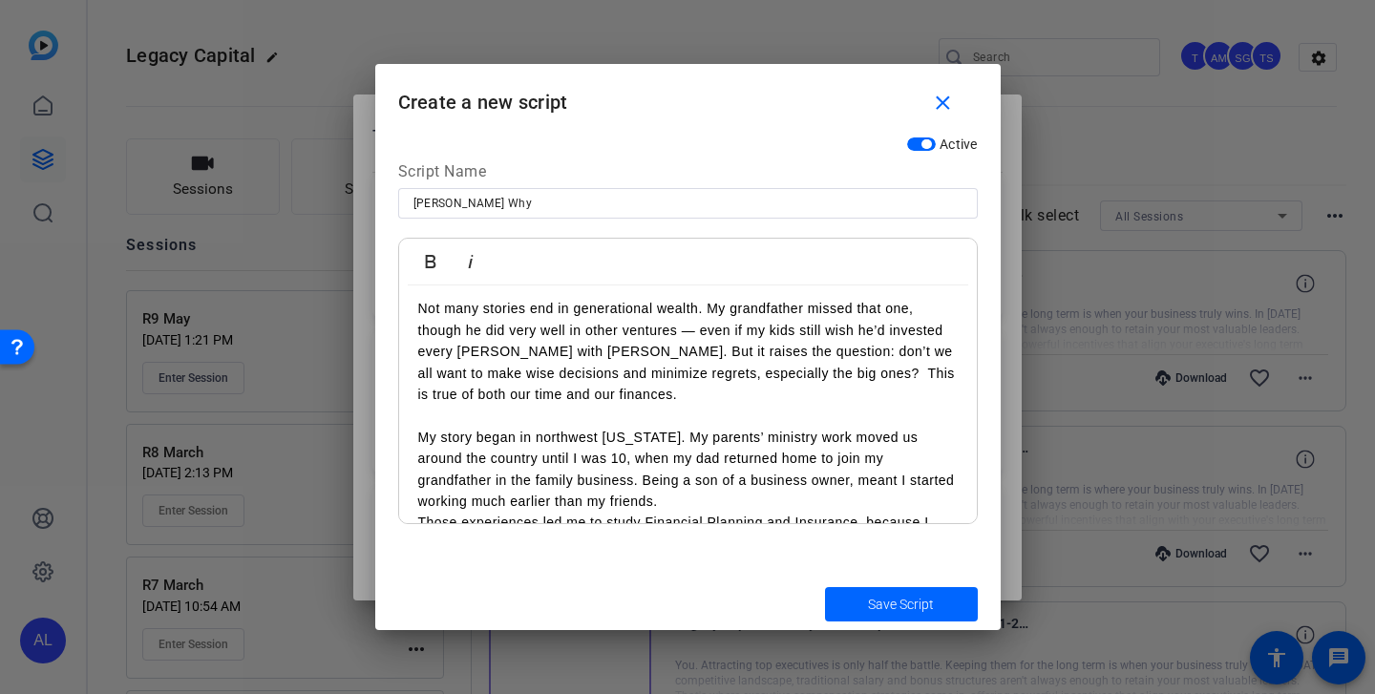
click at [616, 478] on p "My story began in northwest [US_STATE]. My parents’ ministry work moved us arou…" at bounding box center [688, 470] width 540 height 86
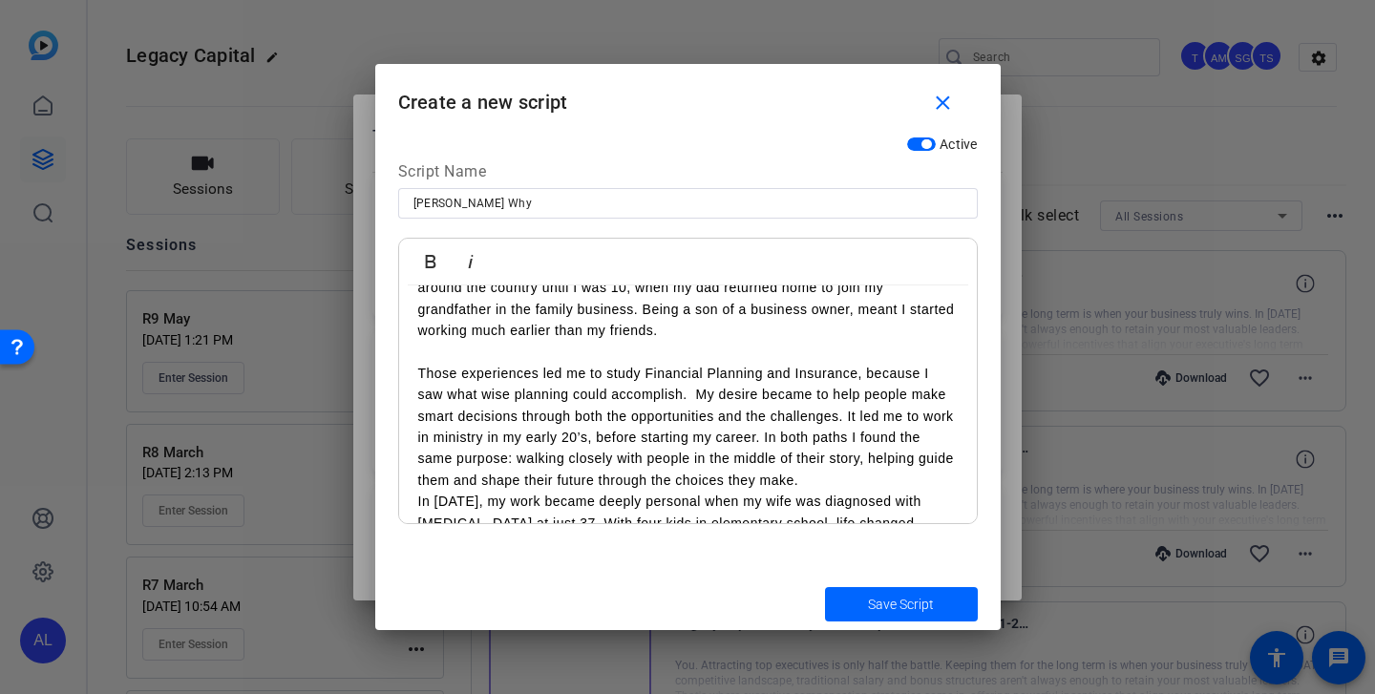
scroll to position [520, 0]
click at [848, 457] on p "Those experiences led me to study Financial Planning and Insurance, because I s…" at bounding box center [688, 426] width 540 height 128
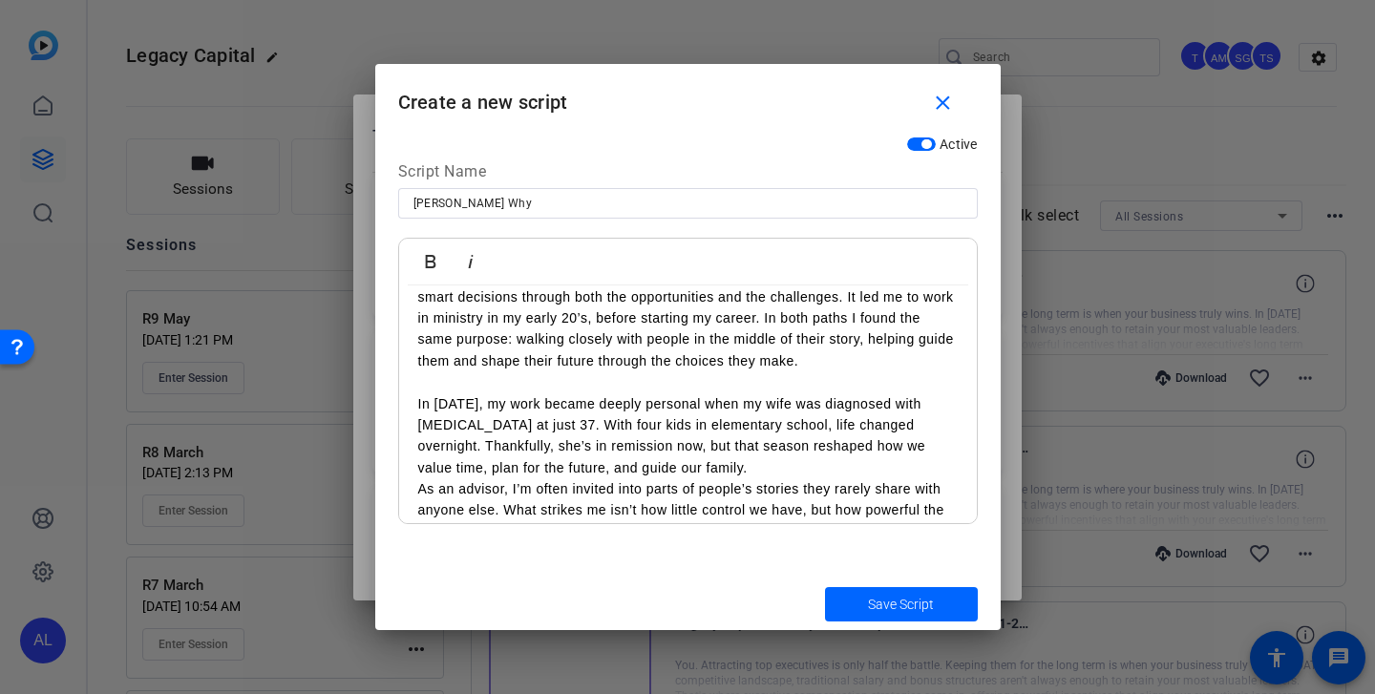
scroll to position [652, 0]
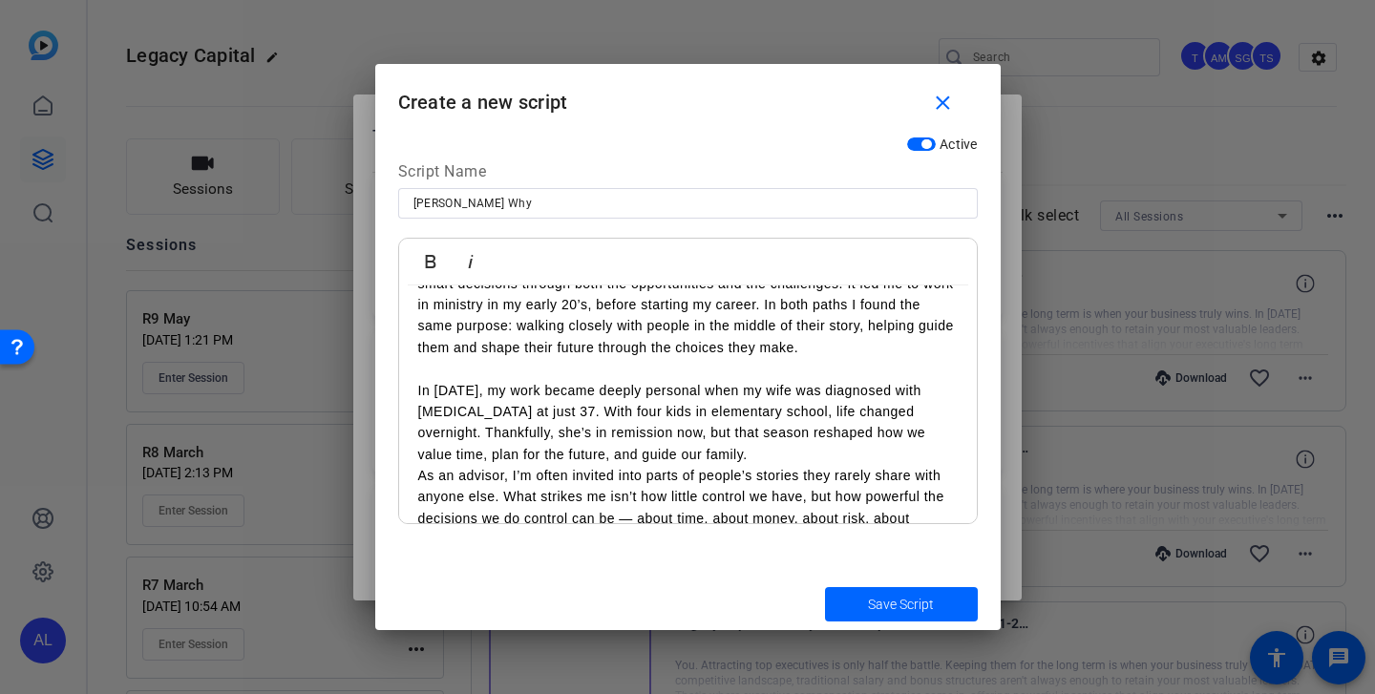
click at [726, 465] on p "As an advisor, I’m often invited into parts of people’s stories they rarely sha…" at bounding box center [688, 529] width 540 height 128
click at [692, 432] on p "In [DATE], my work became deeply personal when my wife was diagnosed with [MEDI…" at bounding box center [688, 423] width 540 height 86
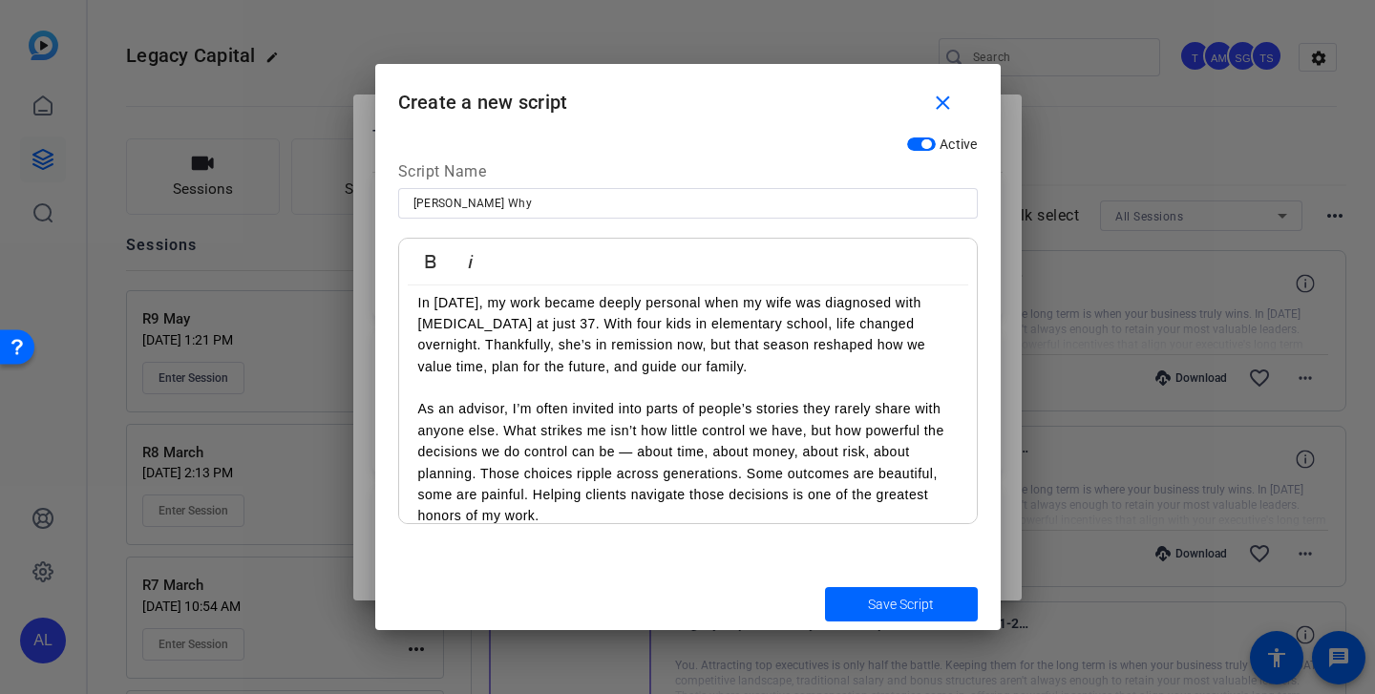
scroll to position [772, 0]
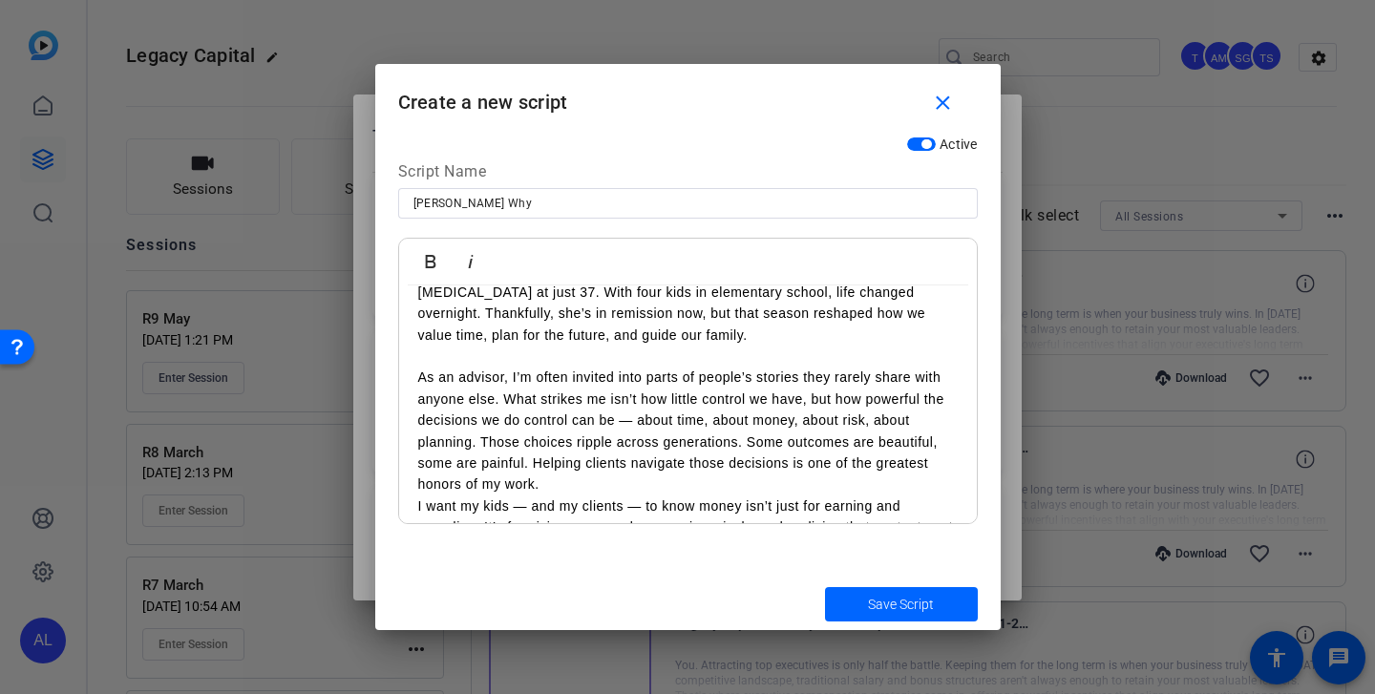
click at [584, 468] on p "As an advisor, I’m often invited into parts of people’s stories they rarely sha…" at bounding box center [688, 431] width 540 height 128
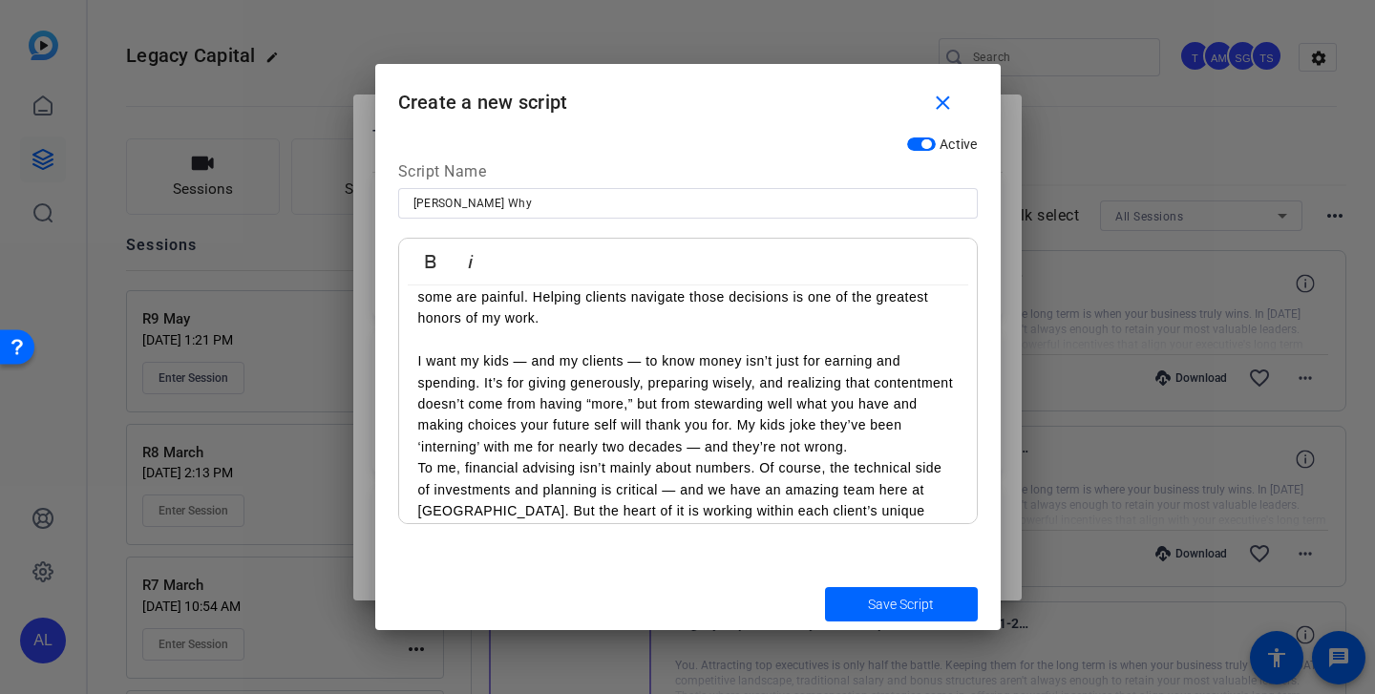
scroll to position [959, 0]
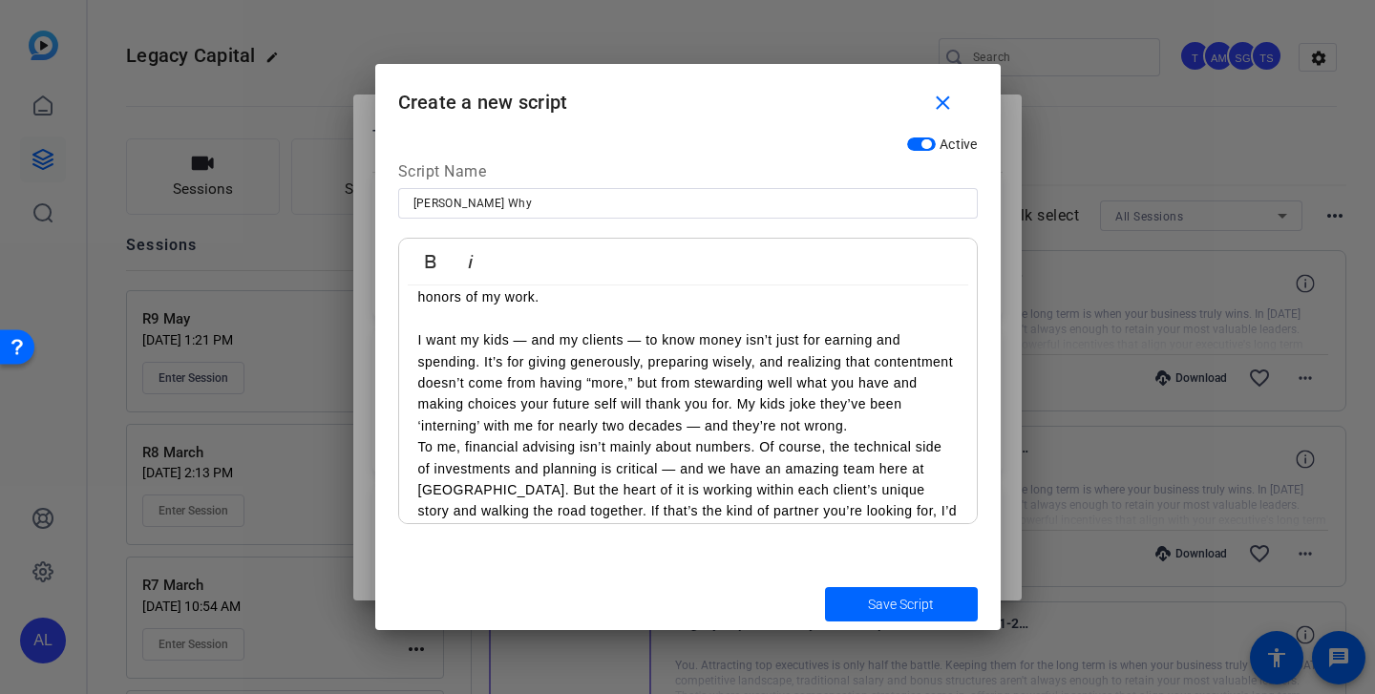
click at [885, 406] on p "I want my kids — and my clients — to know money isn’t just for earning and spen…" at bounding box center [688, 382] width 540 height 107
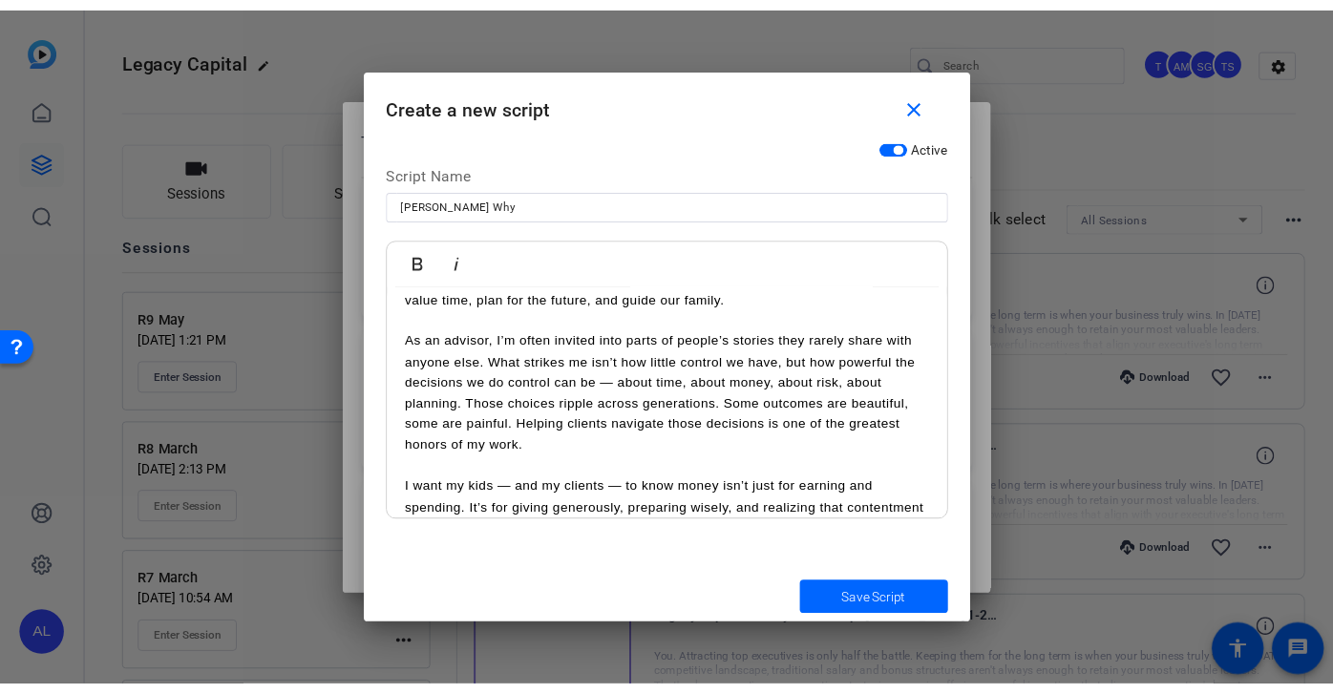
scroll to position [697, 0]
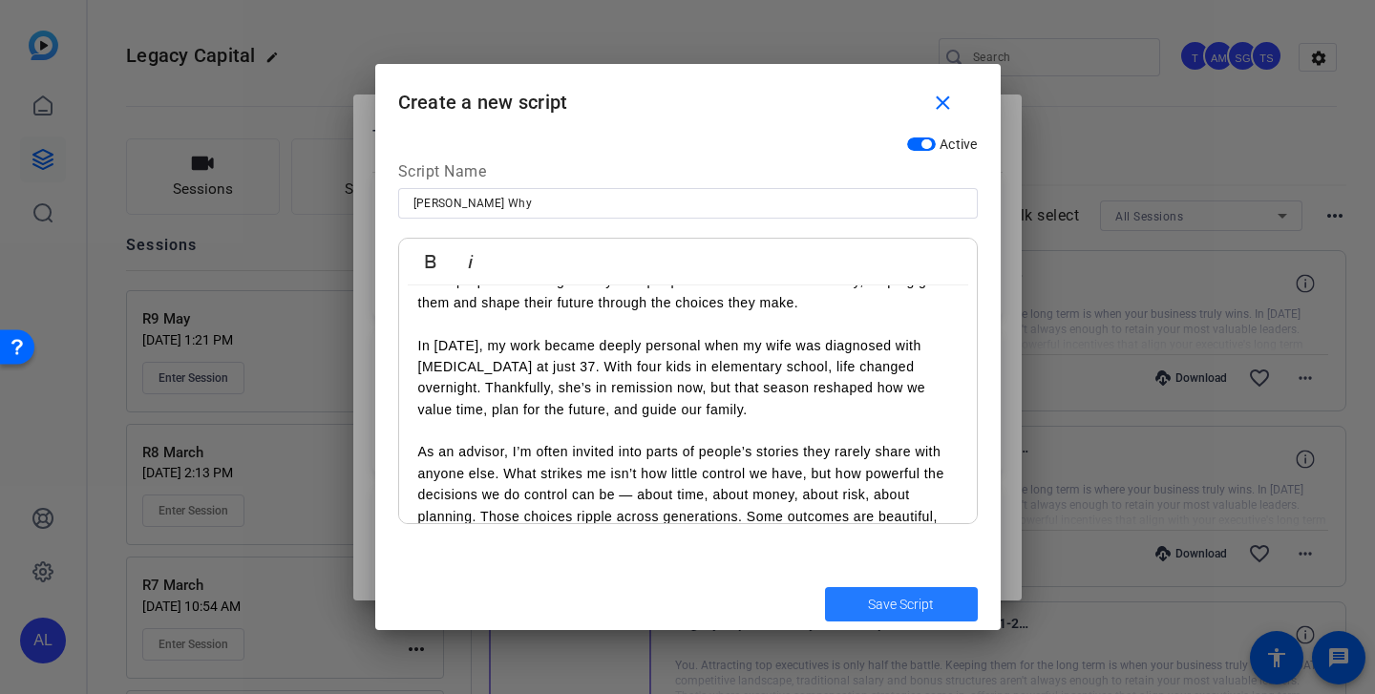
click at [916, 608] on span "Save Script" at bounding box center [901, 605] width 66 height 20
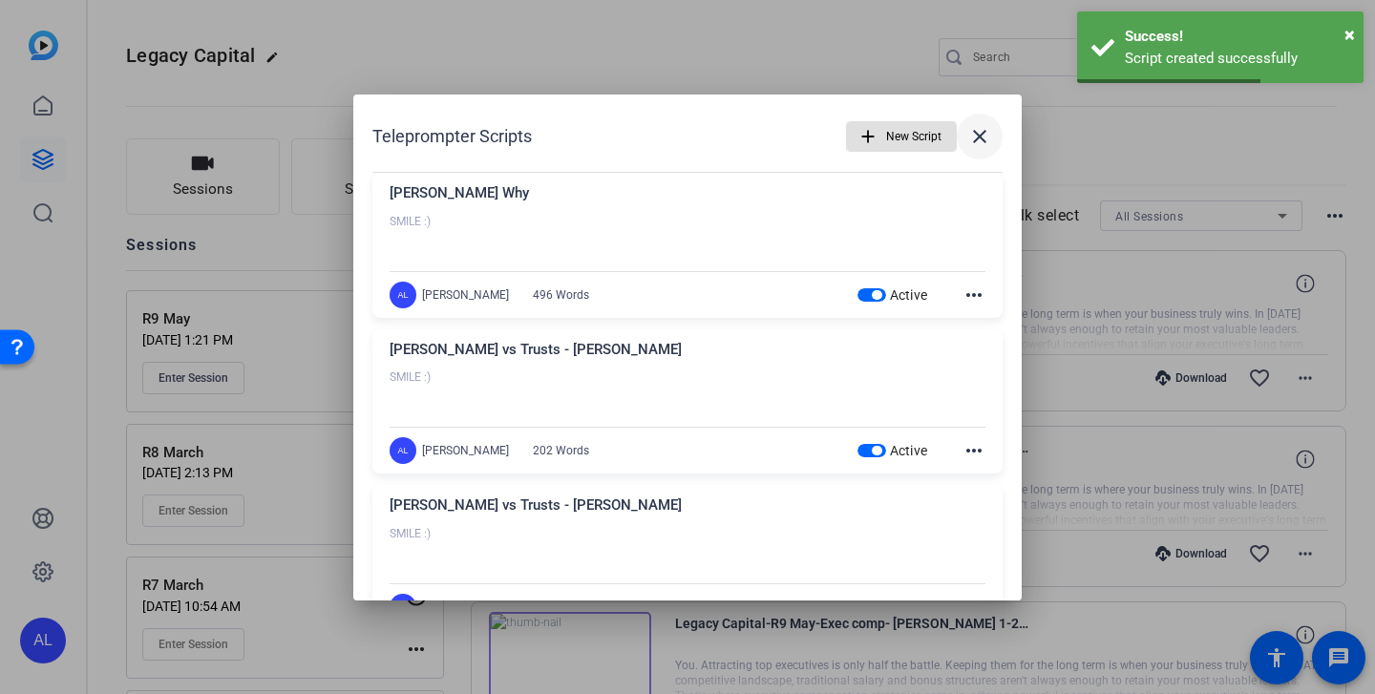
click at [993, 131] on span at bounding box center [980, 137] width 46 height 46
